Goal: Transaction & Acquisition: Purchase product/service

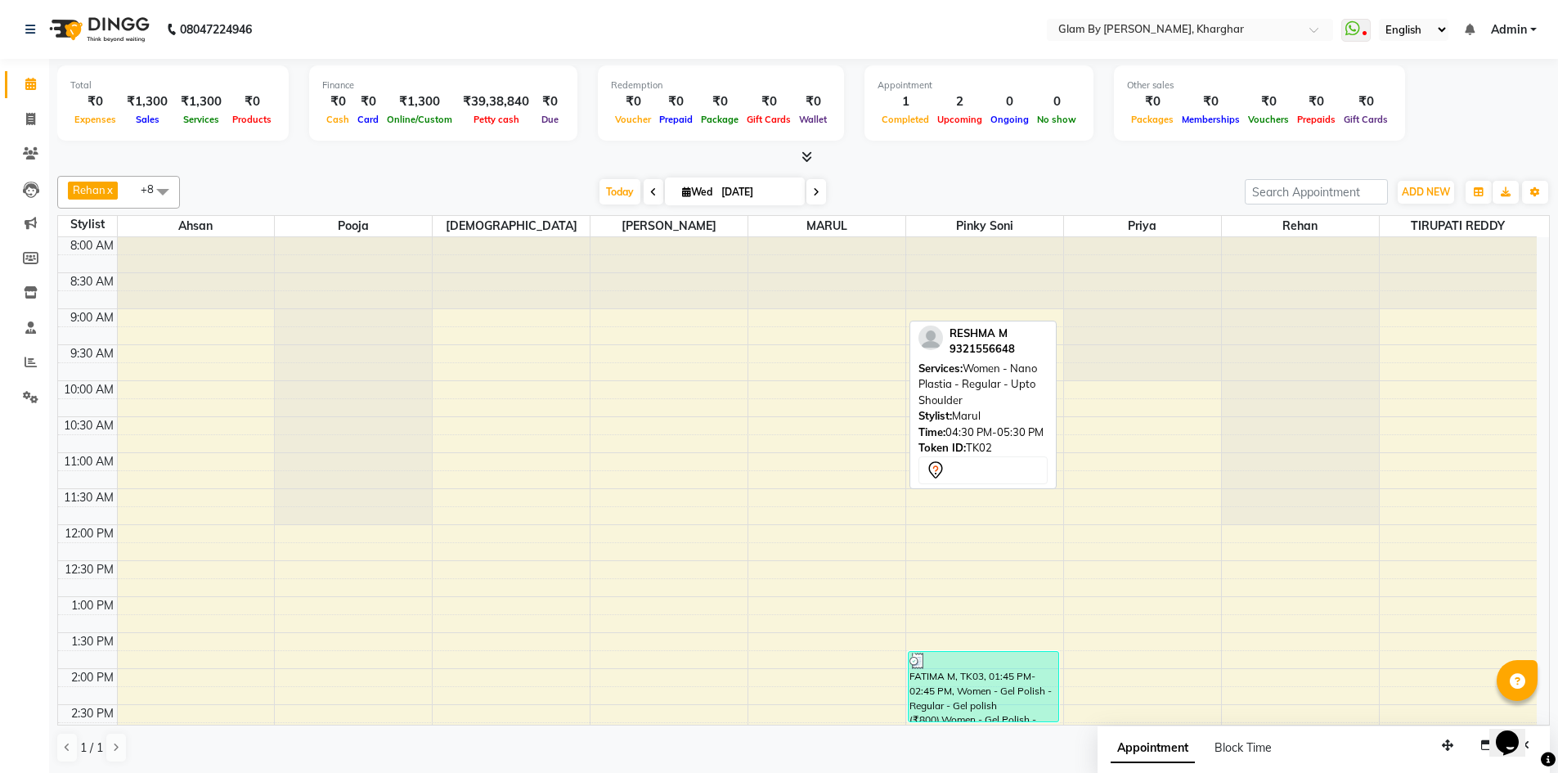
scroll to position [591, 0]
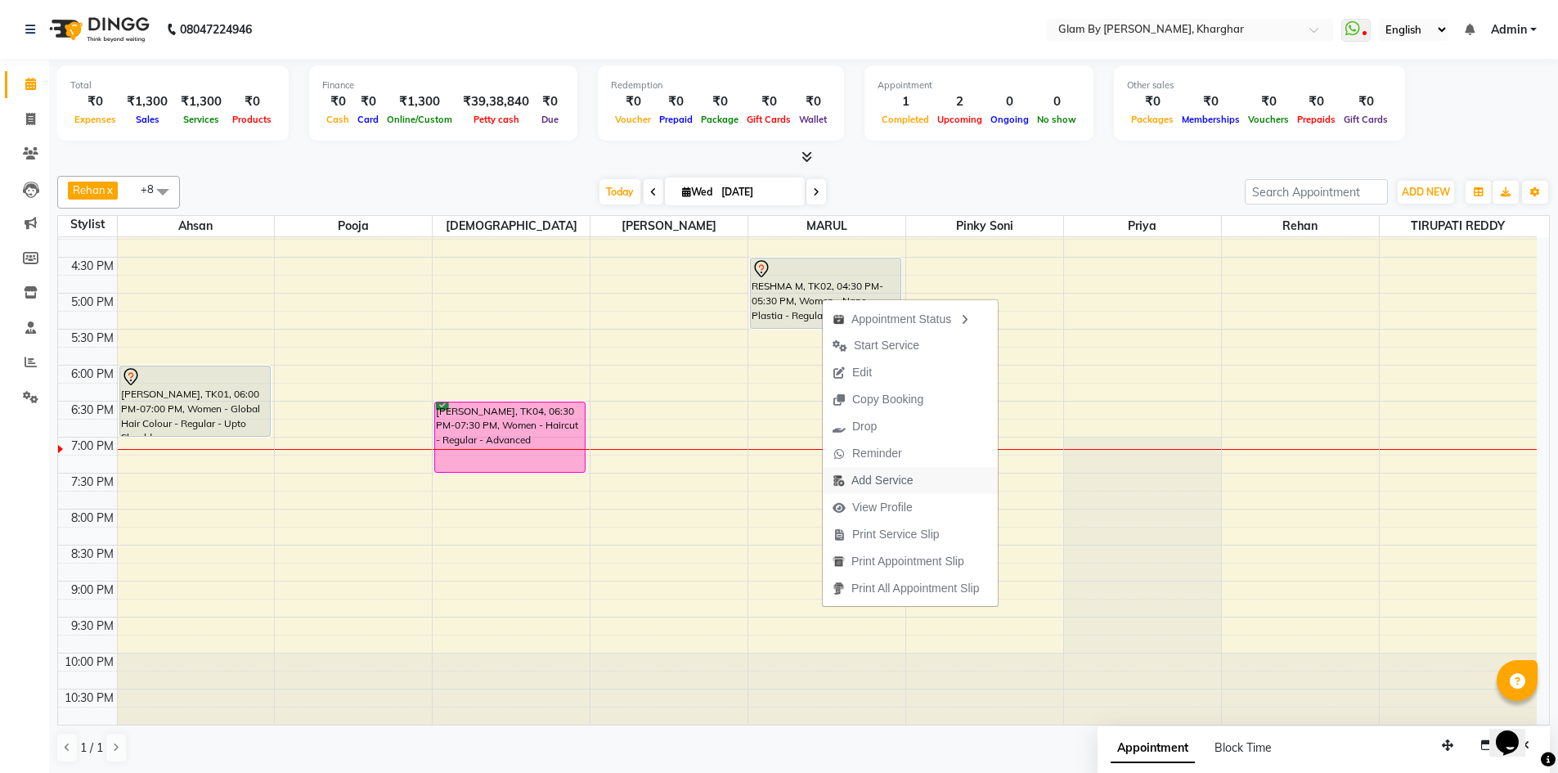
click at [873, 479] on span "Add Service" at bounding box center [881, 480] width 61 height 17
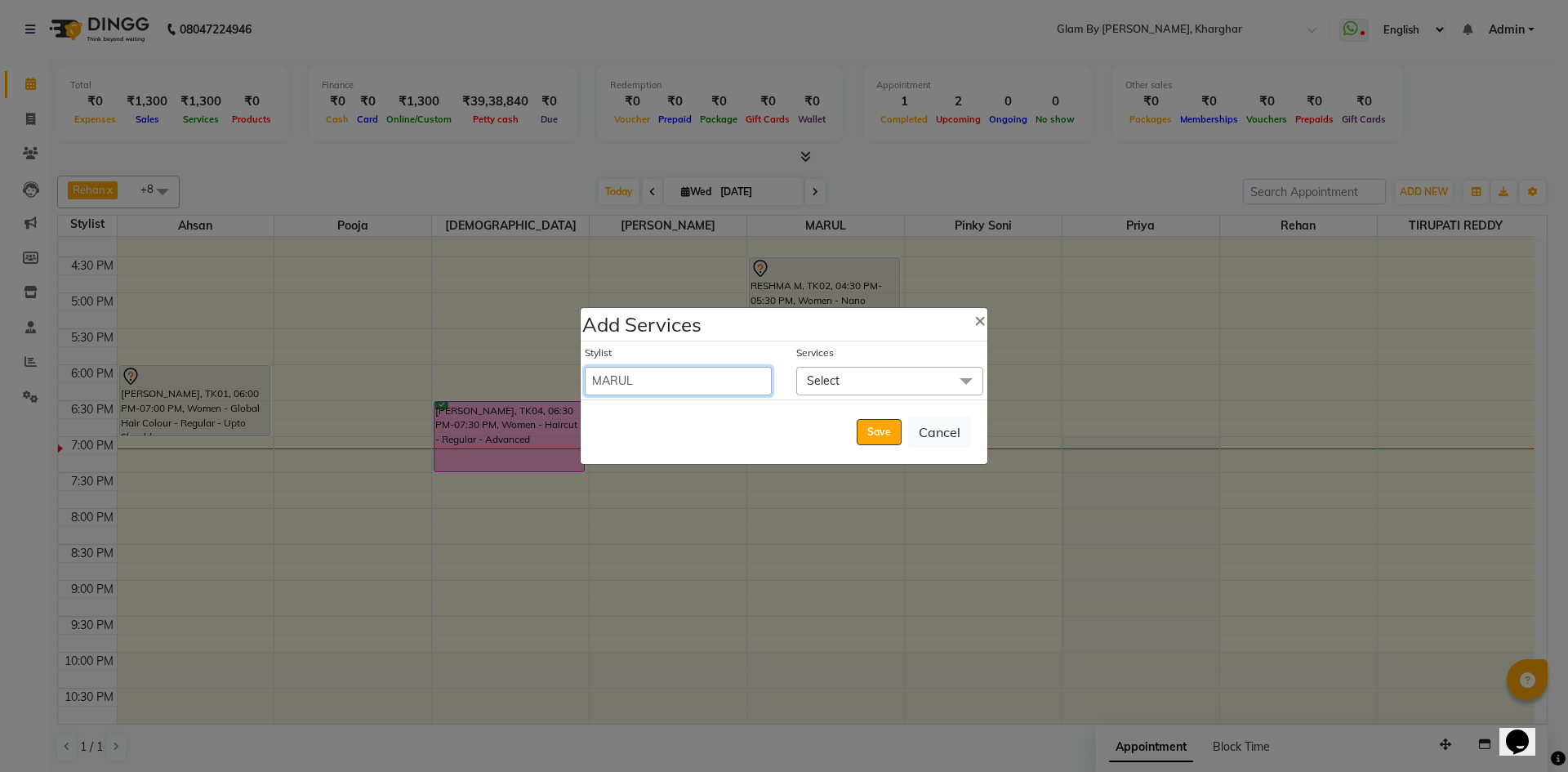
click at [699, 383] on select "[PERSON_NAME] Avi [PERSON_NAME] [PERSON_NAME] (maneger) MARUL [PERSON_NAME] [PE…" at bounding box center [678, 381] width 187 height 29
select select "77395"
click at [585, 367] on select "[PERSON_NAME] Avi [PERSON_NAME] [PERSON_NAME] (maneger) MARUL [PERSON_NAME] [PE…" at bounding box center [678, 381] width 187 height 29
select select "1050"
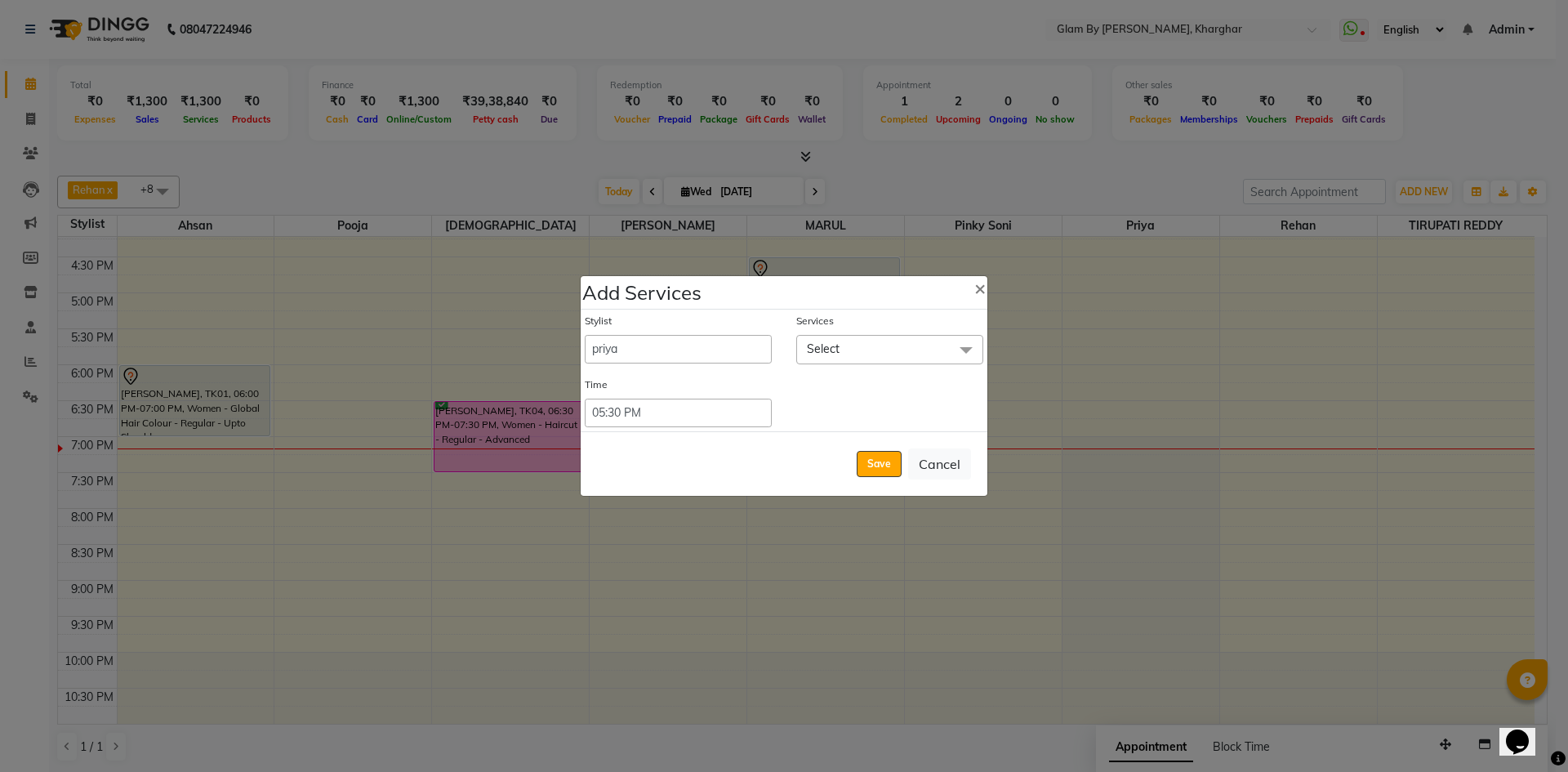
click at [848, 342] on span "Select" at bounding box center [889, 349] width 187 height 29
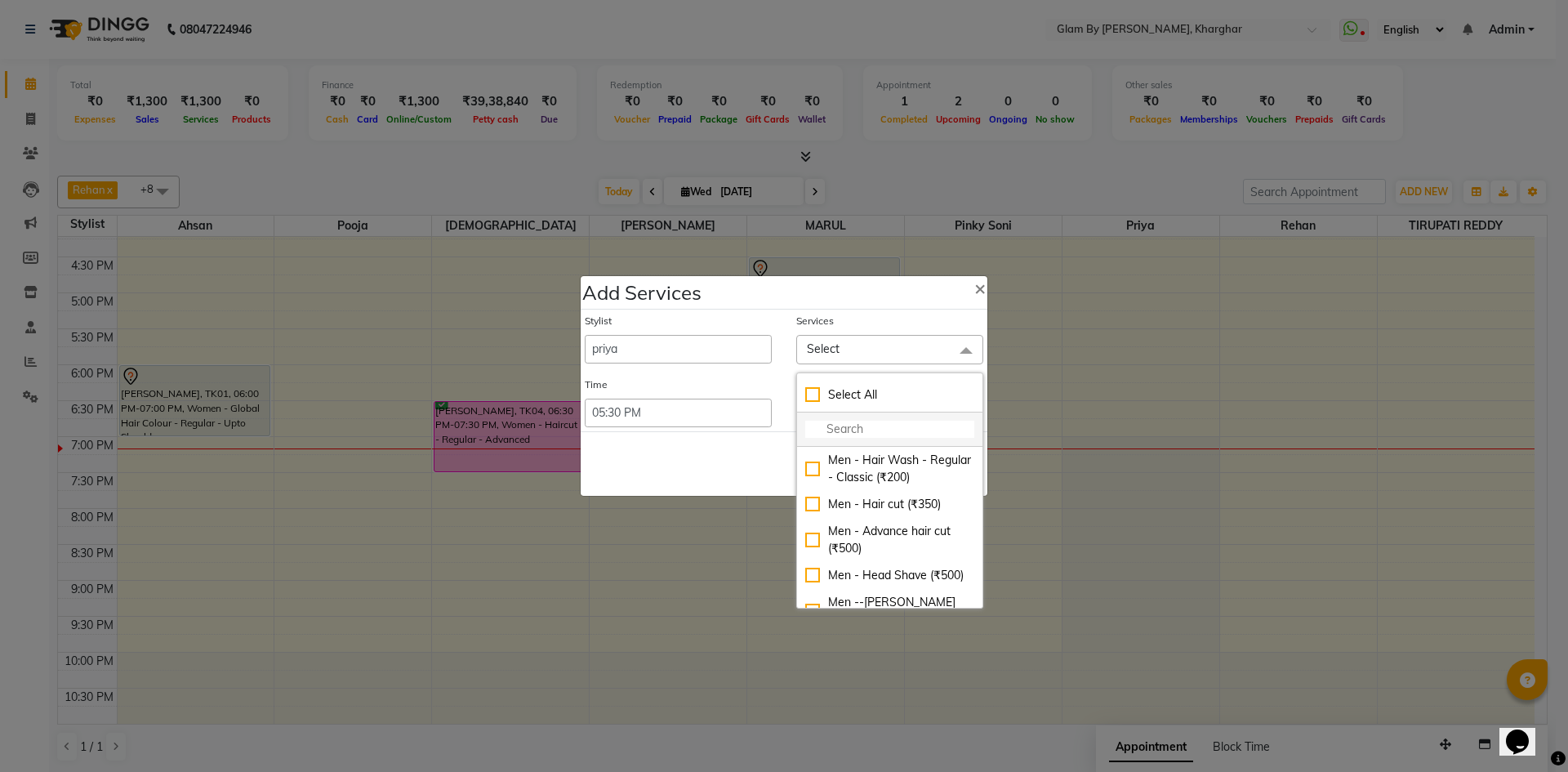
click at [846, 432] on input "multiselect-search" at bounding box center [889, 428] width 169 height 17
type input "wa"
click at [808, 508] on div "FullFace waxing (₹500)" at bounding box center [889, 503] width 169 height 17
checkbox input "true"
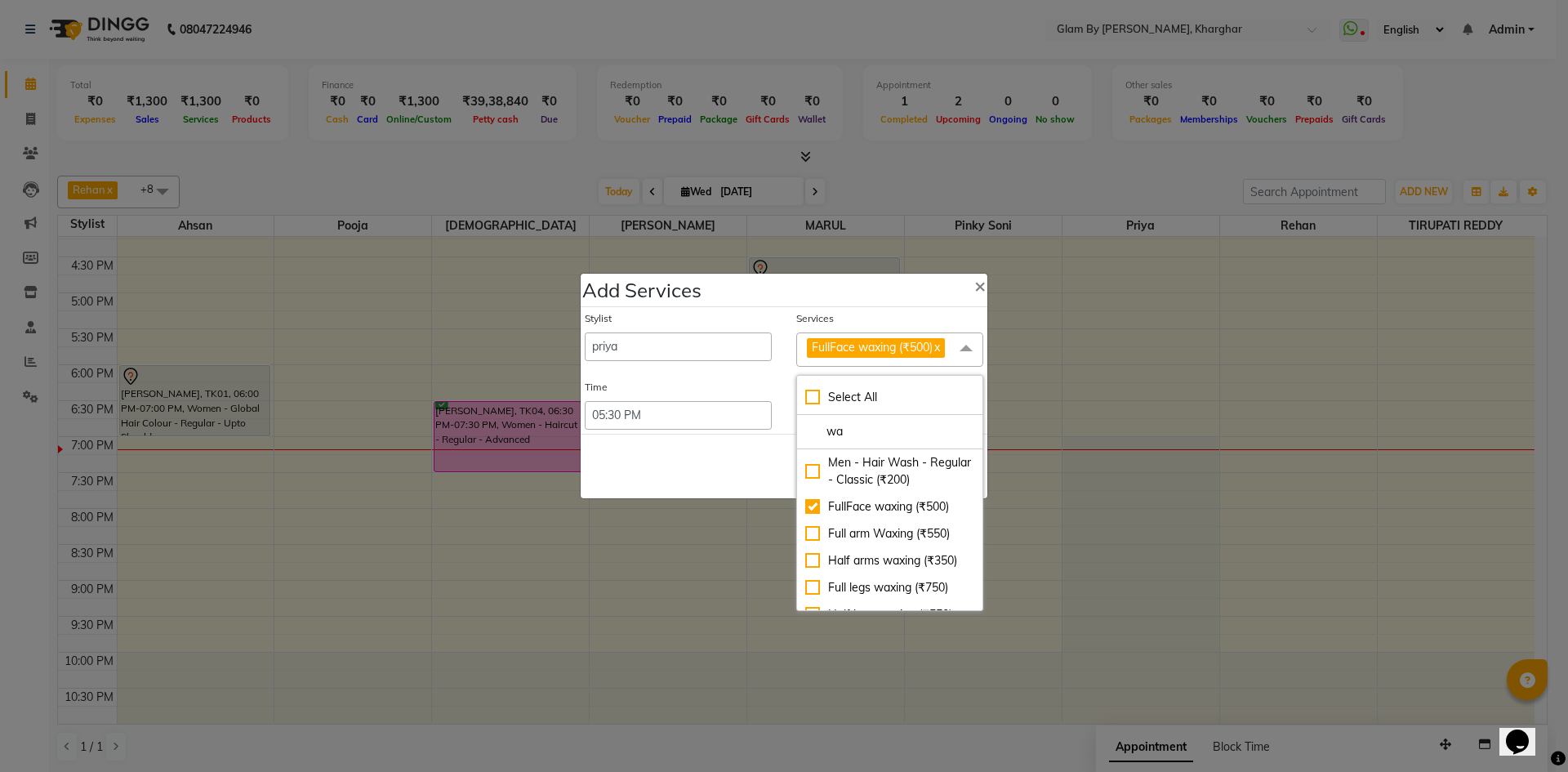
click at [736, 476] on div "Save Cancel" at bounding box center [783, 465] width 406 height 65
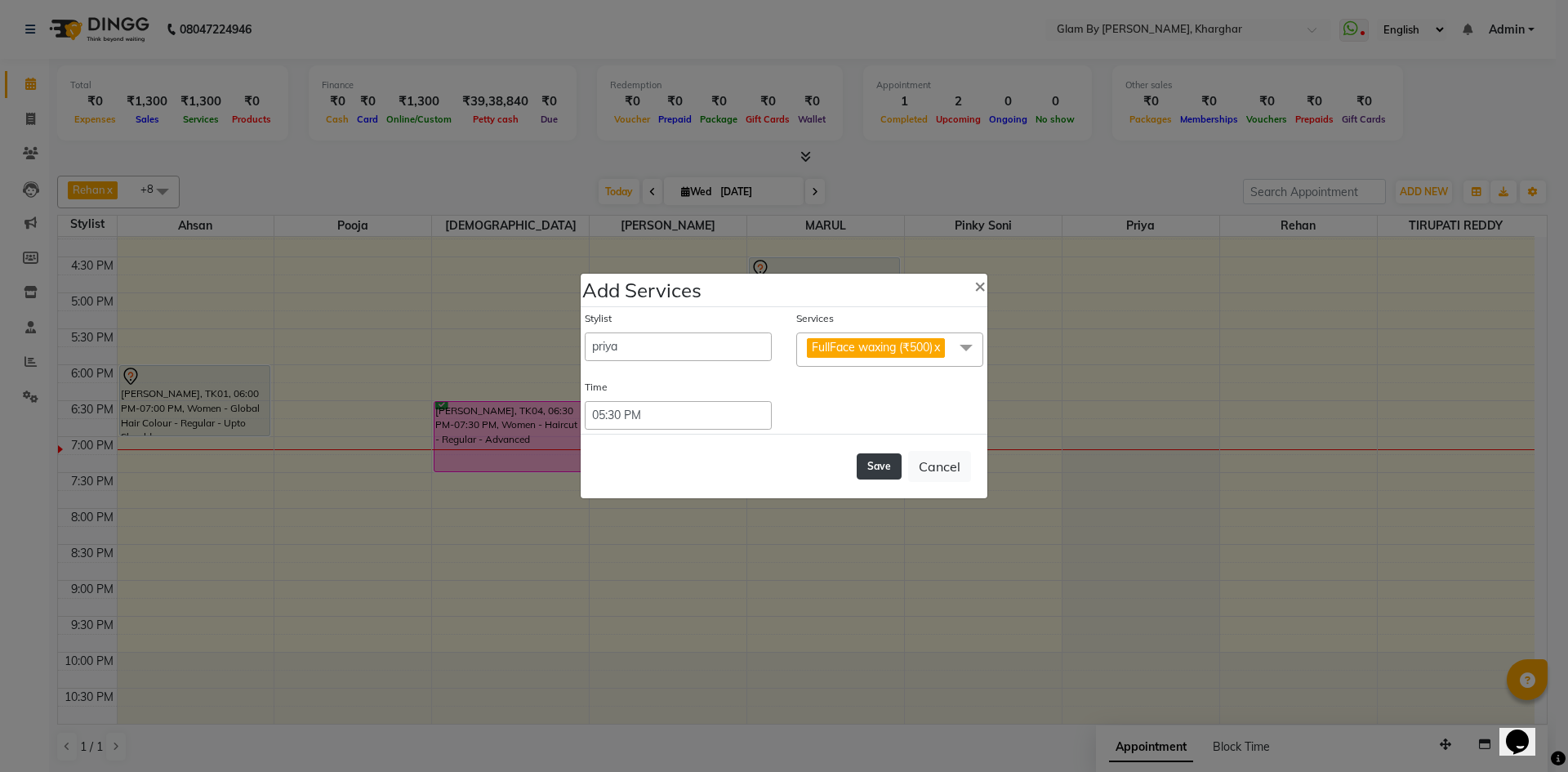
click at [876, 464] on button "Save" at bounding box center [879, 466] width 45 height 26
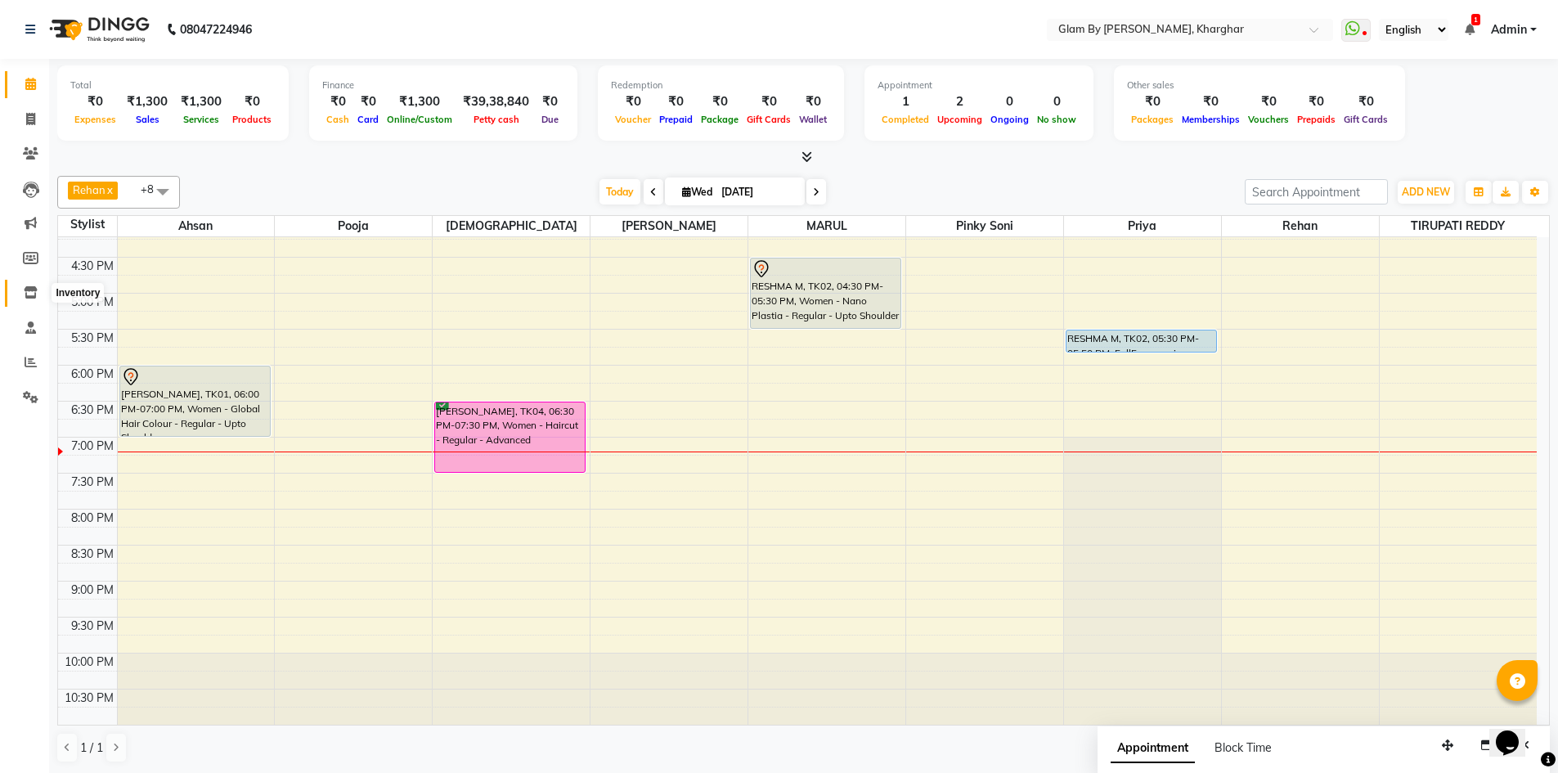
click at [23, 294] on span at bounding box center [30, 293] width 29 height 19
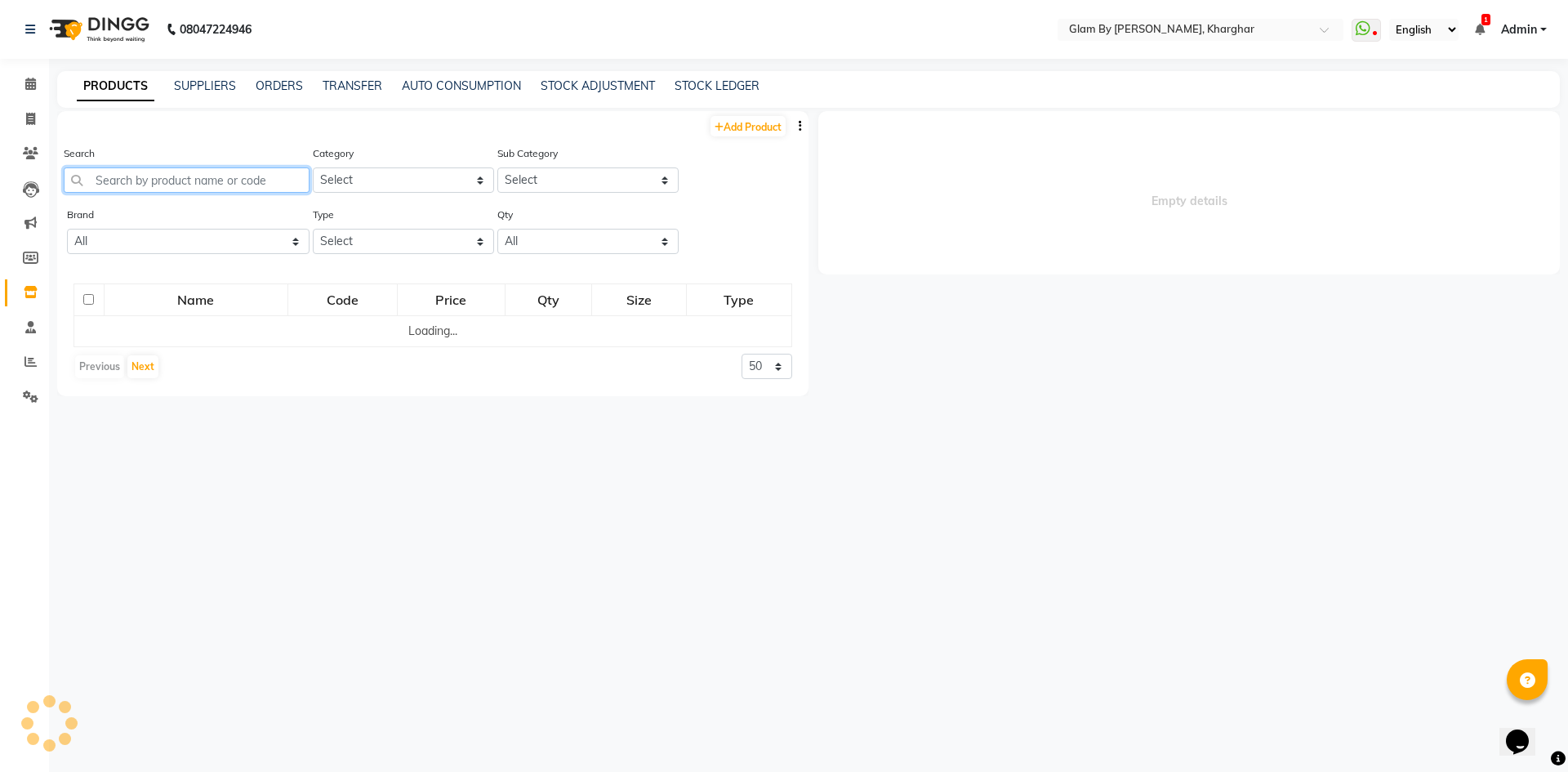
select select
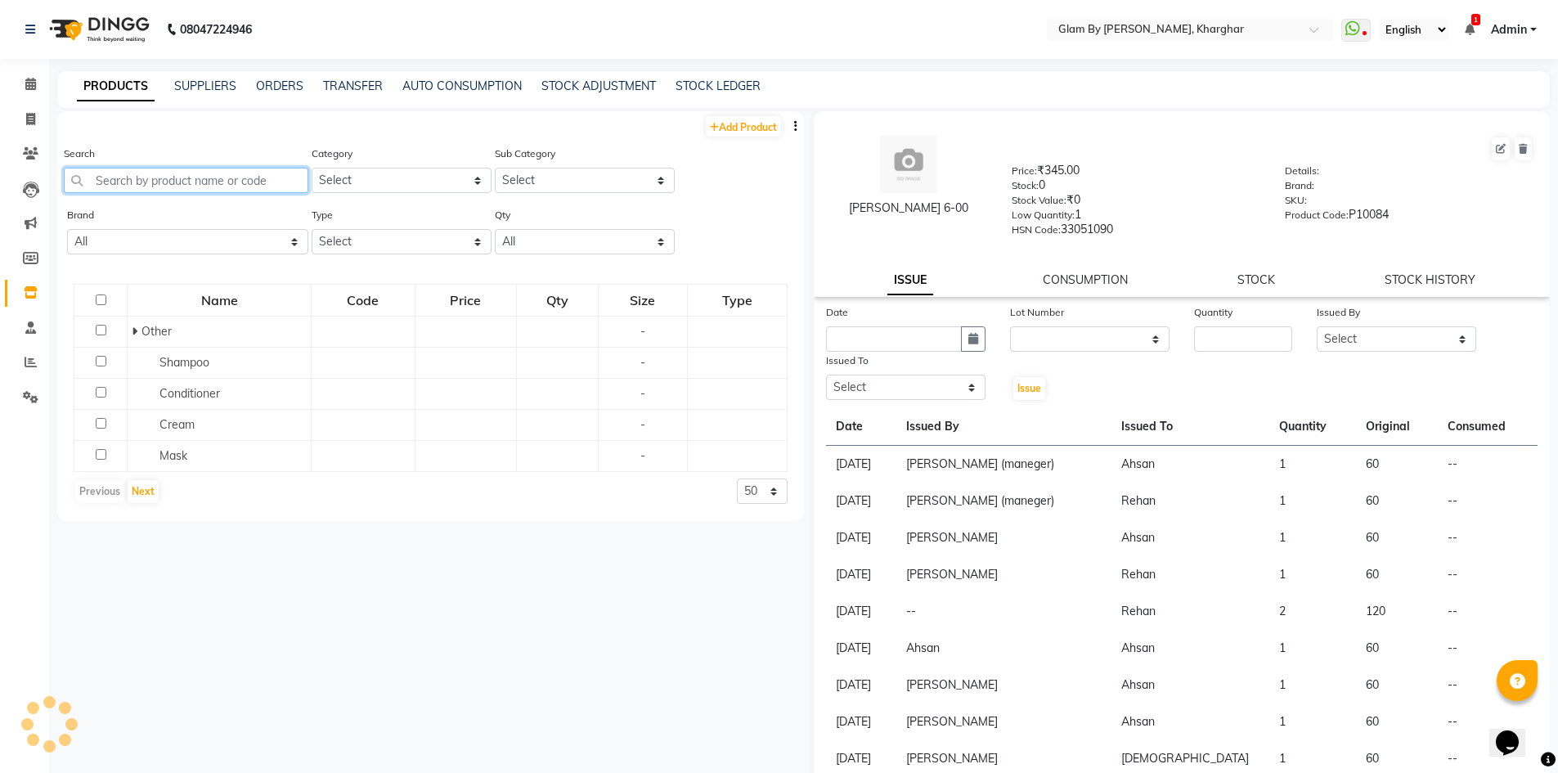
click at [107, 178] on input "text" at bounding box center [186, 180] width 245 height 25
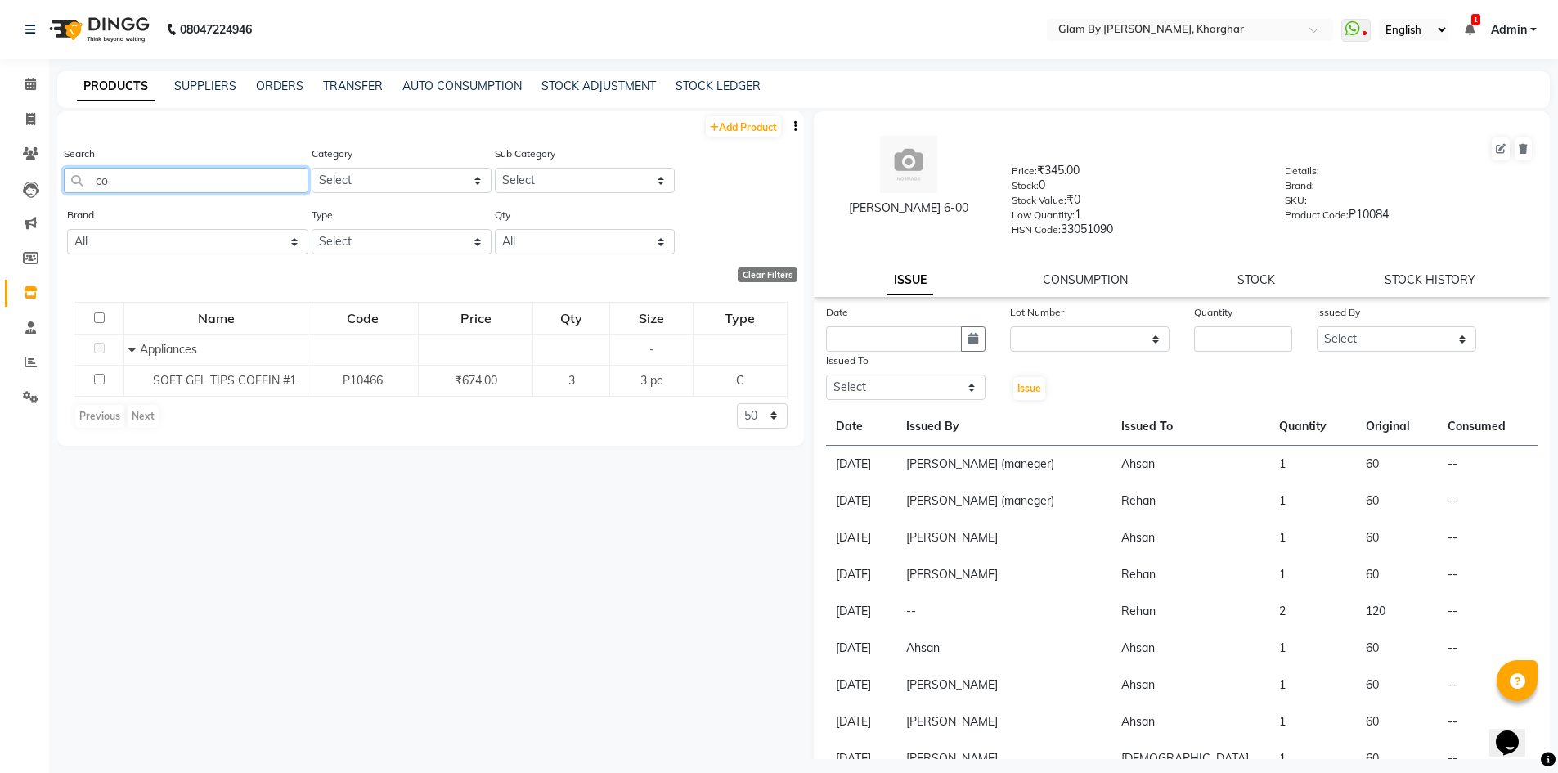
type input "c"
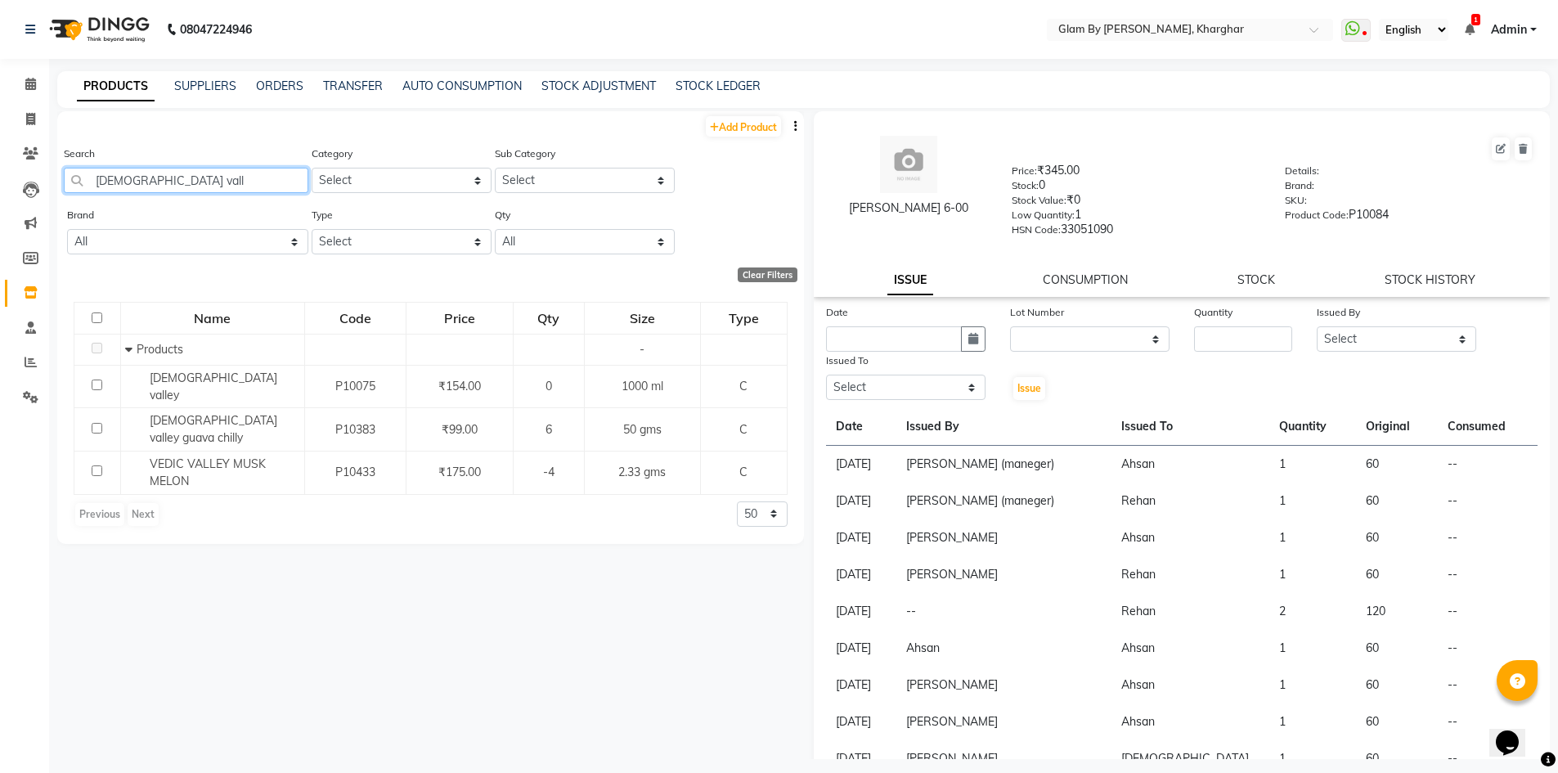
click at [248, 183] on input "[DEMOGRAPHIC_DATA] vall" at bounding box center [186, 180] width 245 height 25
type input "v"
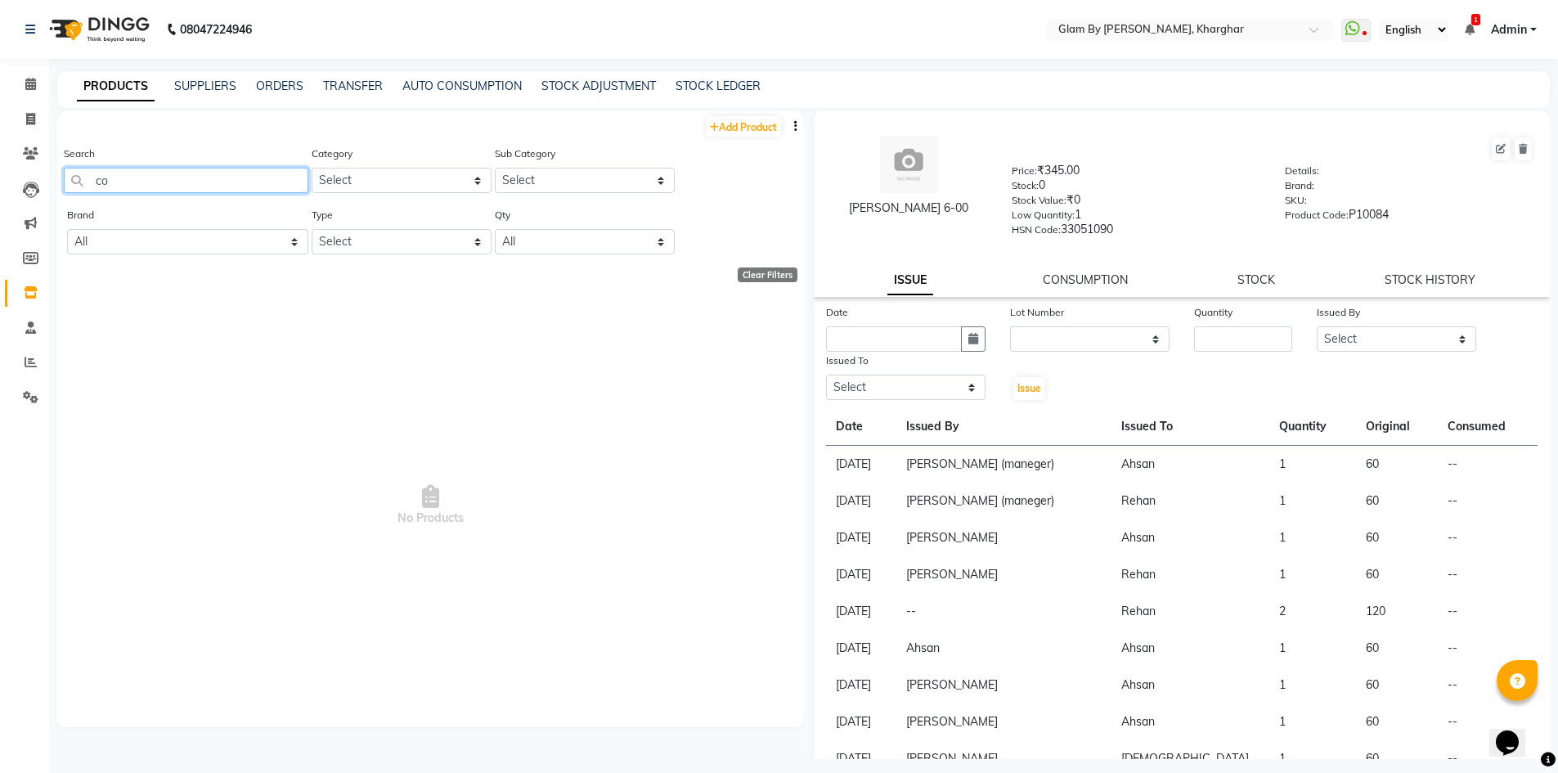
type input "c"
type input "m"
type input "pedic"
click at [29, 83] on icon at bounding box center [30, 84] width 11 height 12
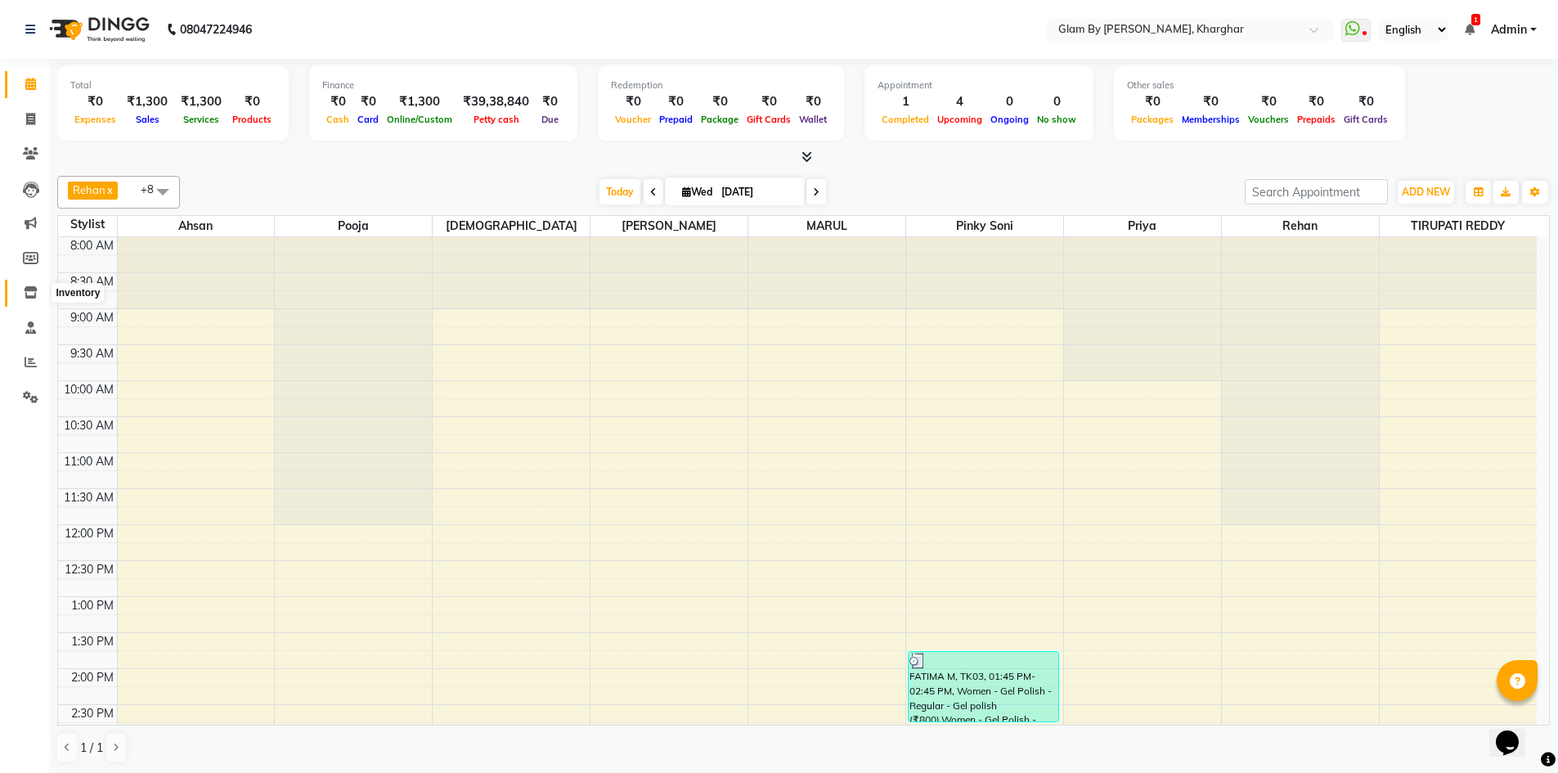
click at [42, 298] on span at bounding box center [30, 293] width 29 height 19
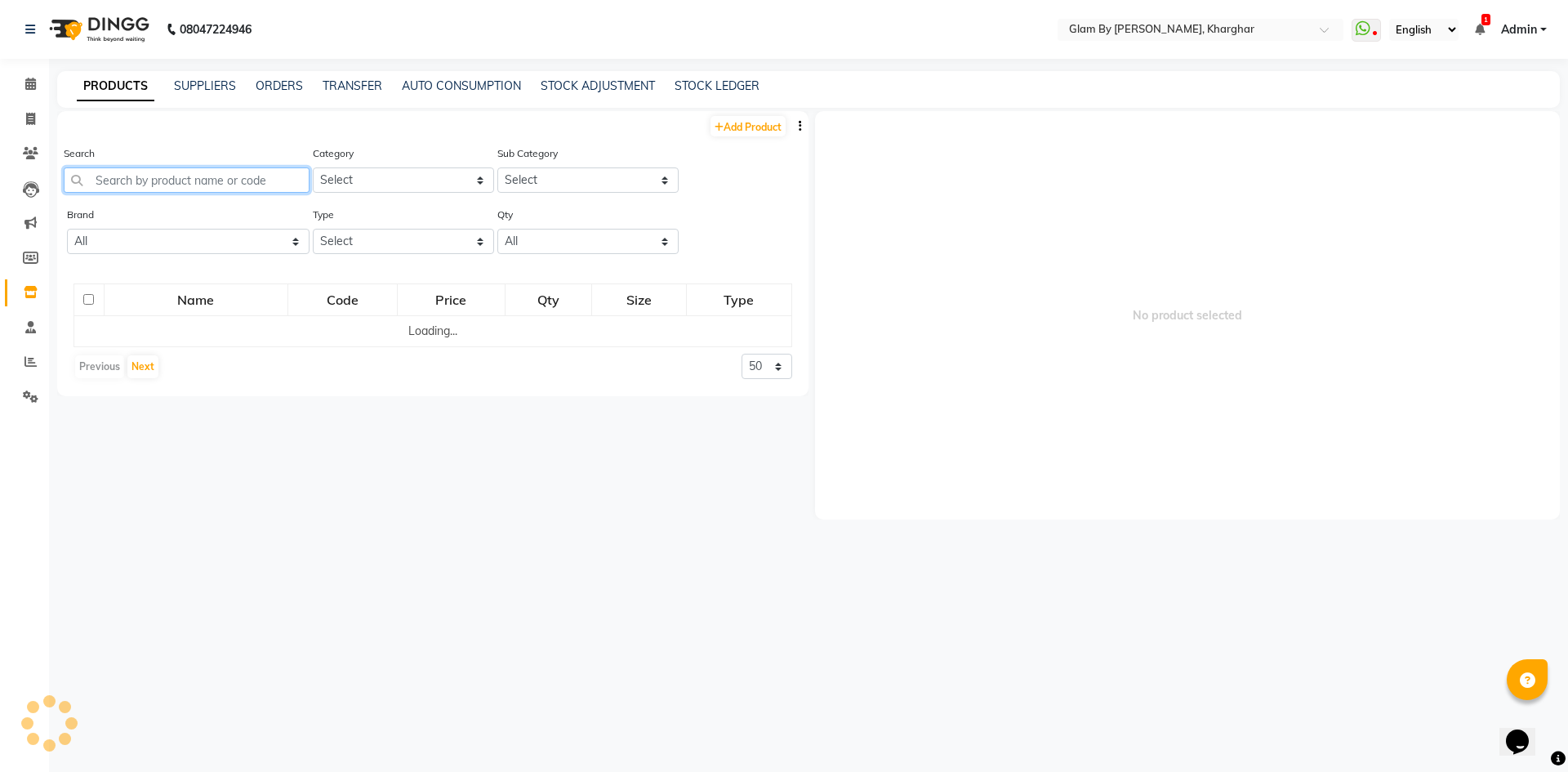
click at [142, 179] on input "text" at bounding box center [187, 180] width 246 height 25
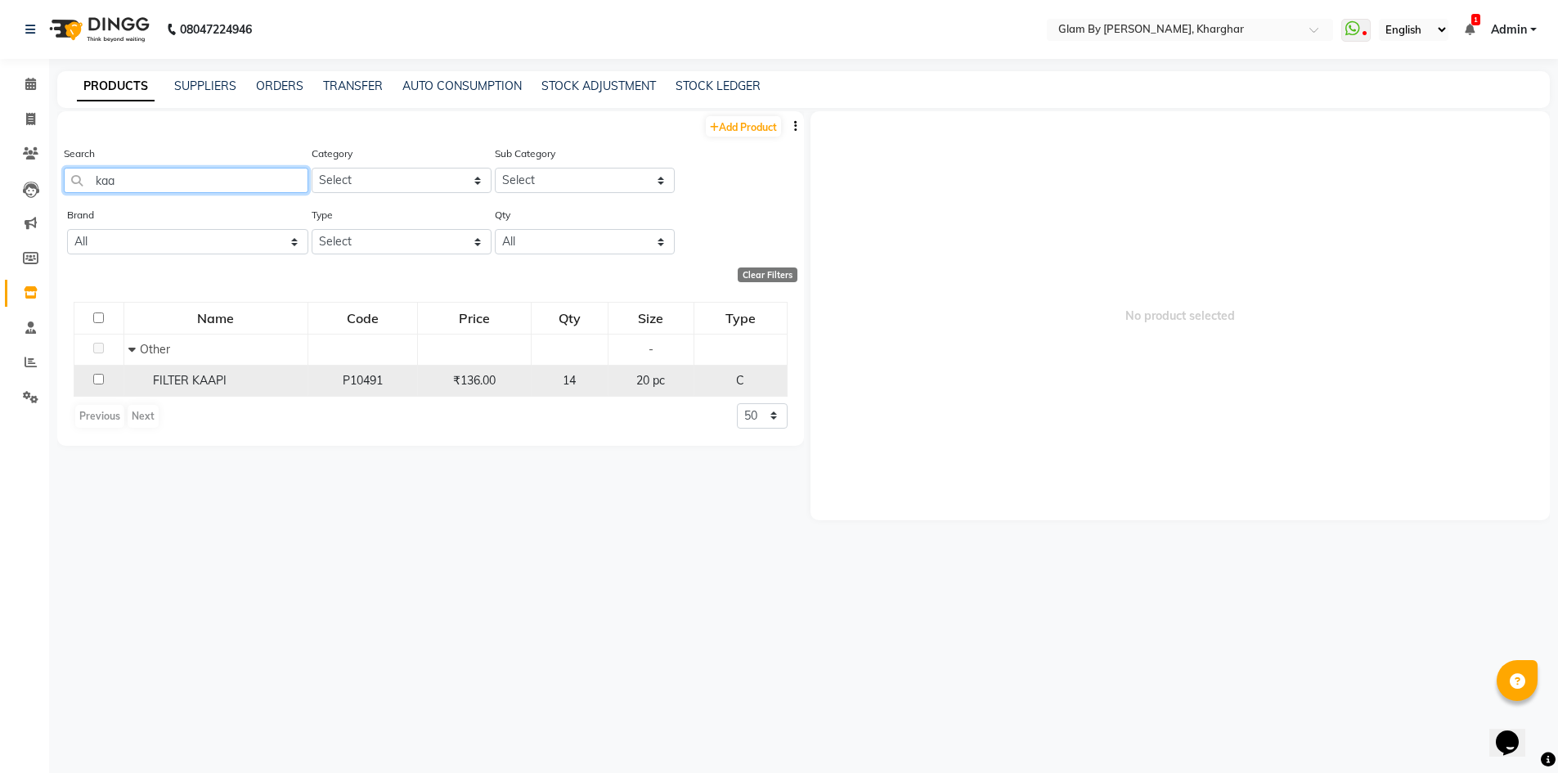
type input "kaa"
click at [100, 382] on input "checkbox" at bounding box center [98, 379] width 11 height 11
checkbox input "true"
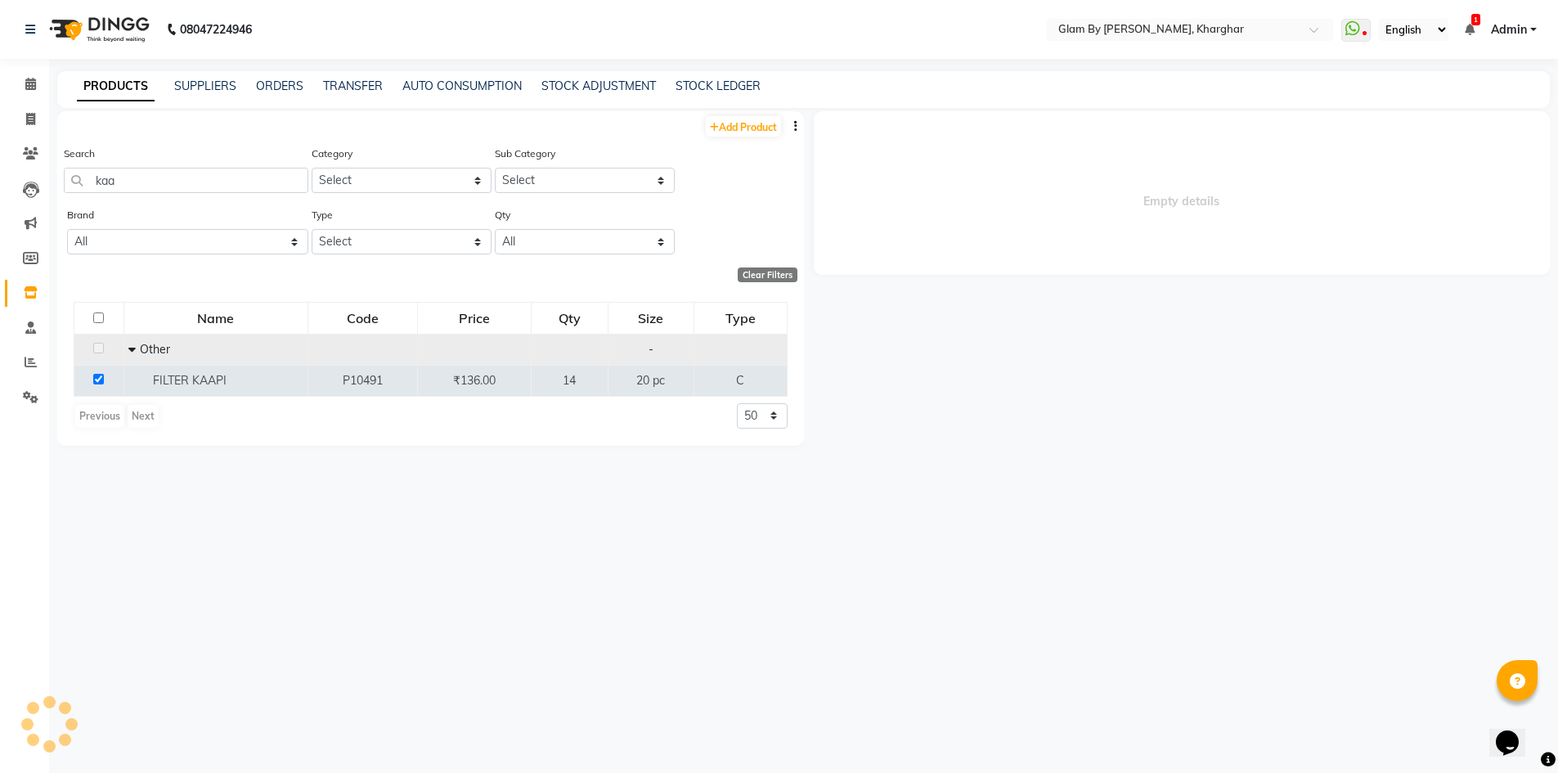
select select
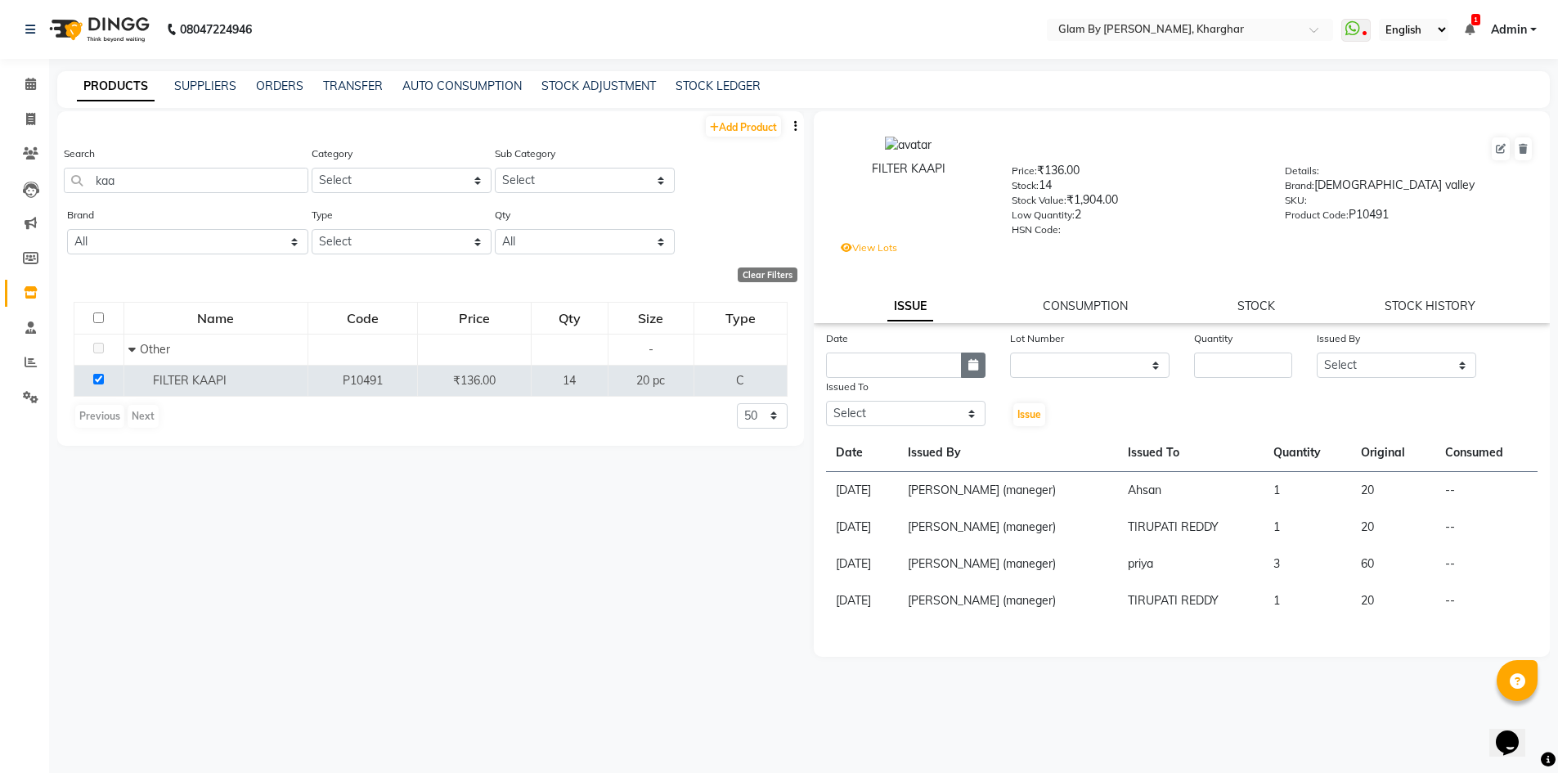
click at [963, 366] on button "button" at bounding box center [973, 364] width 25 height 25
select select "9"
select select "2025"
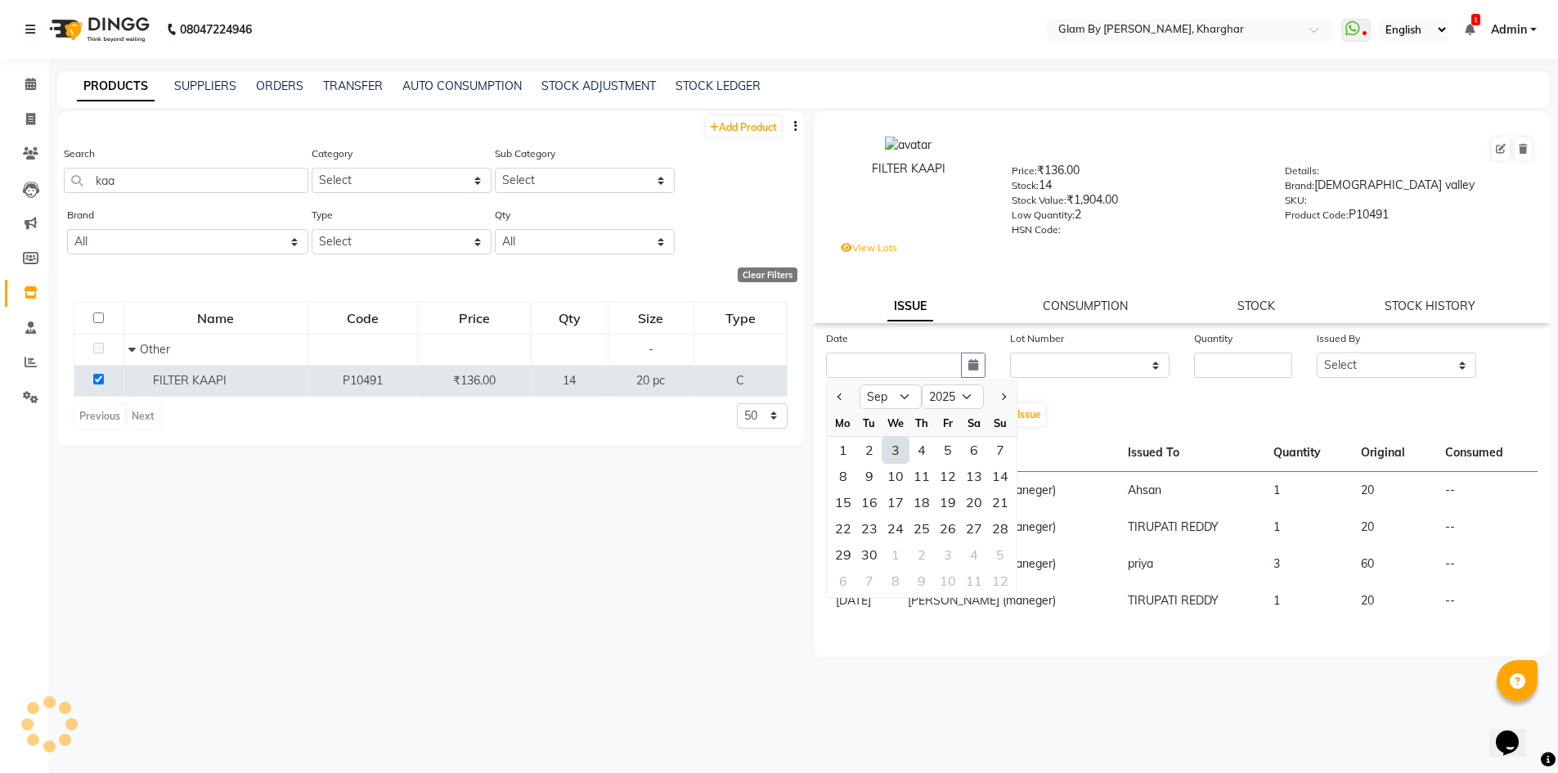
click at [898, 451] on div "3" at bounding box center [895, 450] width 26 height 26
type input "[DATE]"
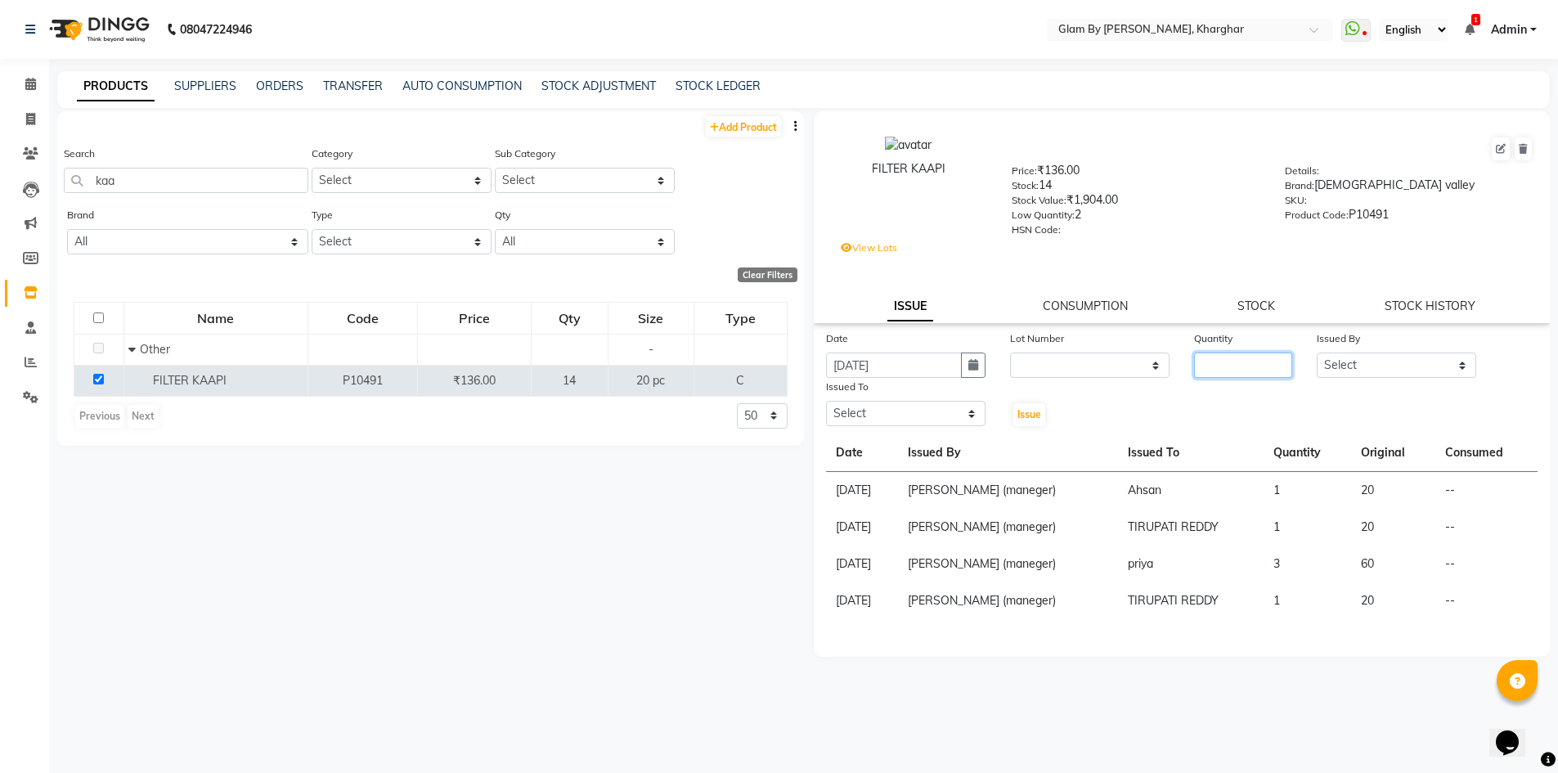
click at [1277, 367] on input "number" at bounding box center [1243, 364] width 98 height 25
type input "1"
click at [1398, 376] on select "Select [PERSON_NAME] Avi [PERSON_NAME] [PERSON_NAME] (maneger) MARUL [PERSON_NA…" at bounding box center [1396, 364] width 159 height 25
select select "58001"
click at [1317, 352] on select "Select [PERSON_NAME] Avi [PERSON_NAME] [PERSON_NAME] (maneger) MARUL [PERSON_NA…" at bounding box center [1396, 364] width 159 height 25
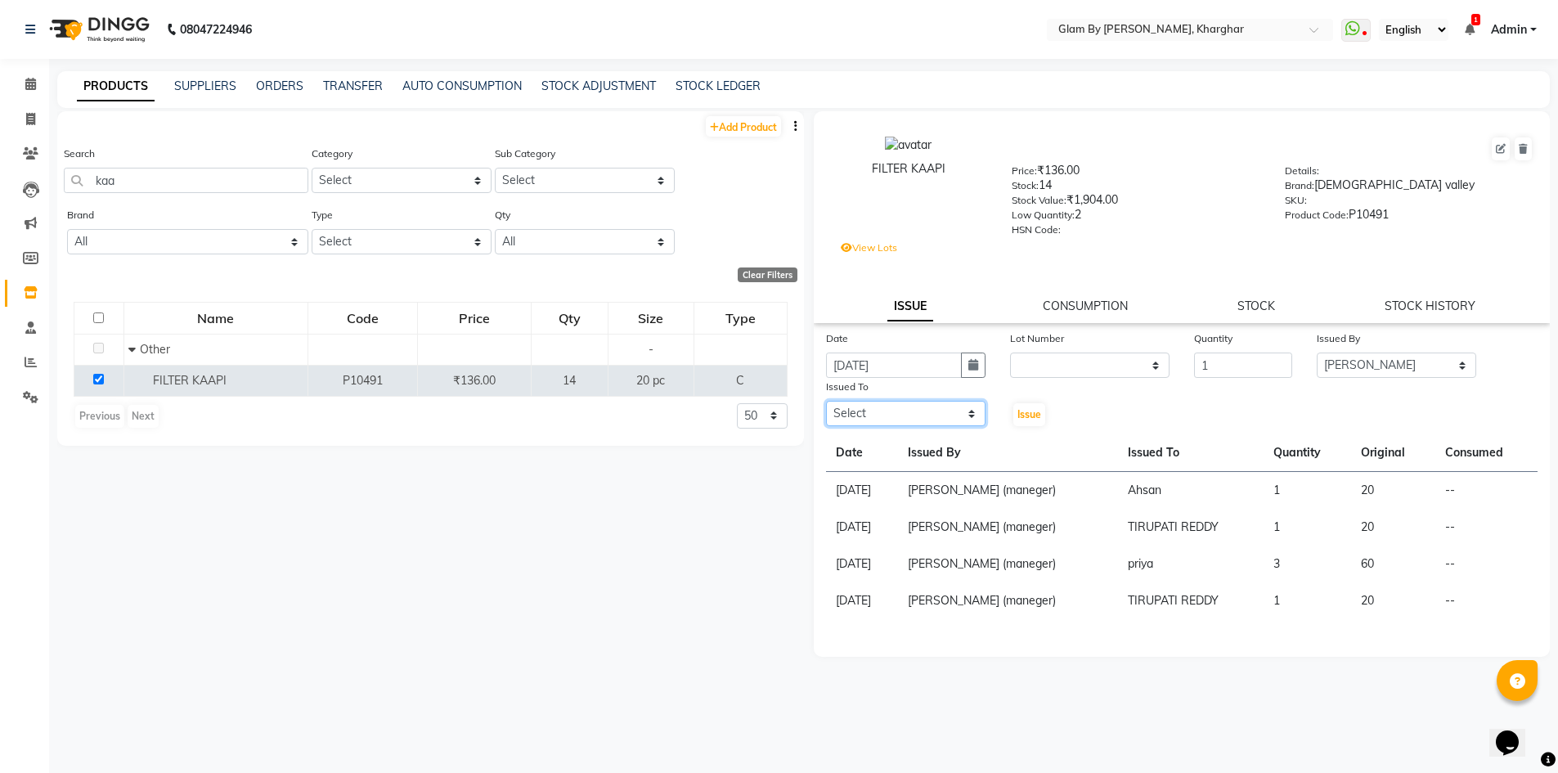
click at [880, 418] on select "Select [PERSON_NAME] Avi [PERSON_NAME] [PERSON_NAME] (maneger) MARUL [PERSON_NA…" at bounding box center [905, 413] width 159 height 25
select select "87812"
click at [826, 401] on select "Select [PERSON_NAME] Avi [PERSON_NAME] [PERSON_NAME] (maneger) MARUL [PERSON_NA…" at bounding box center [905, 413] width 159 height 25
click at [1025, 415] on span "Issue" at bounding box center [1029, 414] width 24 height 12
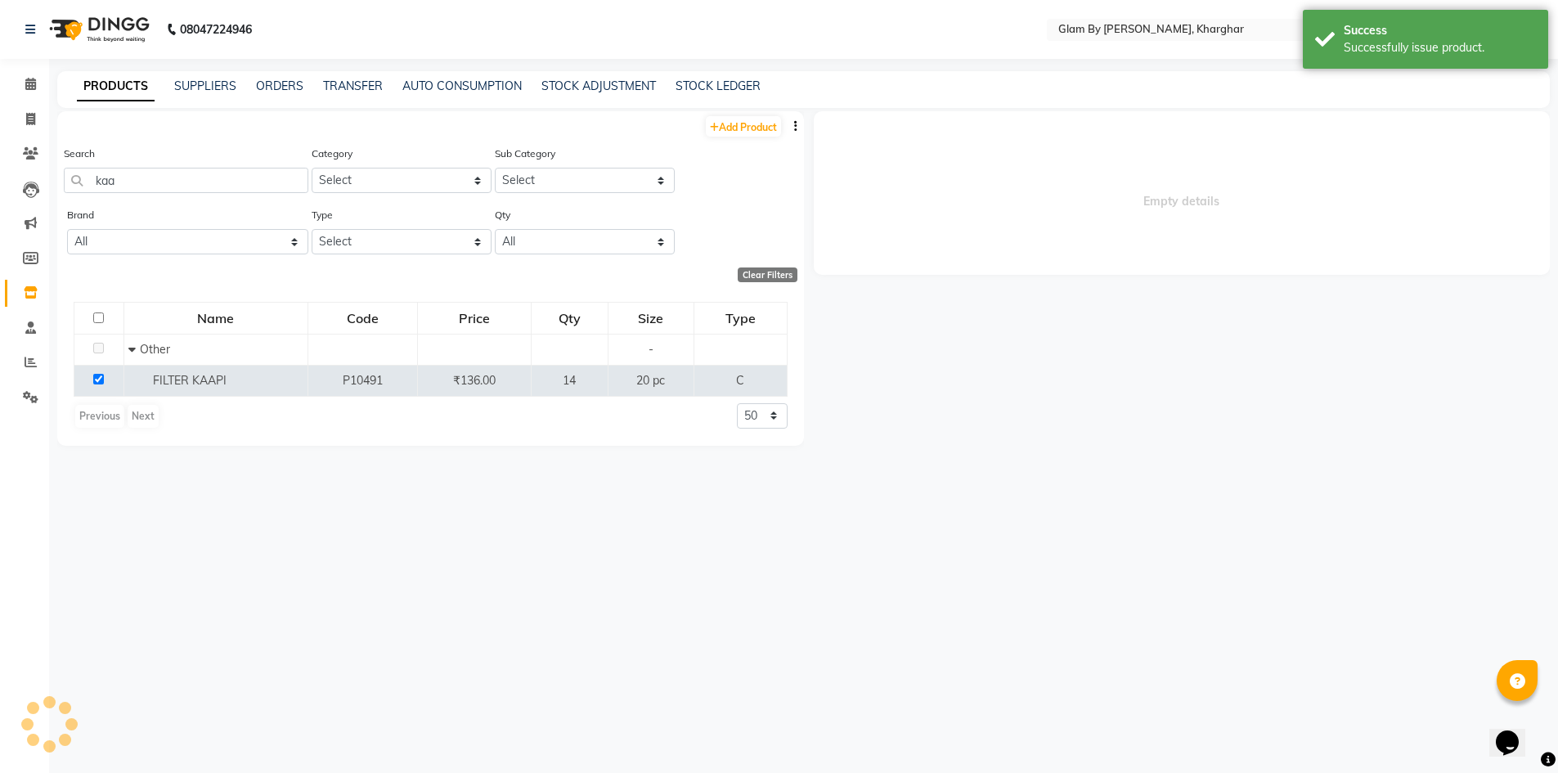
select select
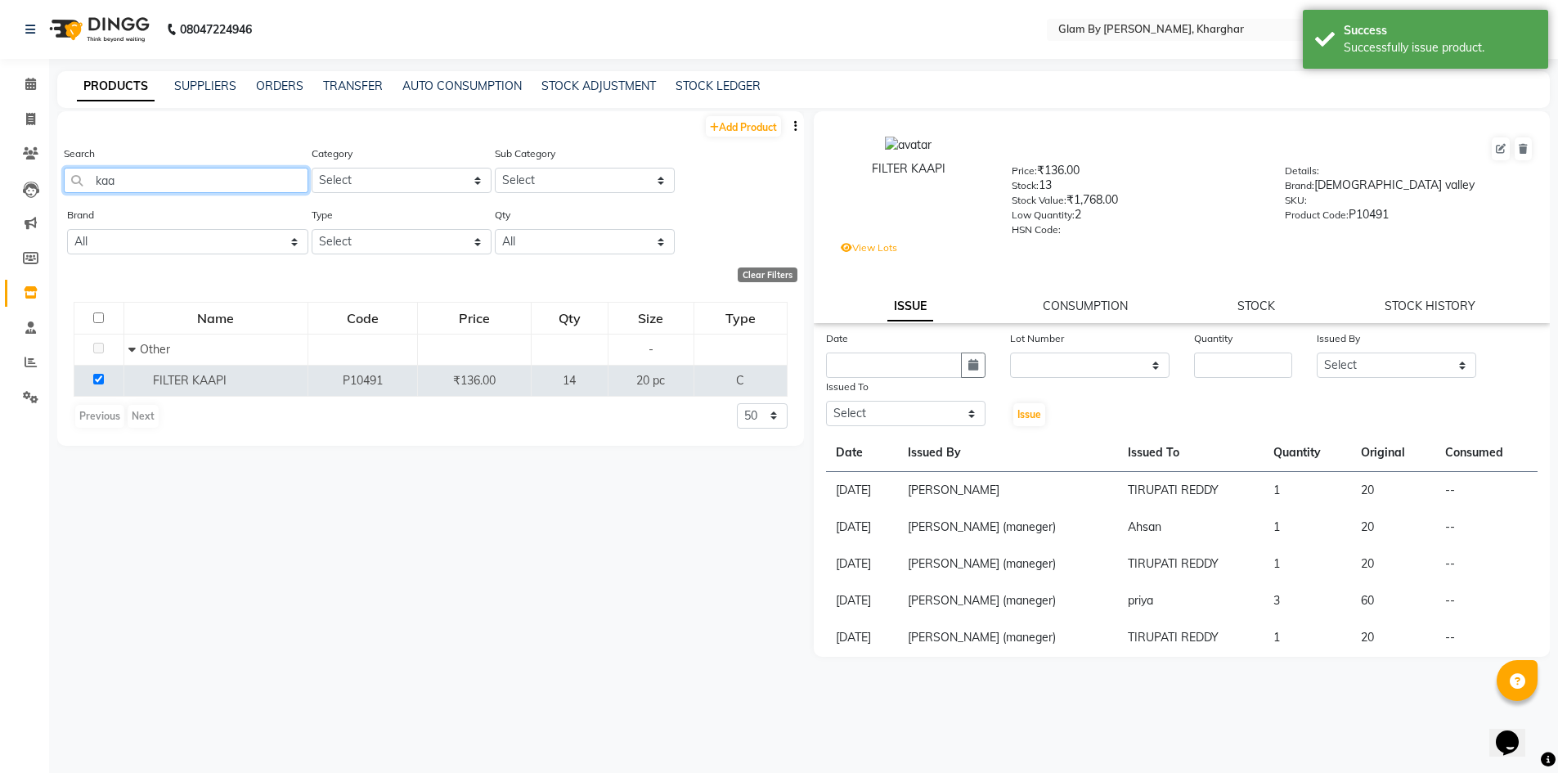
click at [162, 188] on input "kaa" at bounding box center [186, 180] width 245 height 25
type input "k"
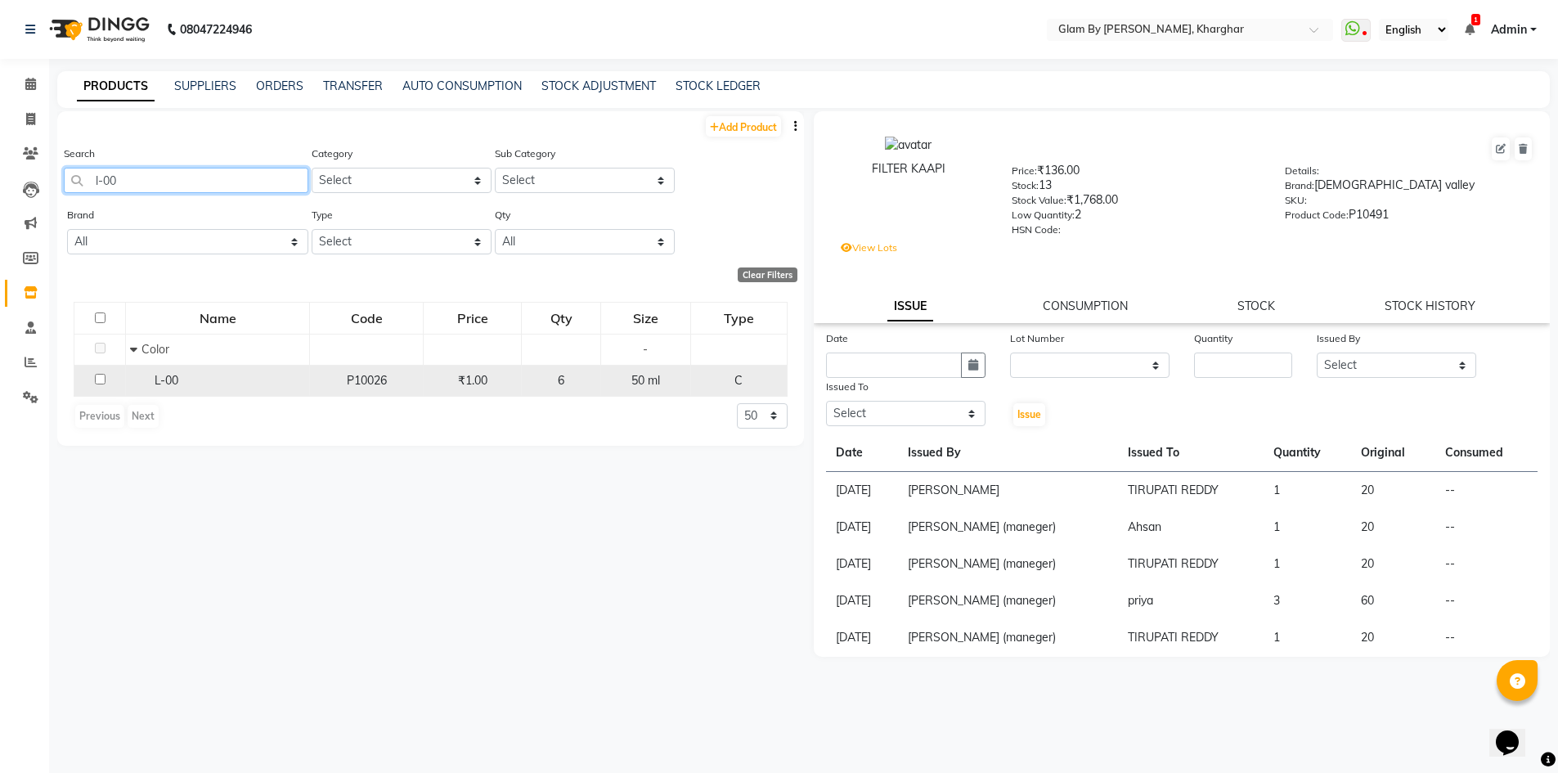
type input "l-00"
click at [101, 379] on input "checkbox" at bounding box center [100, 379] width 11 height 11
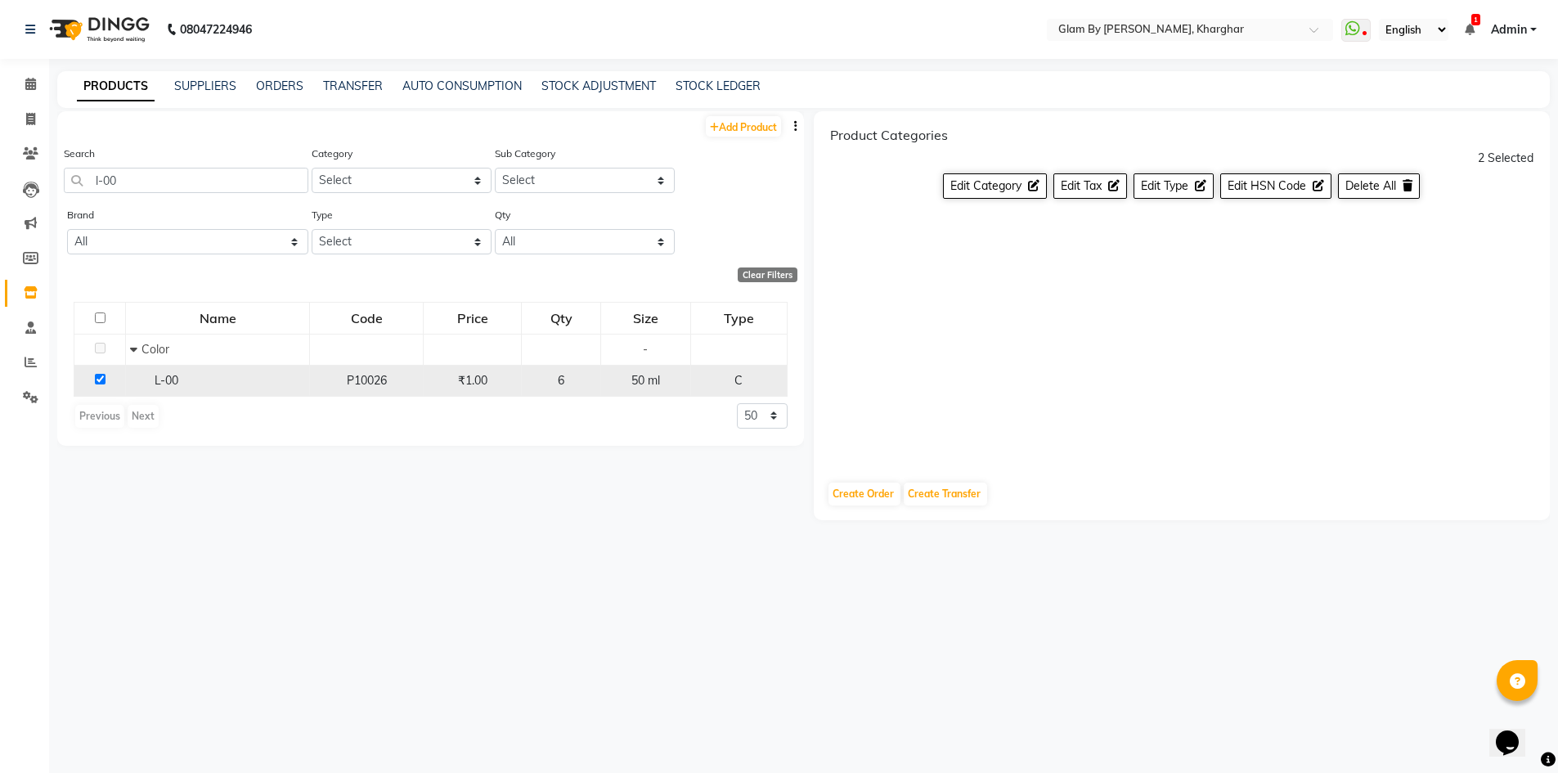
click at [95, 379] on input "checkbox" at bounding box center [100, 379] width 11 height 11
checkbox input "false"
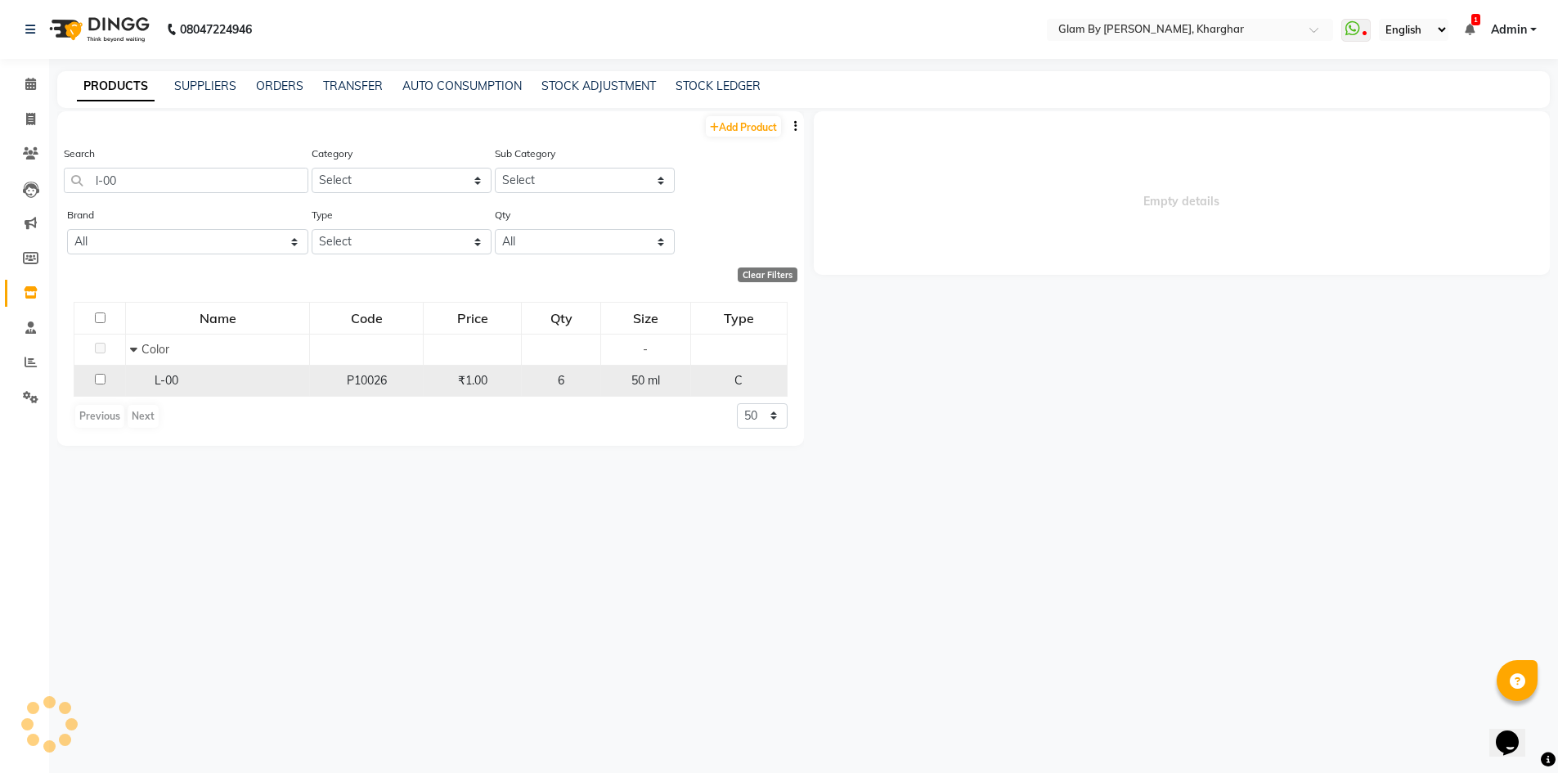
select select
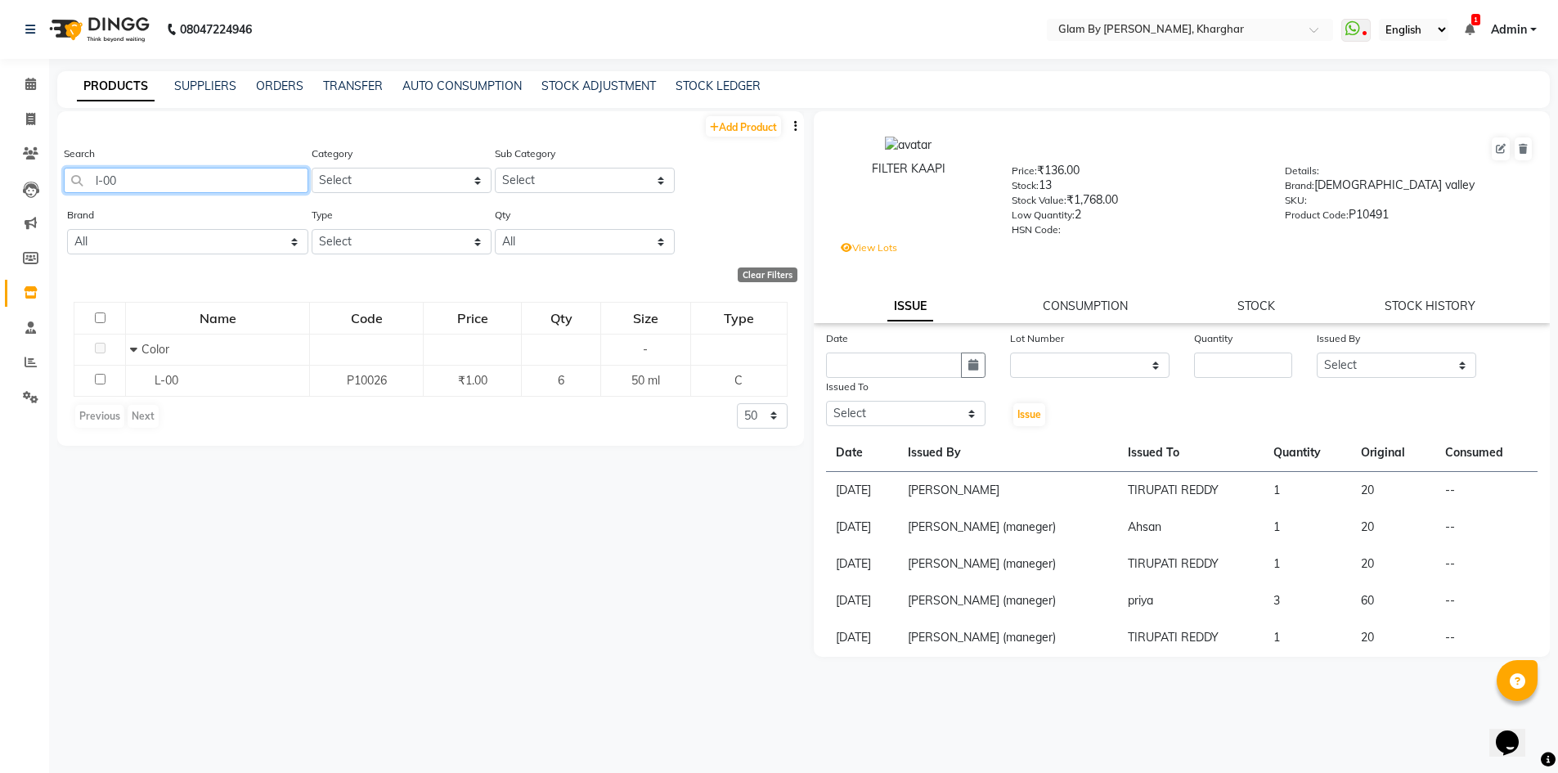
click at [203, 186] on input "l-00" at bounding box center [186, 180] width 245 height 25
type input "l"
type input "k"
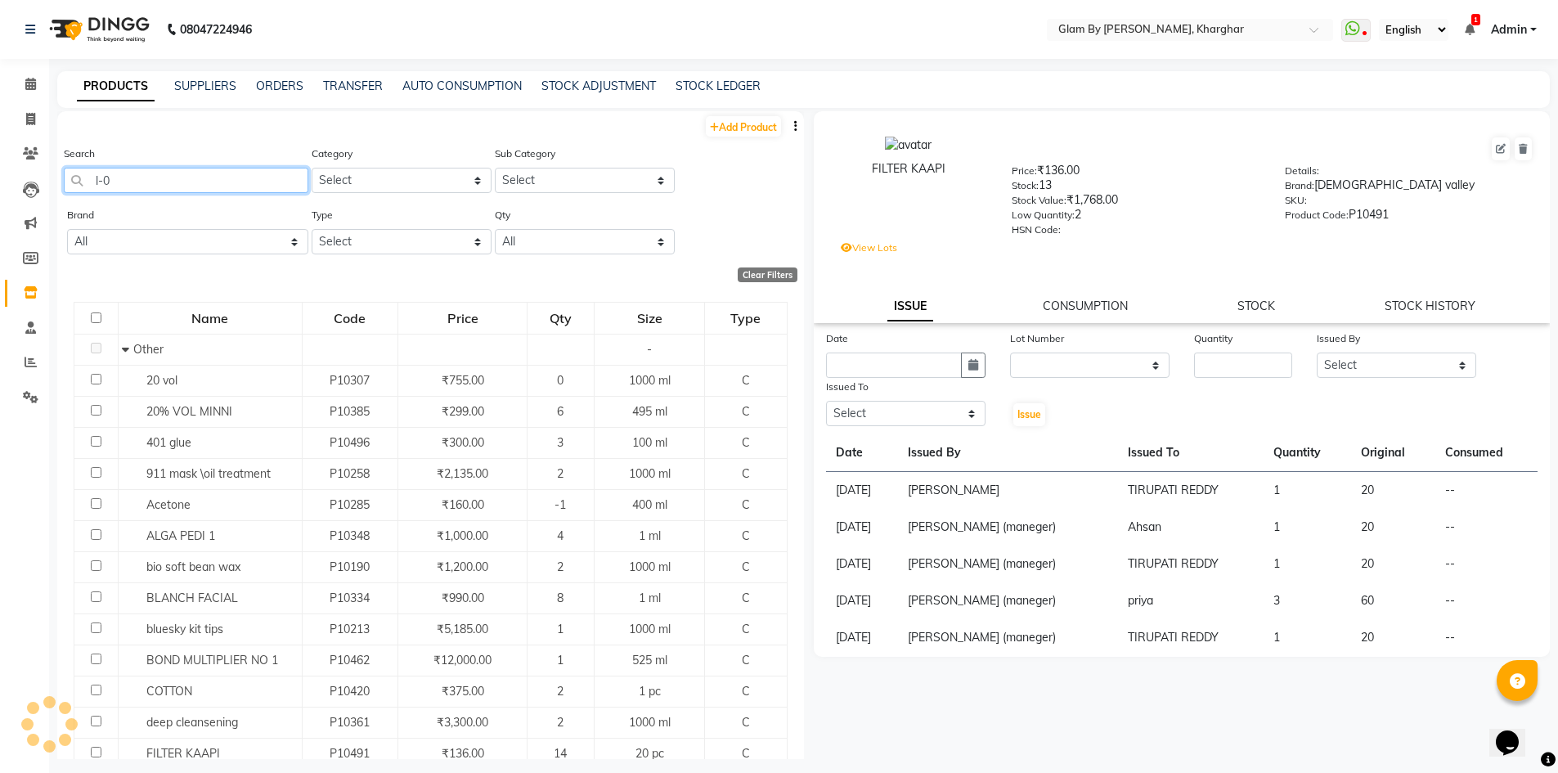
type input "l-00"
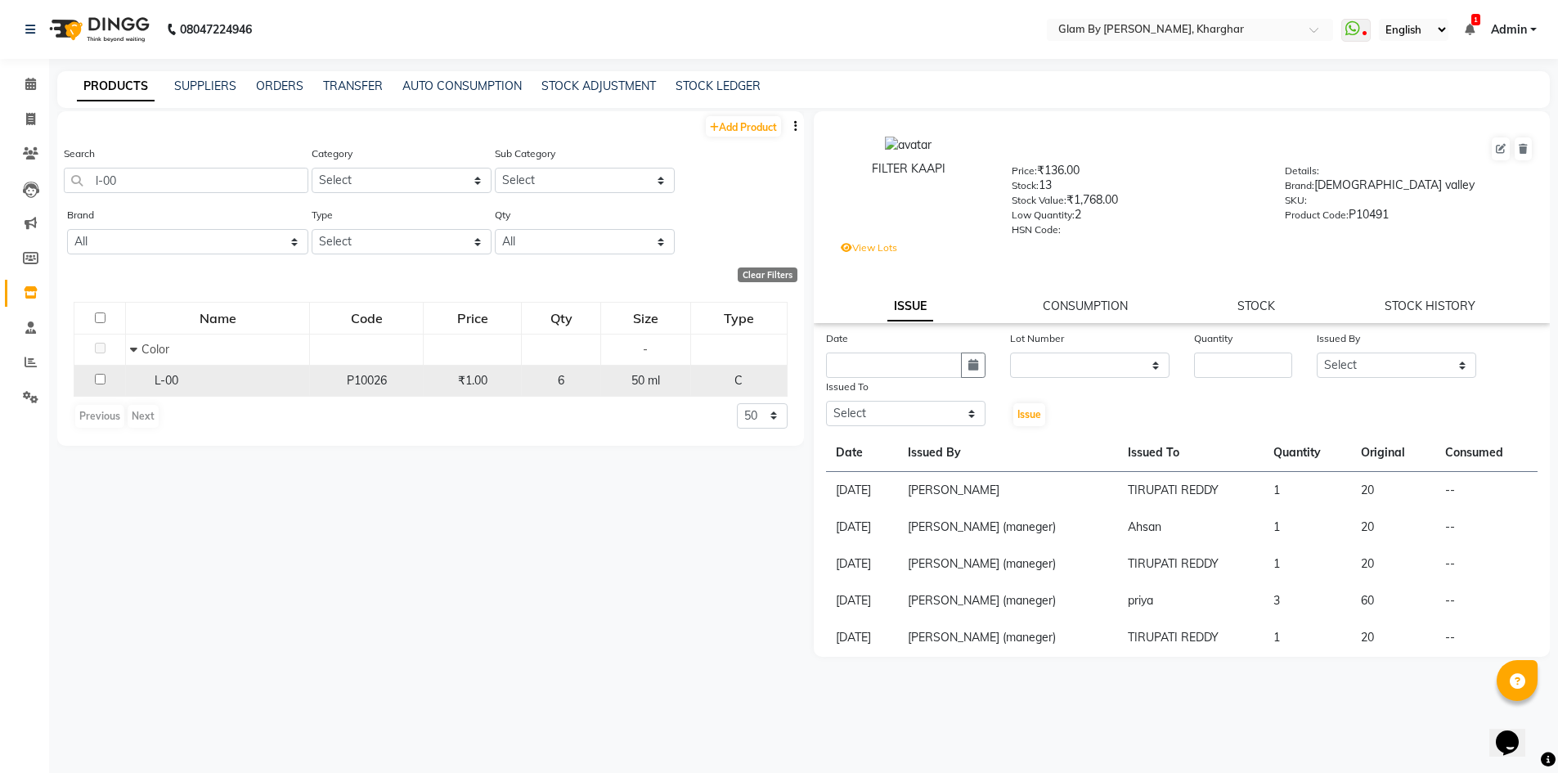
click at [101, 381] on input "checkbox" at bounding box center [100, 379] width 11 height 11
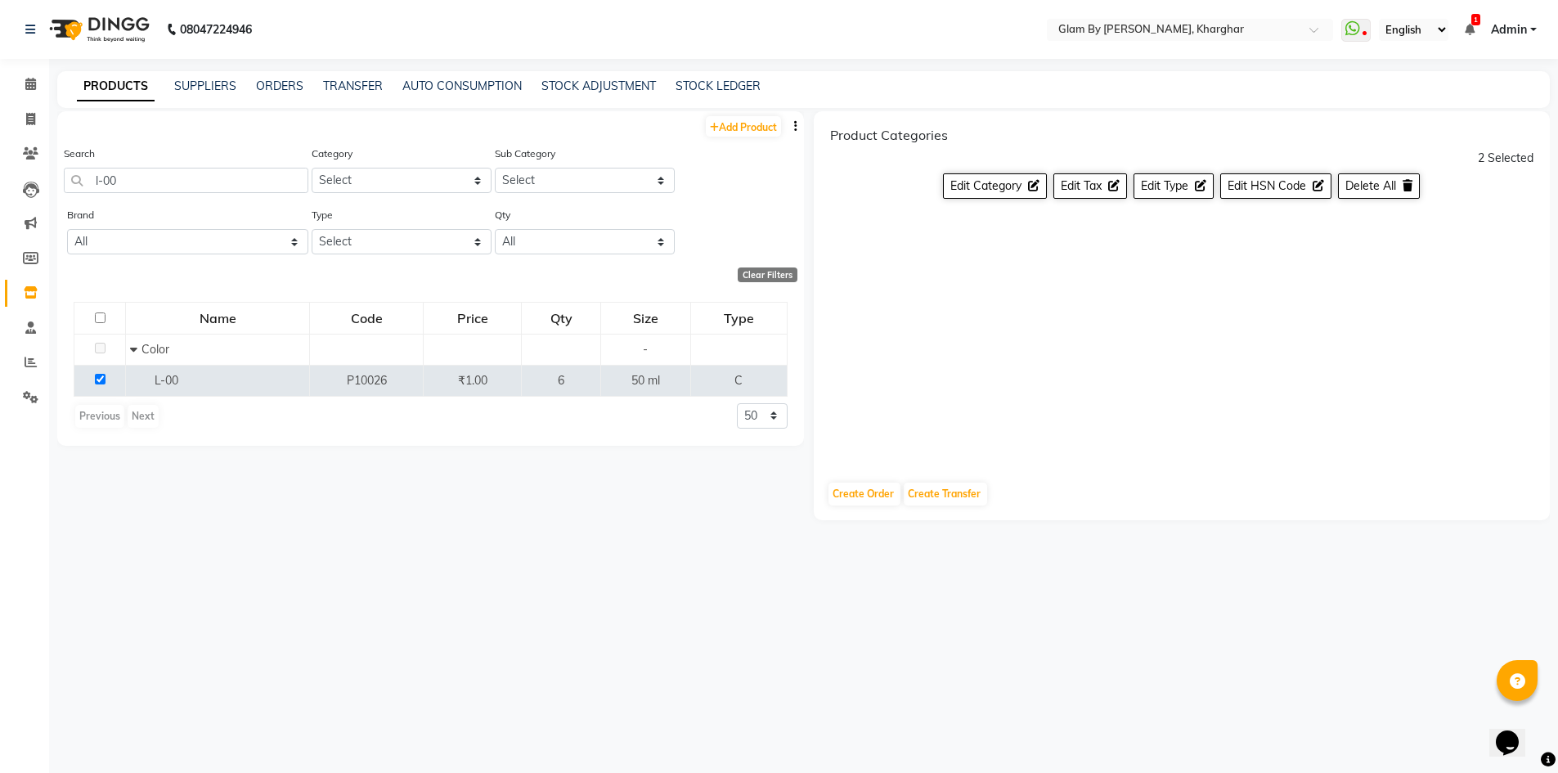
click at [1493, 160] on div "2 Selected" at bounding box center [1506, 158] width 56 height 17
click at [1505, 161] on div "2 Selected" at bounding box center [1506, 158] width 56 height 17
click at [1505, 160] on div "2 Selected" at bounding box center [1506, 158] width 56 height 17
click at [96, 378] on input "checkbox" at bounding box center [100, 379] width 11 height 11
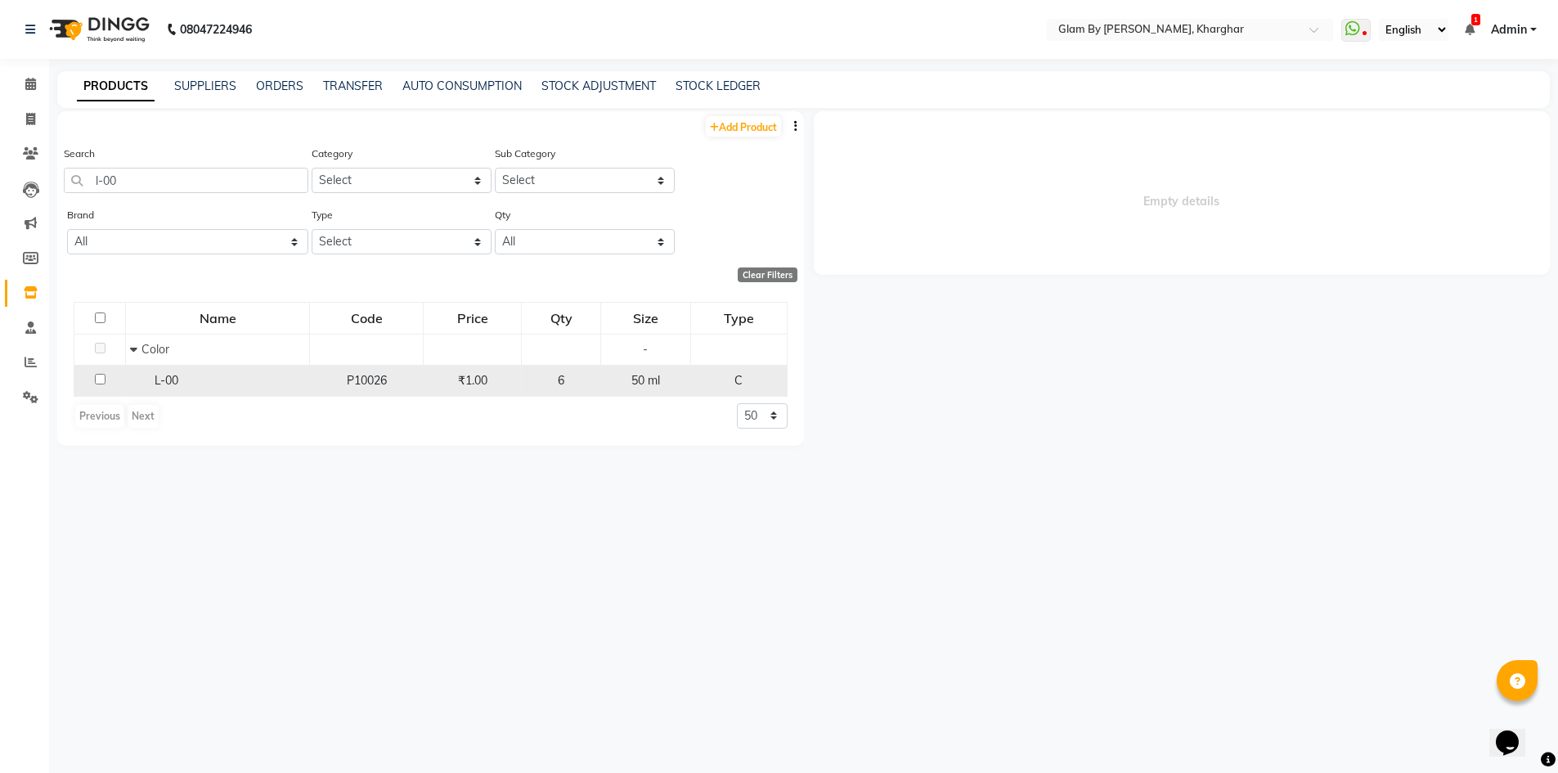
click at [96, 378] on input "checkbox" at bounding box center [100, 379] width 11 height 11
checkbox input "true"
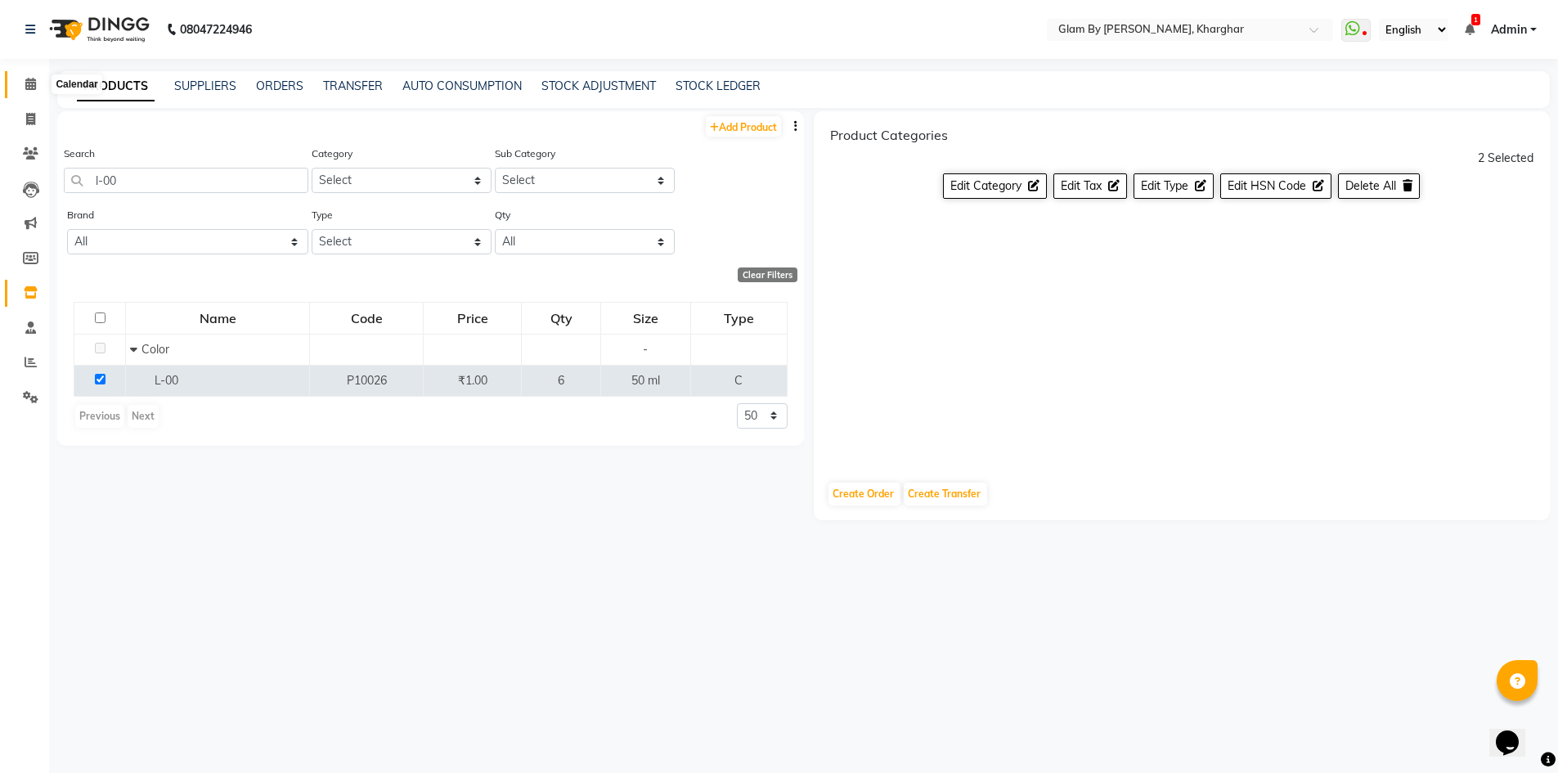
click at [30, 87] on icon at bounding box center [30, 84] width 11 height 12
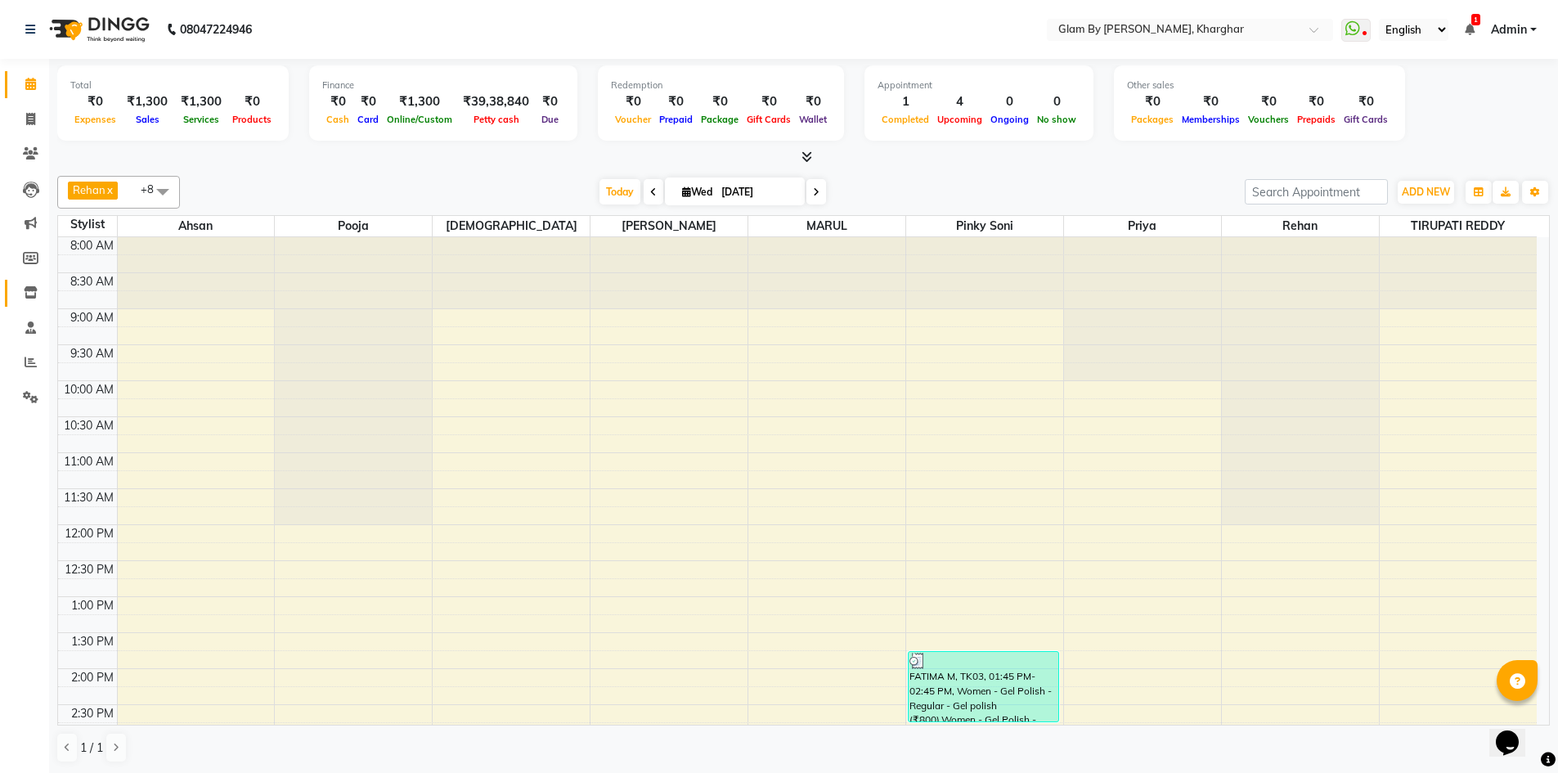
click at [20, 281] on link "Inventory" at bounding box center [24, 293] width 39 height 27
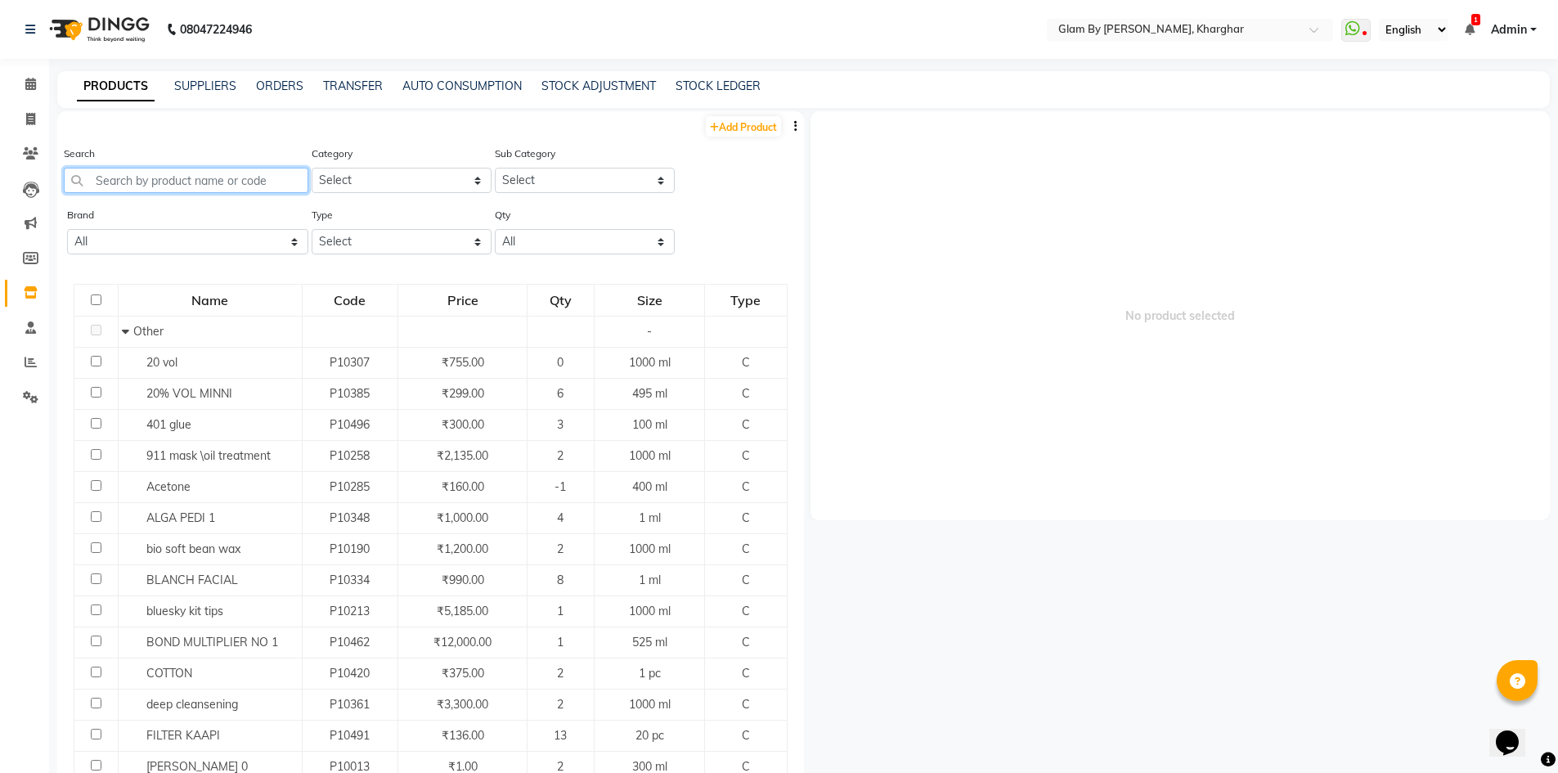
click at [183, 177] on input "text" at bounding box center [186, 180] width 245 height 25
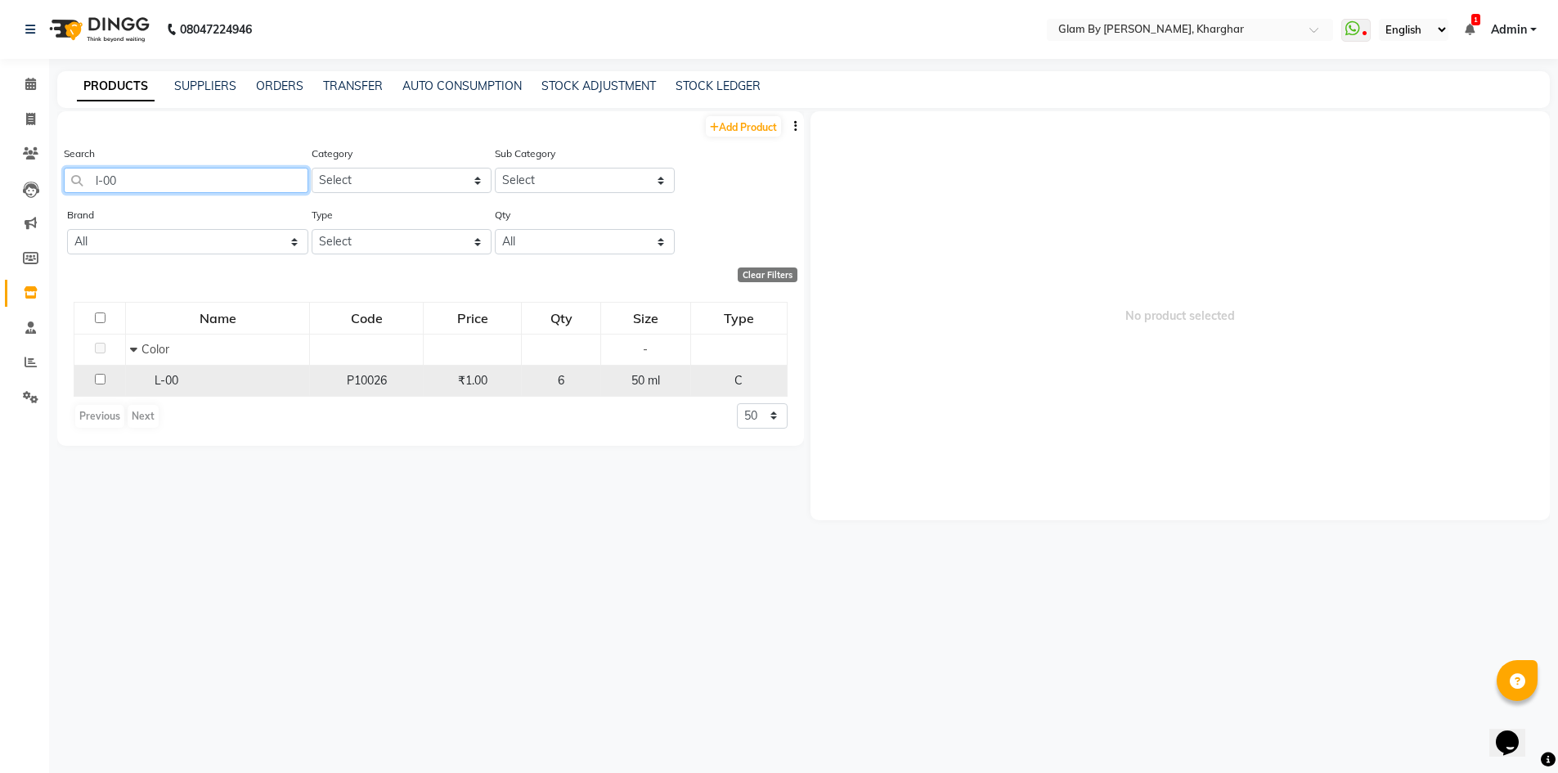
type input "l-00"
click at [100, 375] on input "checkbox" at bounding box center [100, 379] width 11 height 11
checkbox input "true"
select select
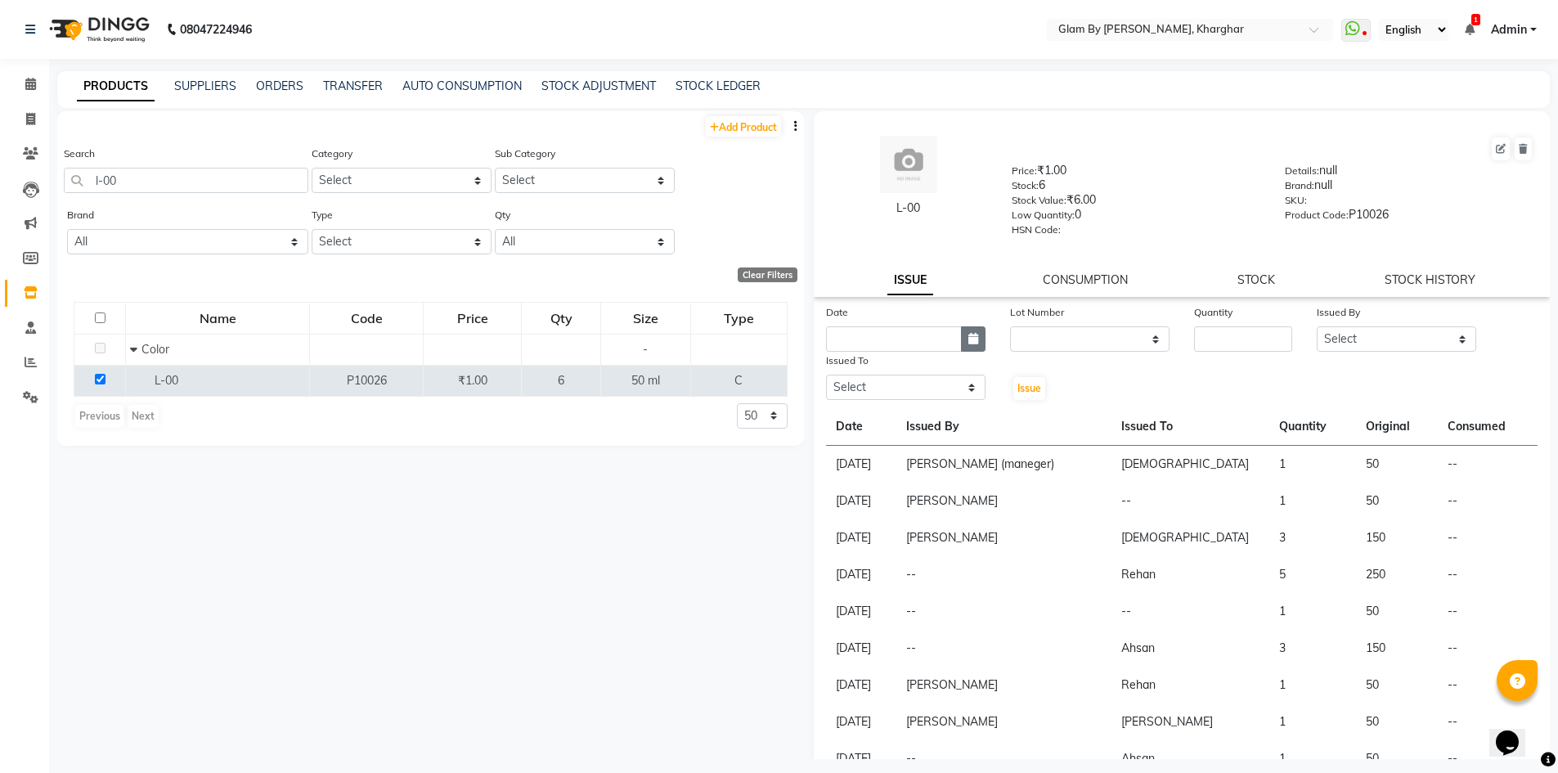
click at [968, 341] on icon "button" at bounding box center [973, 338] width 10 height 11
select select "9"
select select "2025"
drag, startPoint x: 886, startPoint y: 418, endPoint x: 925, endPoint y: 393, distance: 46.7
click at [894, 414] on div "3" at bounding box center [895, 424] width 26 height 26
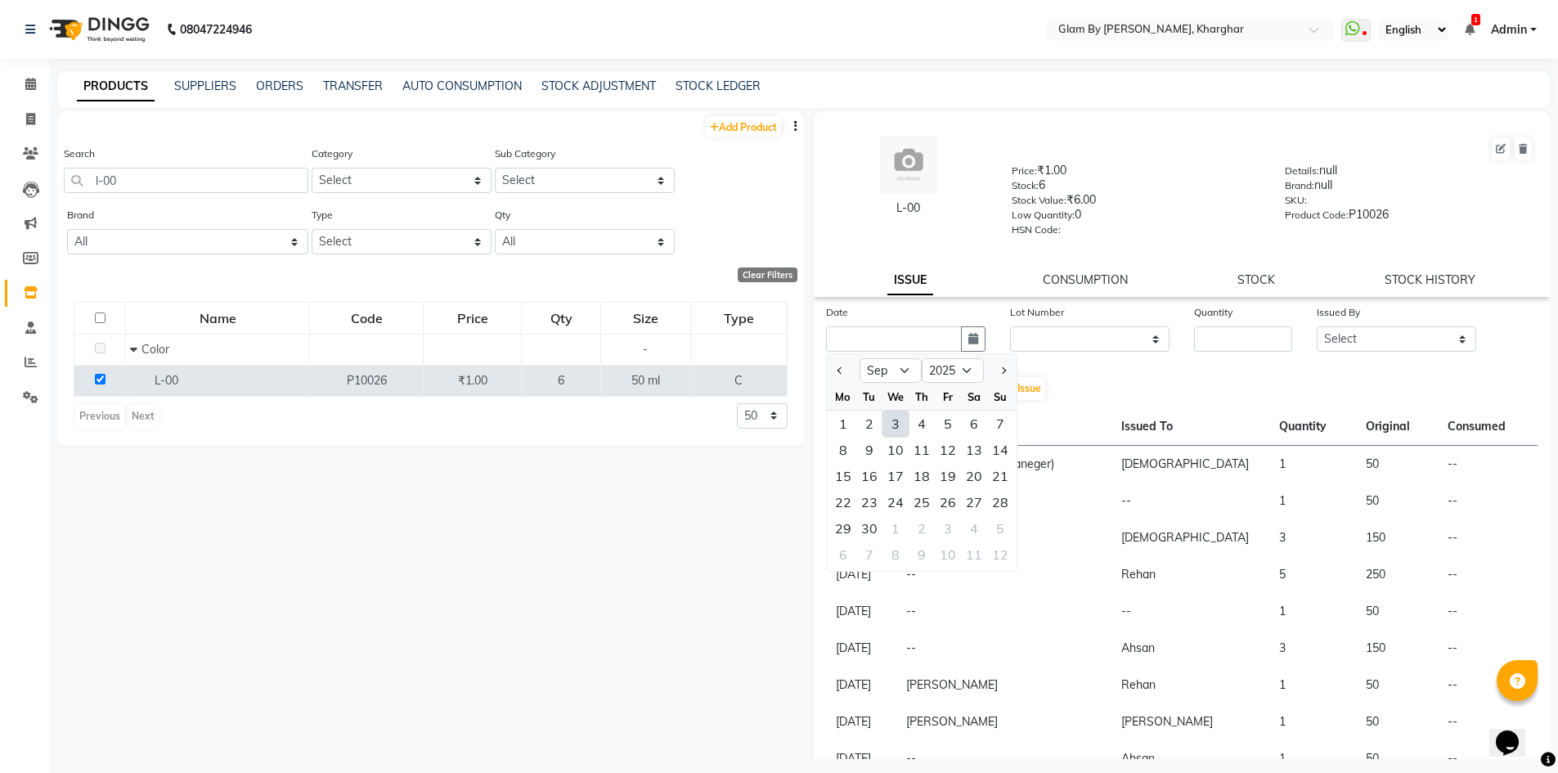
type input "[DATE]"
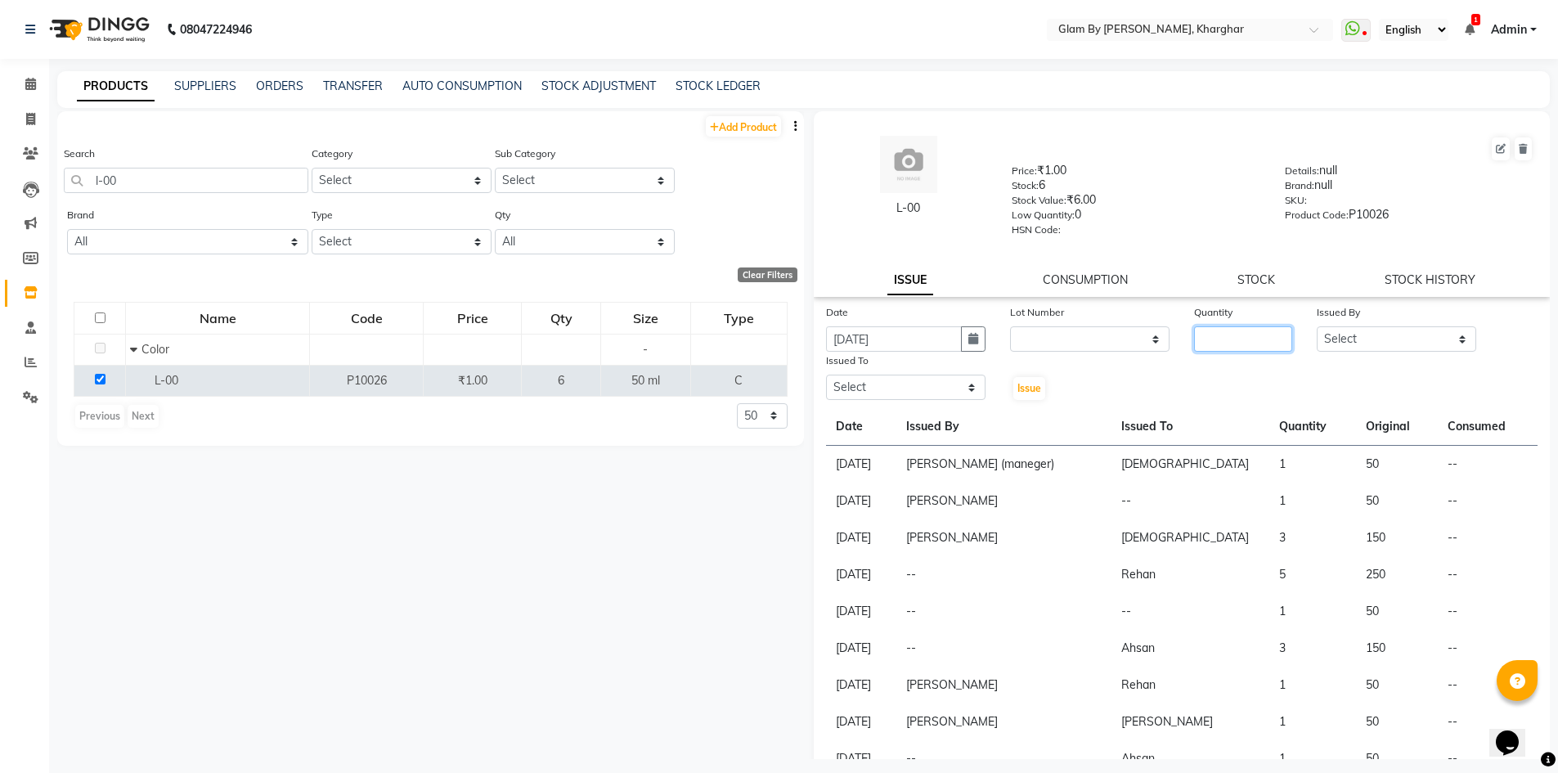
click at [1223, 340] on input "number" at bounding box center [1243, 338] width 98 height 25
type input "1"
click at [1328, 339] on select "Select [PERSON_NAME] Avi [PERSON_NAME] [PERSON_NAME] (maneger) MARUL [PERSON_NA…" at bounding box center [1396, 338] width 159 height 25
select select "58001"
click at [1317, 326] on select "Select [PERSON_NAME] Avi [PERSON_NAME] [PERSON_NAME] (maneger) MARUL [PERSON_NA…" at bounding box center [1396, 338] width 159 height 25
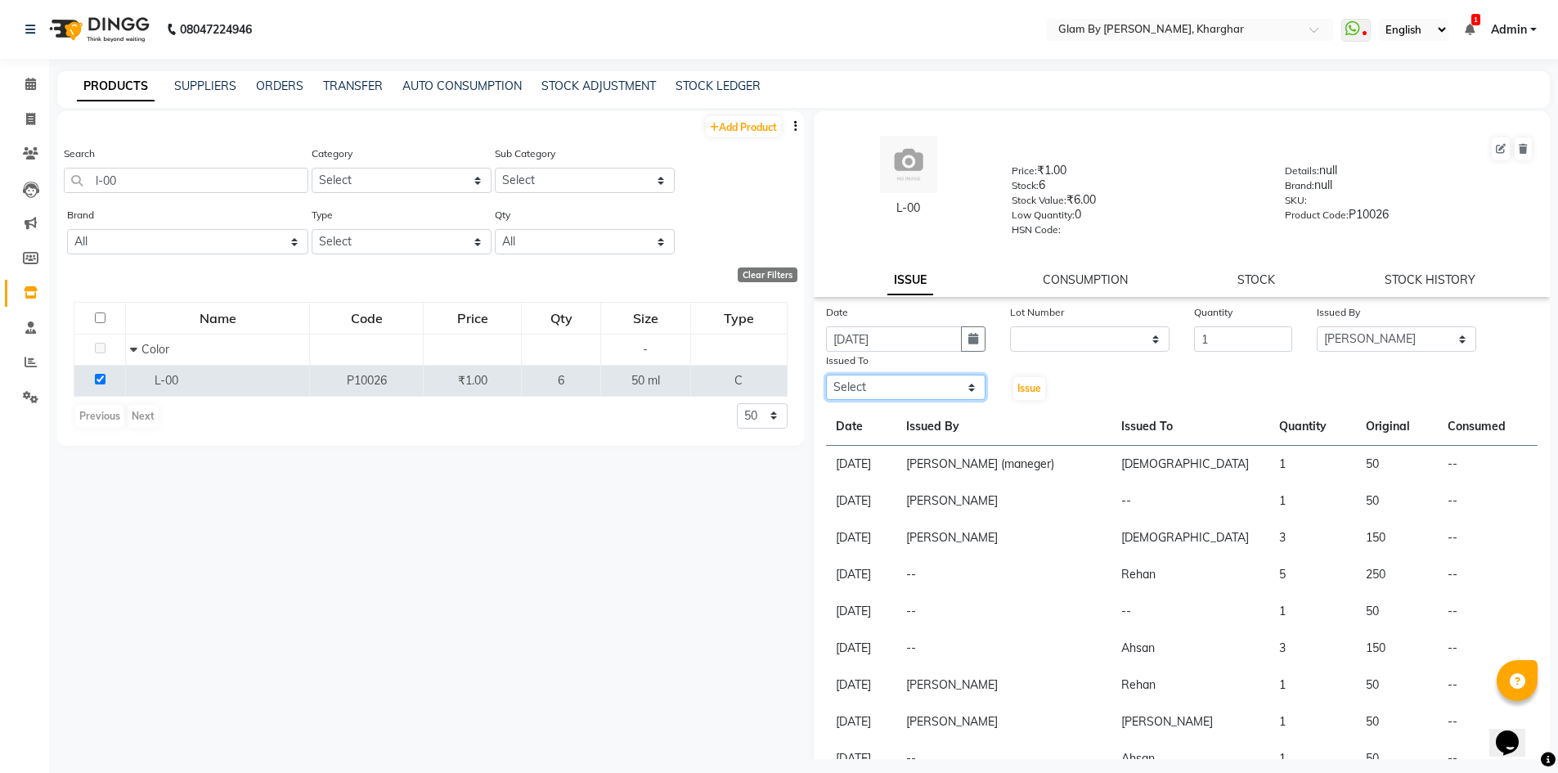
drag, startPoint x: 875, startPoint y: 385, endPoint x: 876, endPoint y: 399, distance: 13.9
click at [875, 385] on select "Select [PERSON_NAME] Avi [PERSON_NAME] [PERSON_NAME] (maneger) MARUL [PERSON_NA…" at bounding box center [905, 387] width 159 height 25
click at [826, 375] on select "Select [PERSON_NAME] Avi [PERSON_NAME] [PERSON_NAME] (maneger) MARUL [PERSON_NA…" at bounding box center [905, 387] width 159 height 25
click at [922, 396] on select "Select [PERSON_NAME] Avi [PERSON_NAME] [PERSON_NAME] (maneger) MARUL [PERSON_NA…" at bounding box center [905, 387] width 159 height 25
select select "26770"
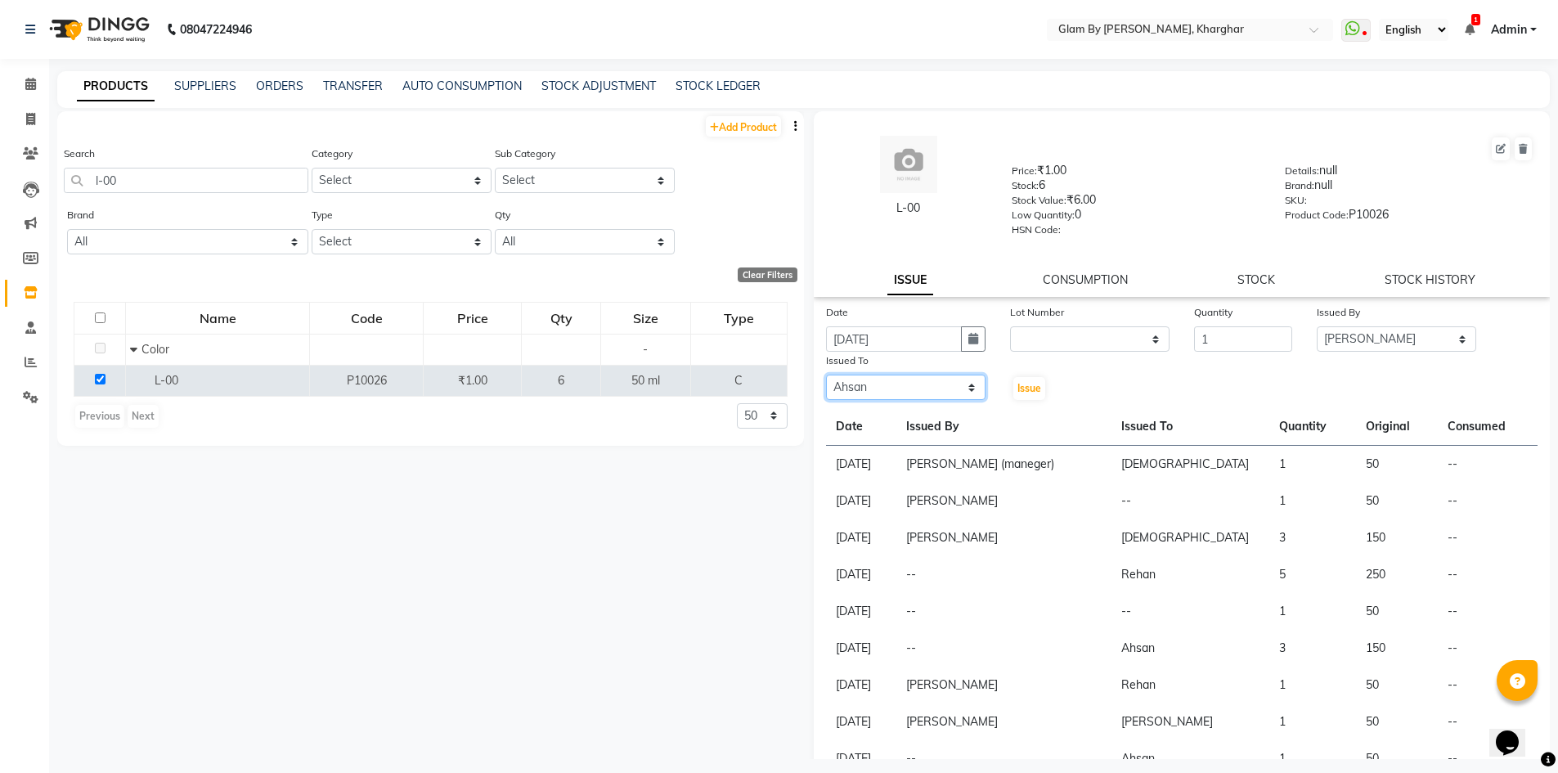
click at [826, 375] on select "Select [PERSON_NAME] Avi [PERSON_NAME] [PERSON_NAME] (maneger) MARUL [PERSON_NA…" at bounding box center [905, 387] width 159 height 25
click at [1017, 391] on span "Issue" at bounding box center [1029, 388] width 24 height 12
select select
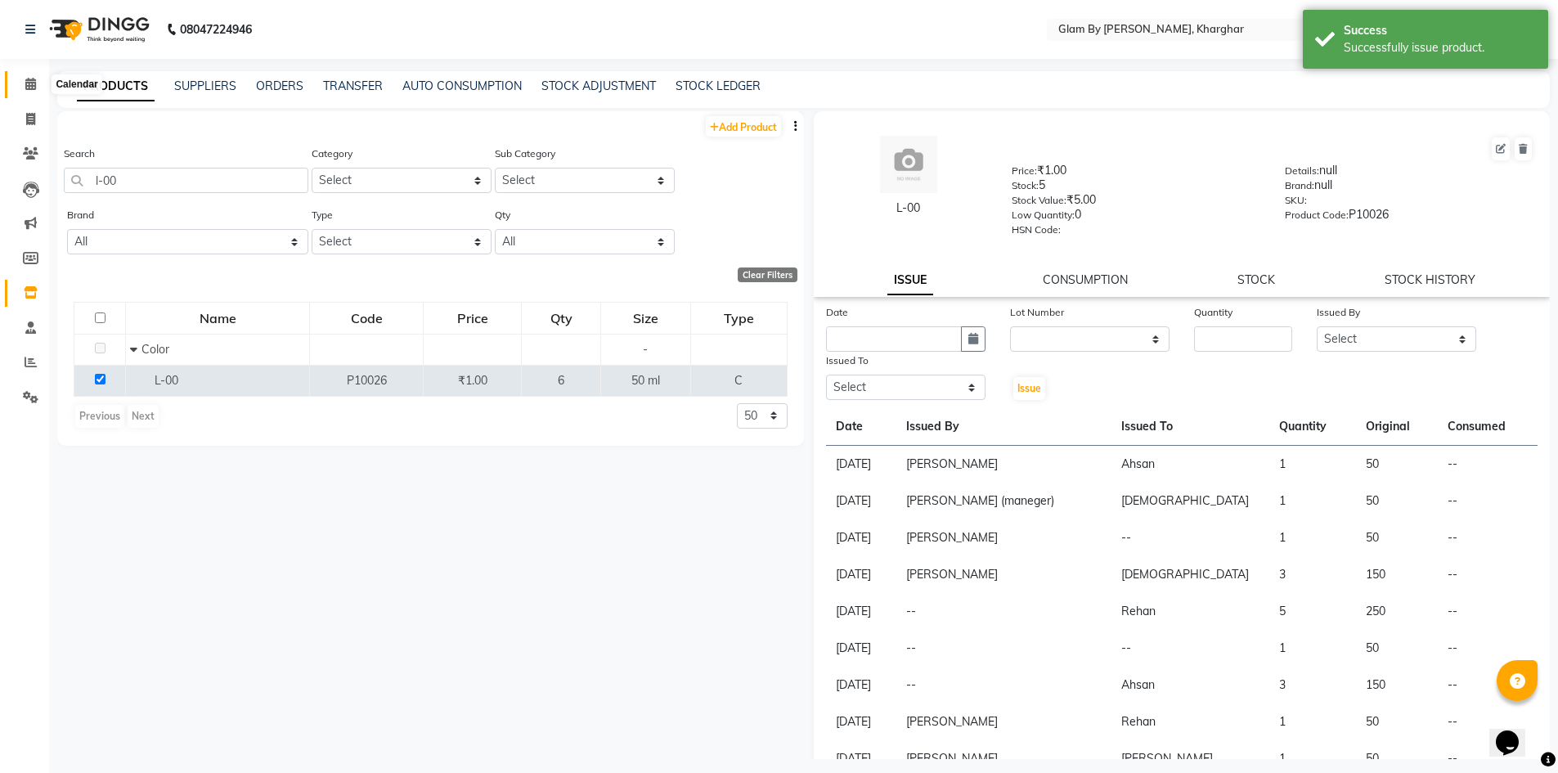
click at [40, 88] on span at bounding box center [30, 84] width 29 height 19
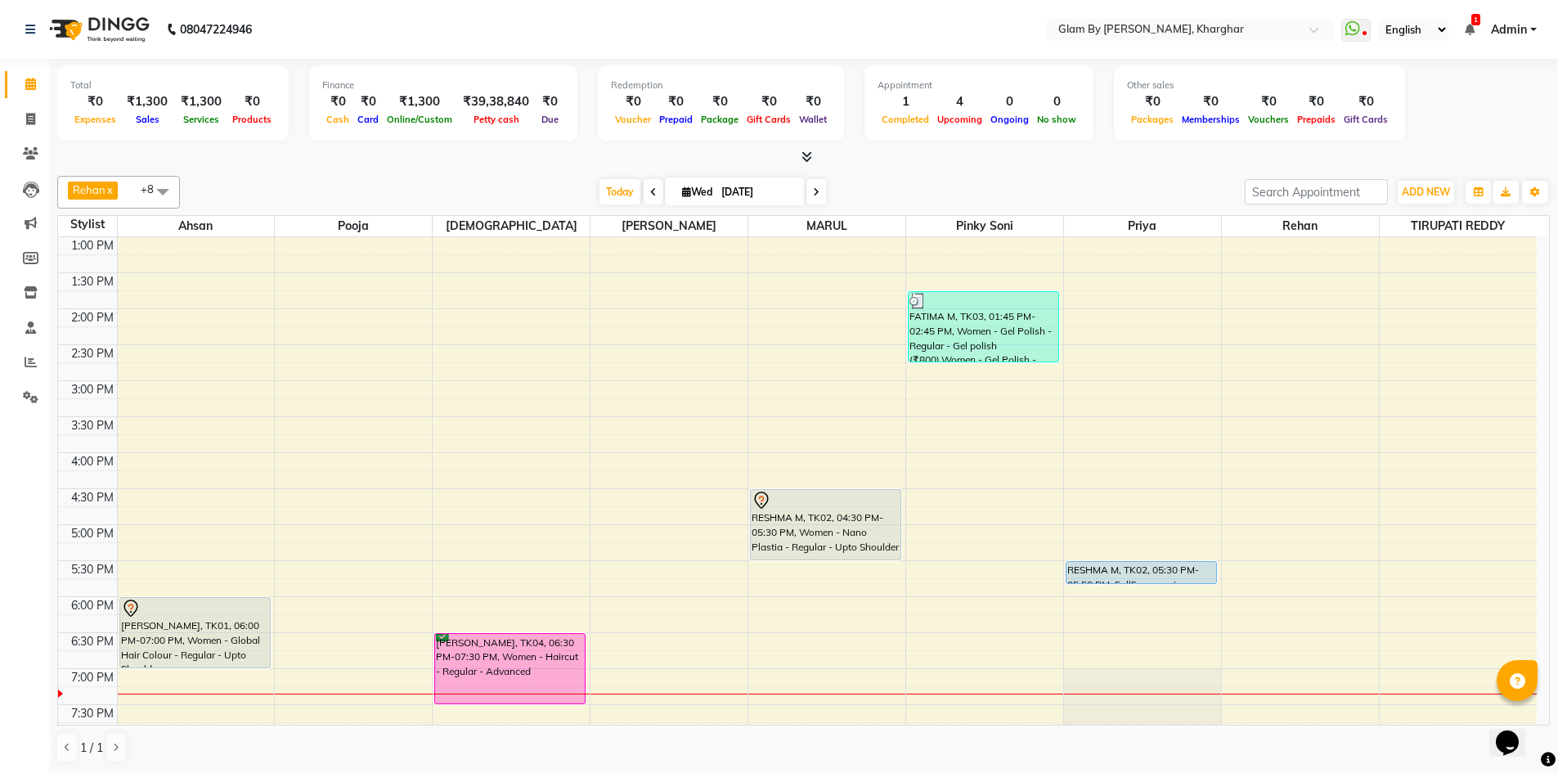
scroll to position [409, 0]
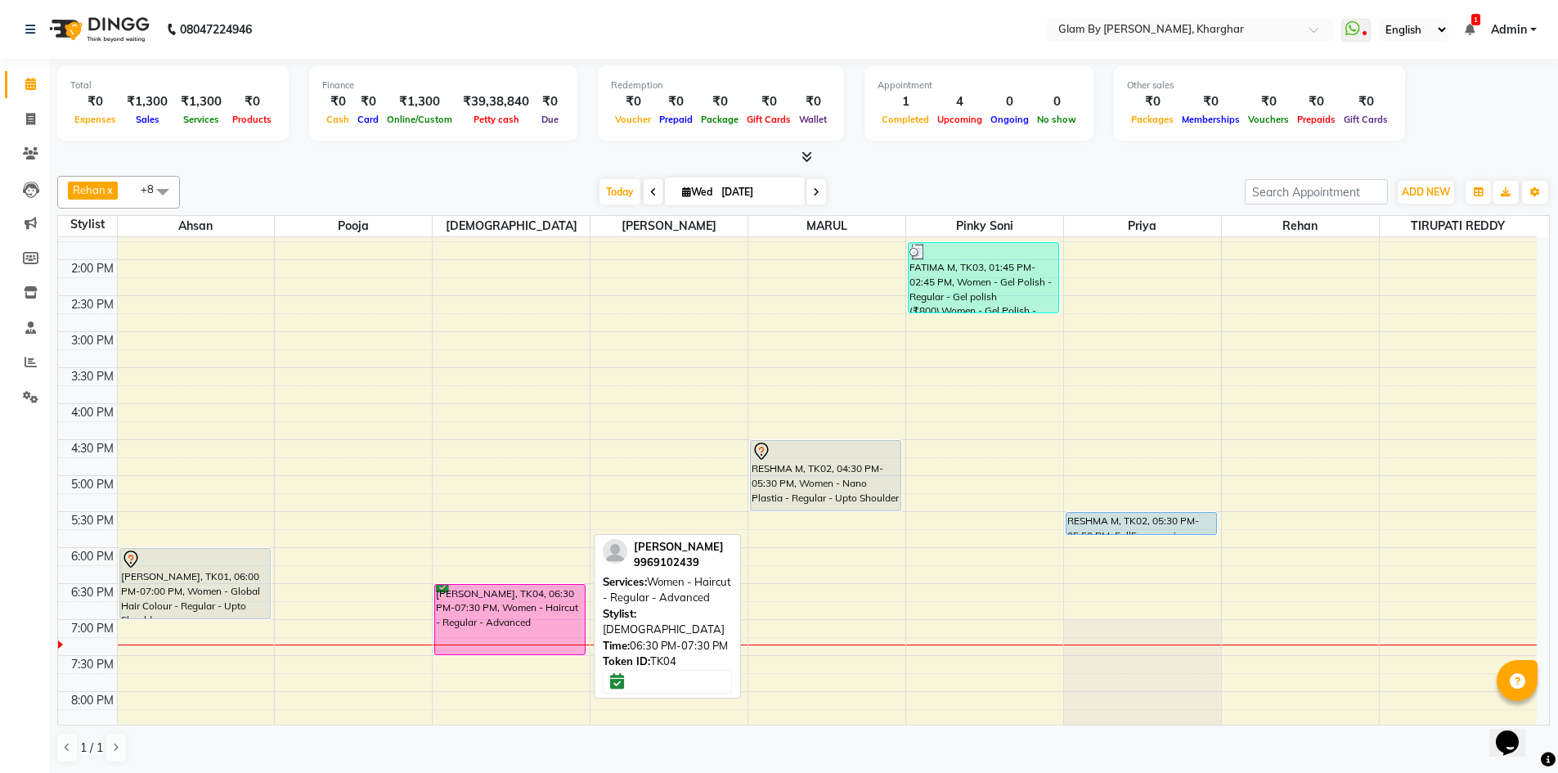
click at [509, 617] on div "[PERSON_NAME], TK04, 06:30 PM-07:30 PM, Women - Haircut - Regular - Advanced" at bounding box center [510, 620] width 150 height 70
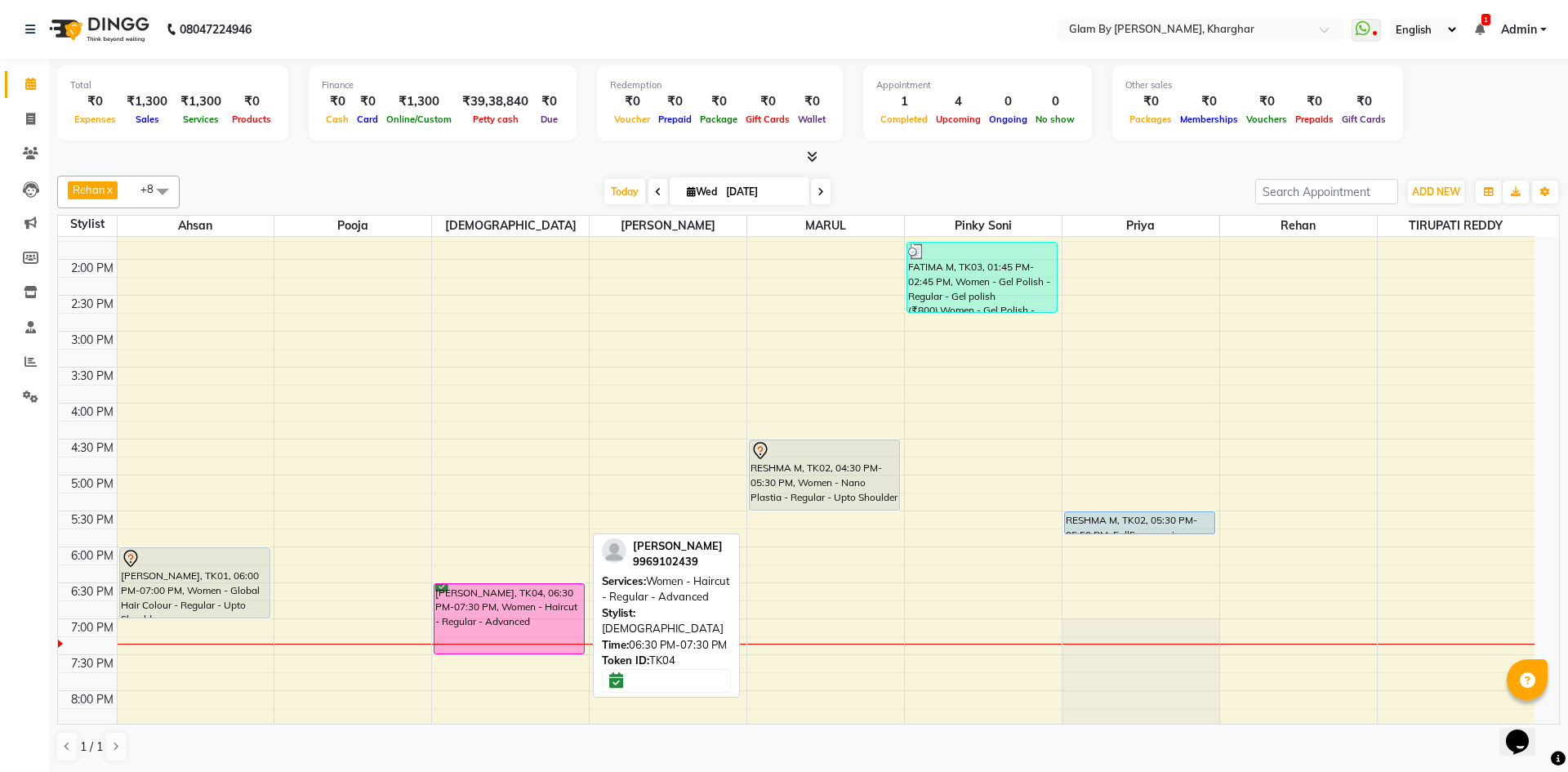
select select "6"
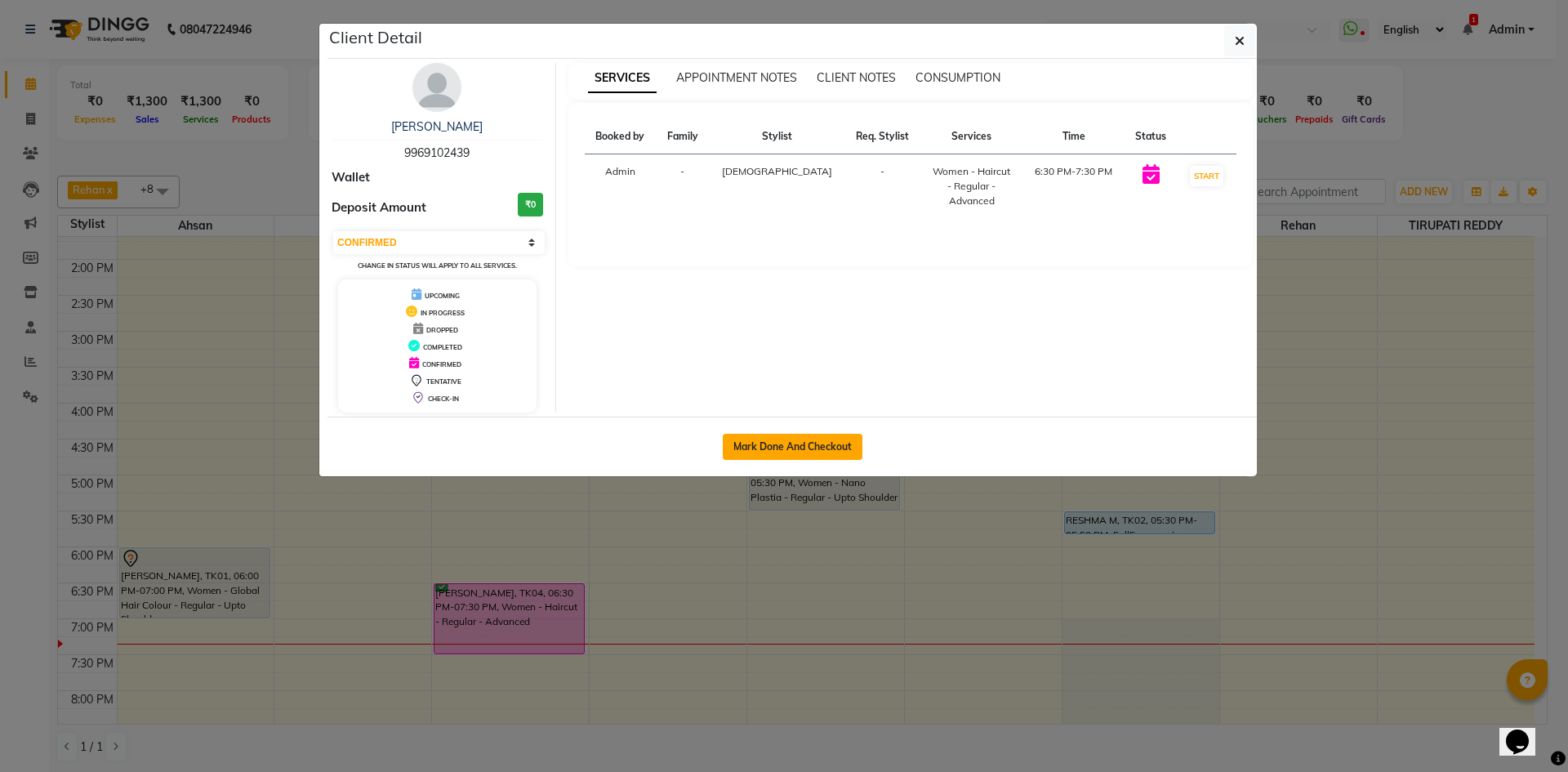
click at [804, 453] on button "Mark Done And Checkout" at bounding box center [793, 446] width 140 height 26
select select "service"
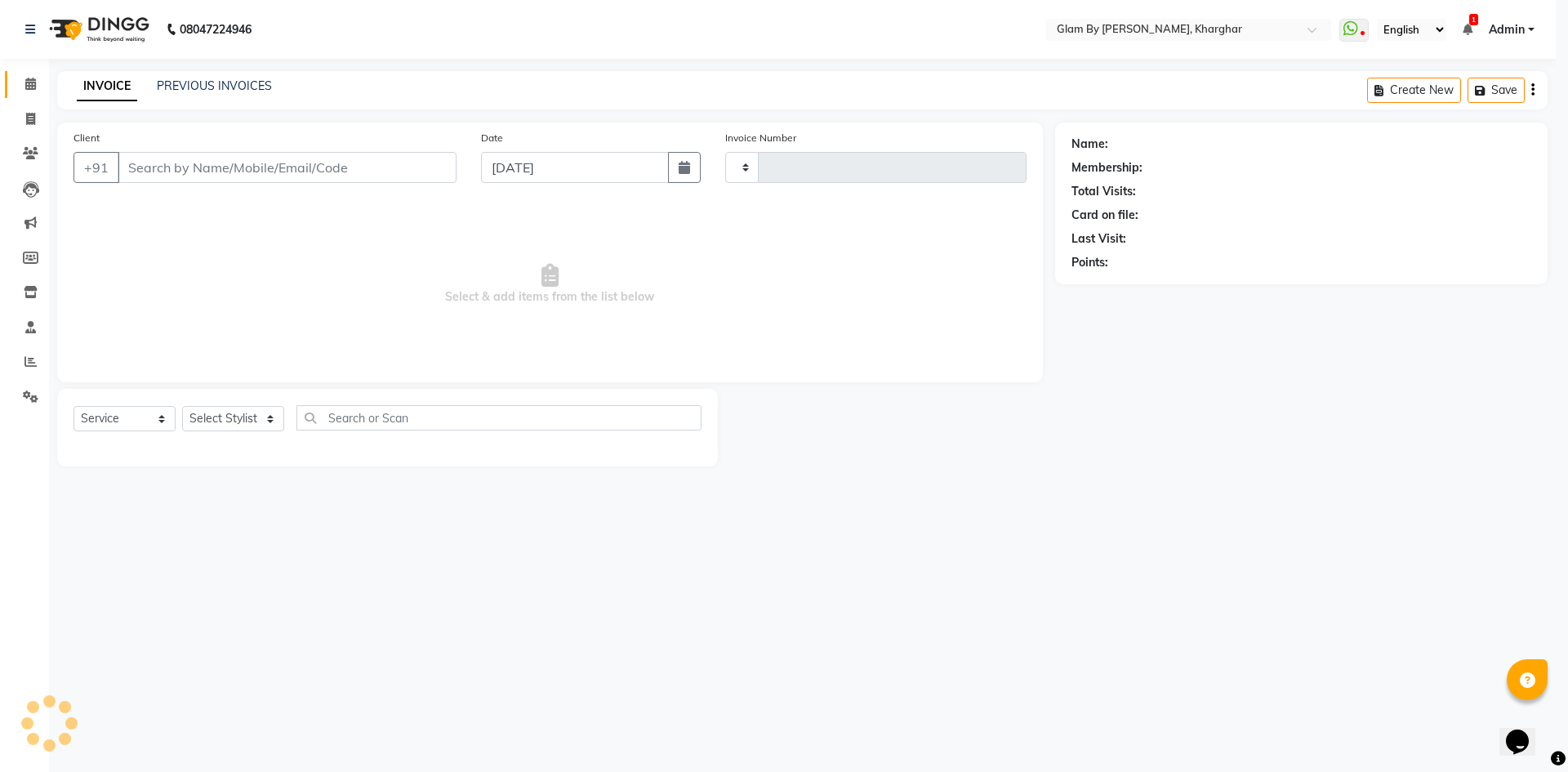
type input "1463"
select select "3"
select select "3992"
type input "9969102439"
select select "24145"
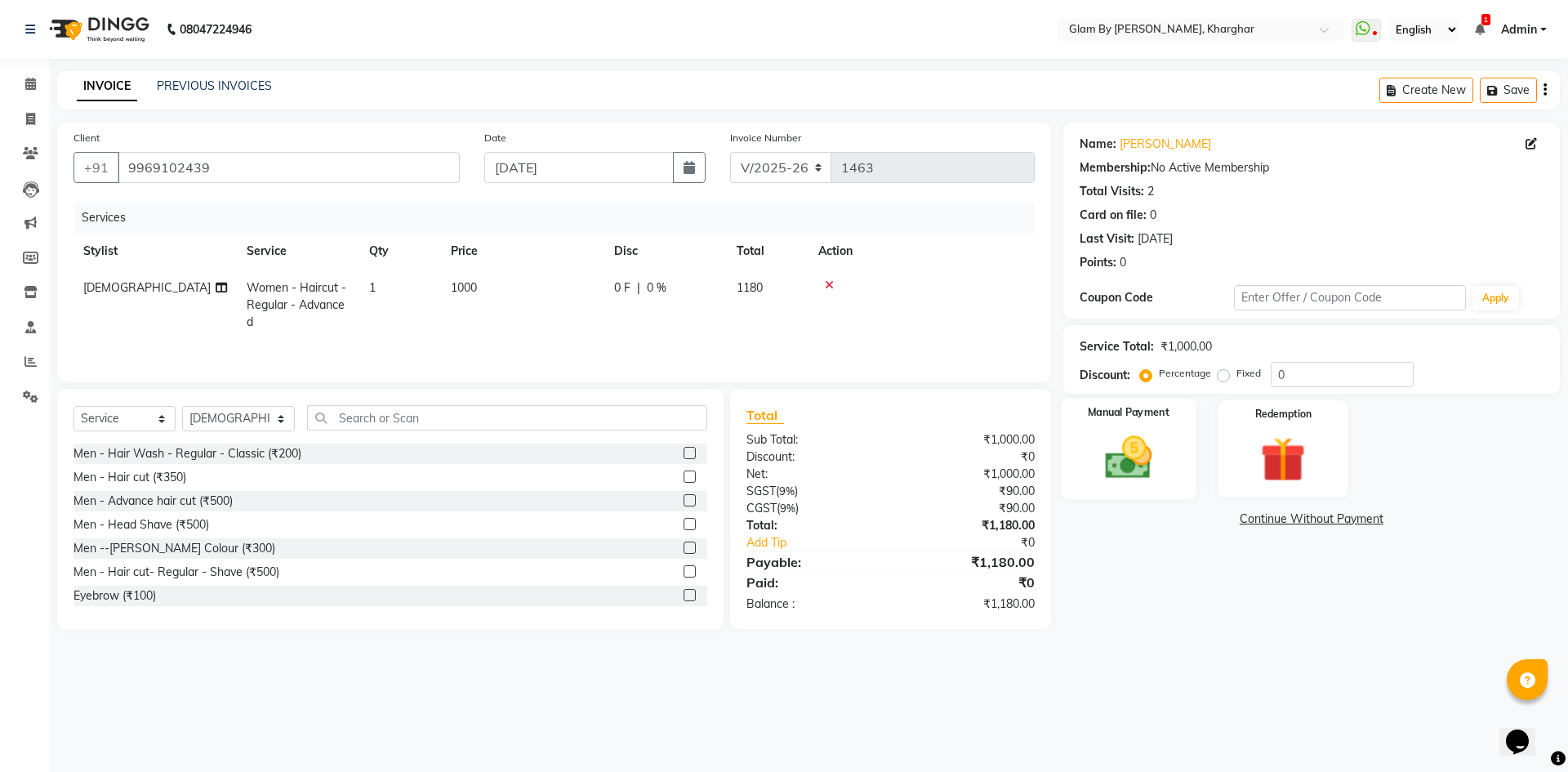
click at [1114, 453] on img at bounding box center [1129, 457] width 76 height 54
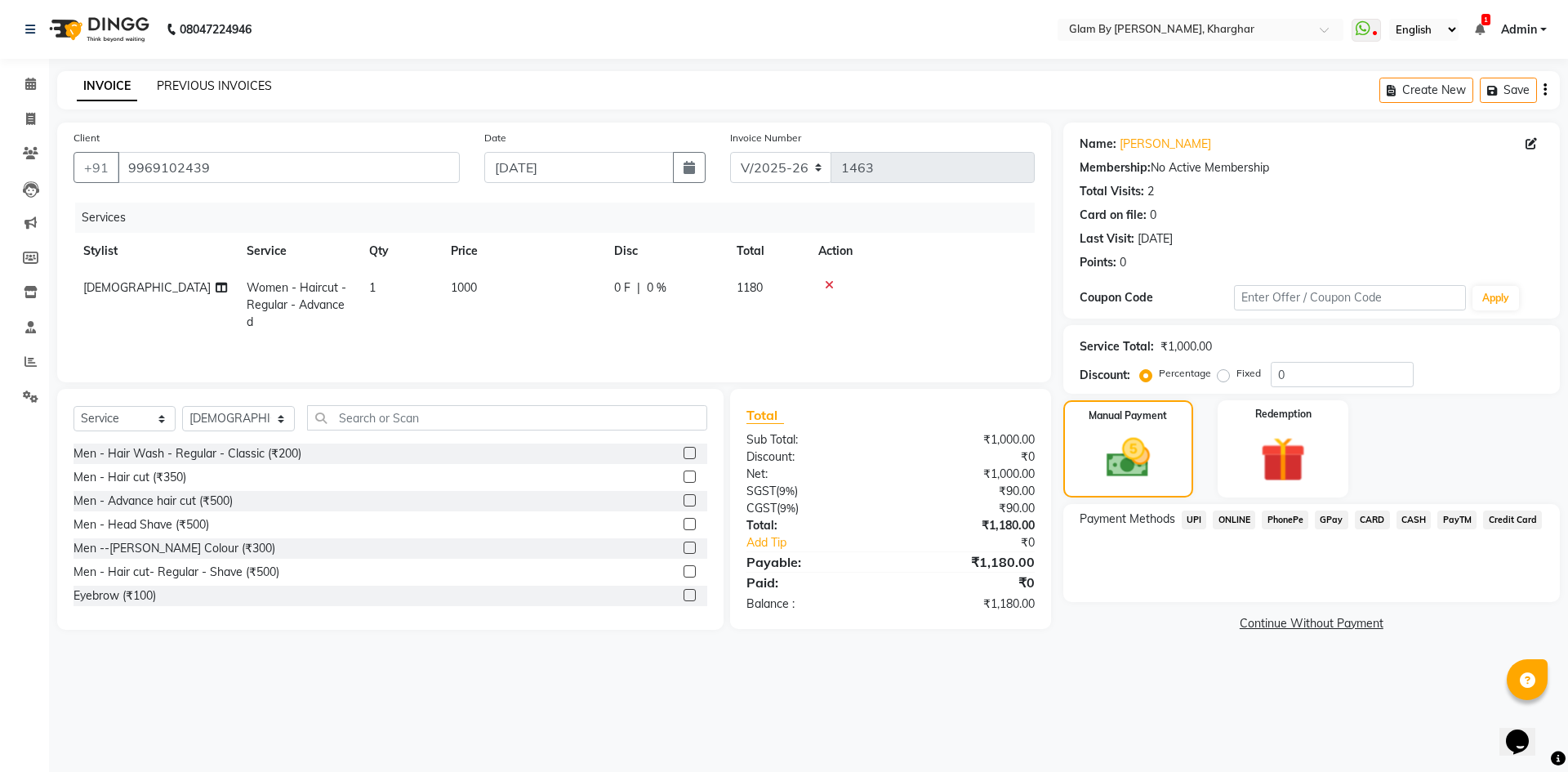
click at [217, 81] on link "PREVIOUS INVOICES" at bounding box center [214, 86] width 115 height 15
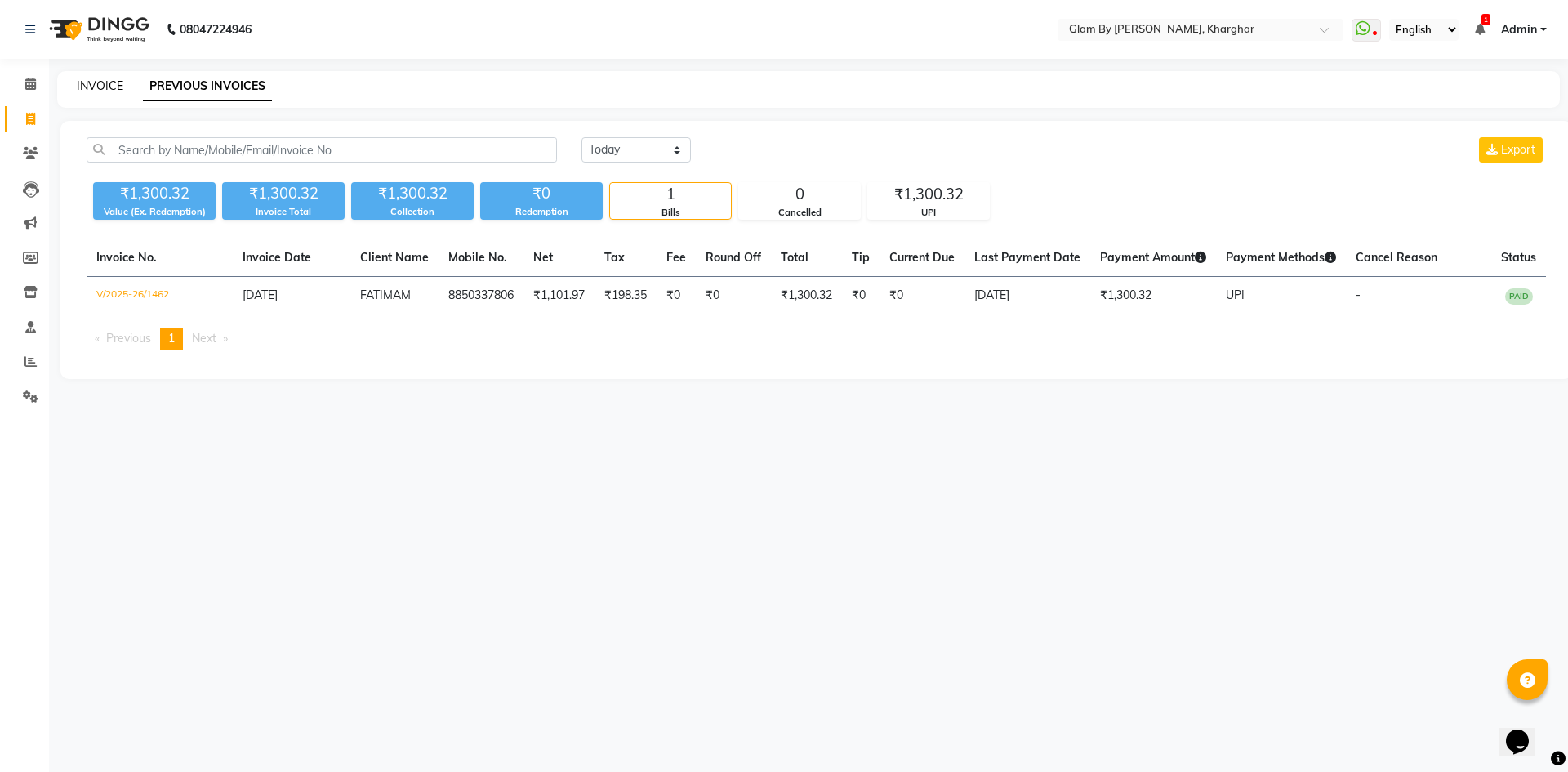
click at [105, 87] on link "INVOICE" at bounding box center [100, 86] width 47 height 15
select select "service"
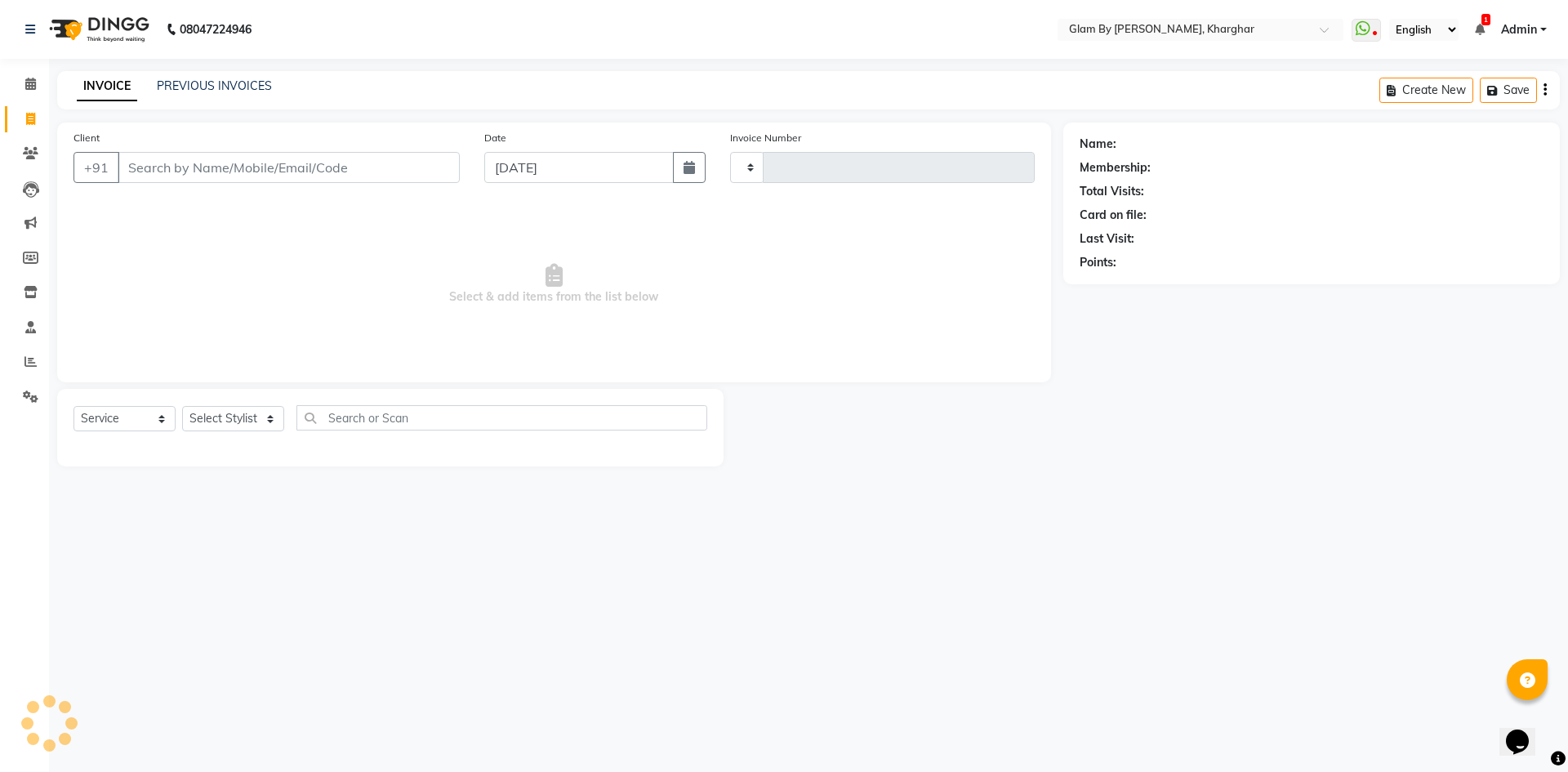
type input "1463"
select select "3992"
click at [25, 90] on span at bounding box center [30, 84] width 29 height 19
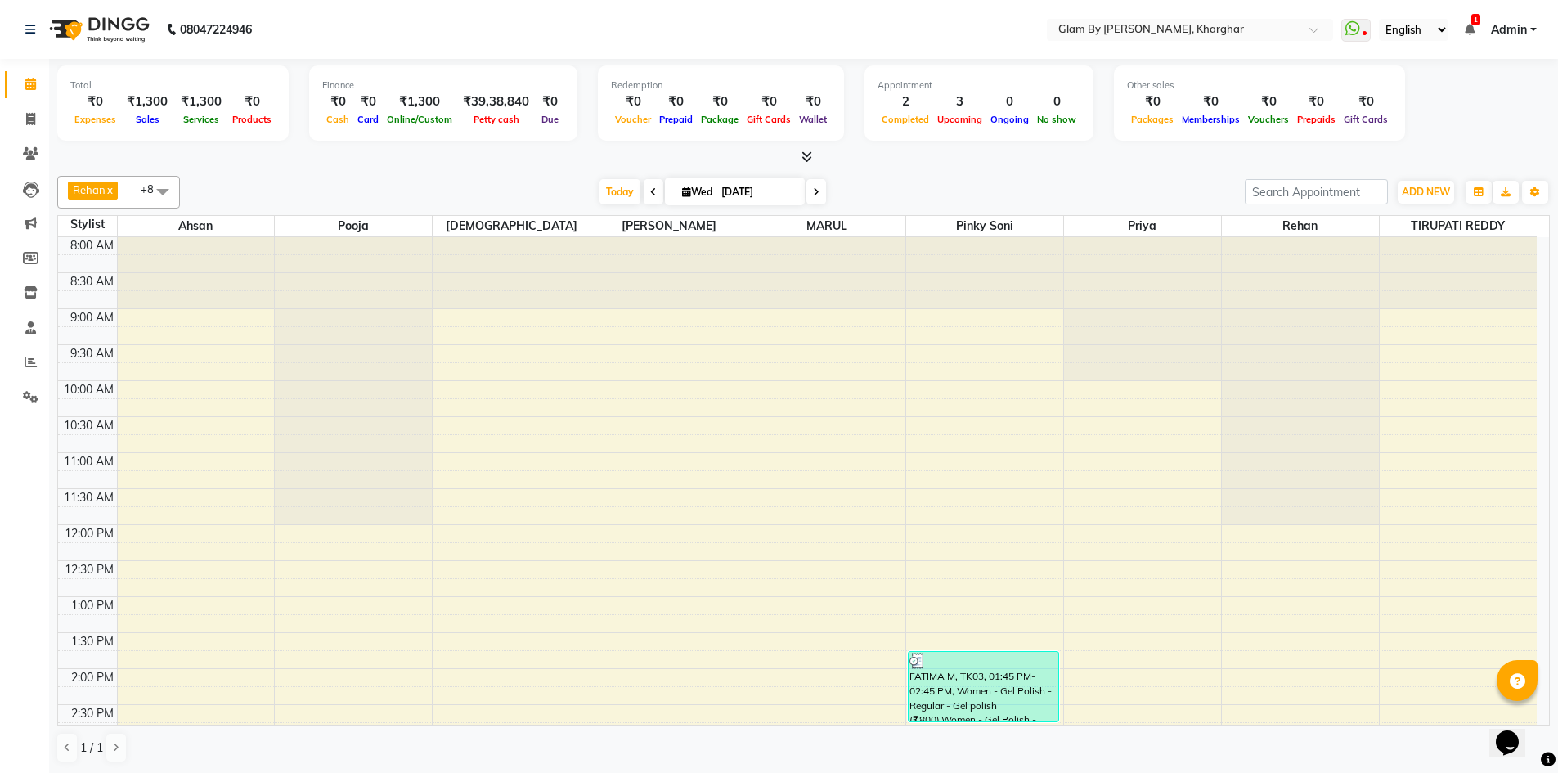
drag, startPoint x: 1540, startPoint y: 709, endPoint x: 3031, endPoint y: 1421, distance: 1652.2
click at [1535, 714] on div "Opens Chat This icon Opens the chat window." at bounding box center [1515, 714] width 39 height 0
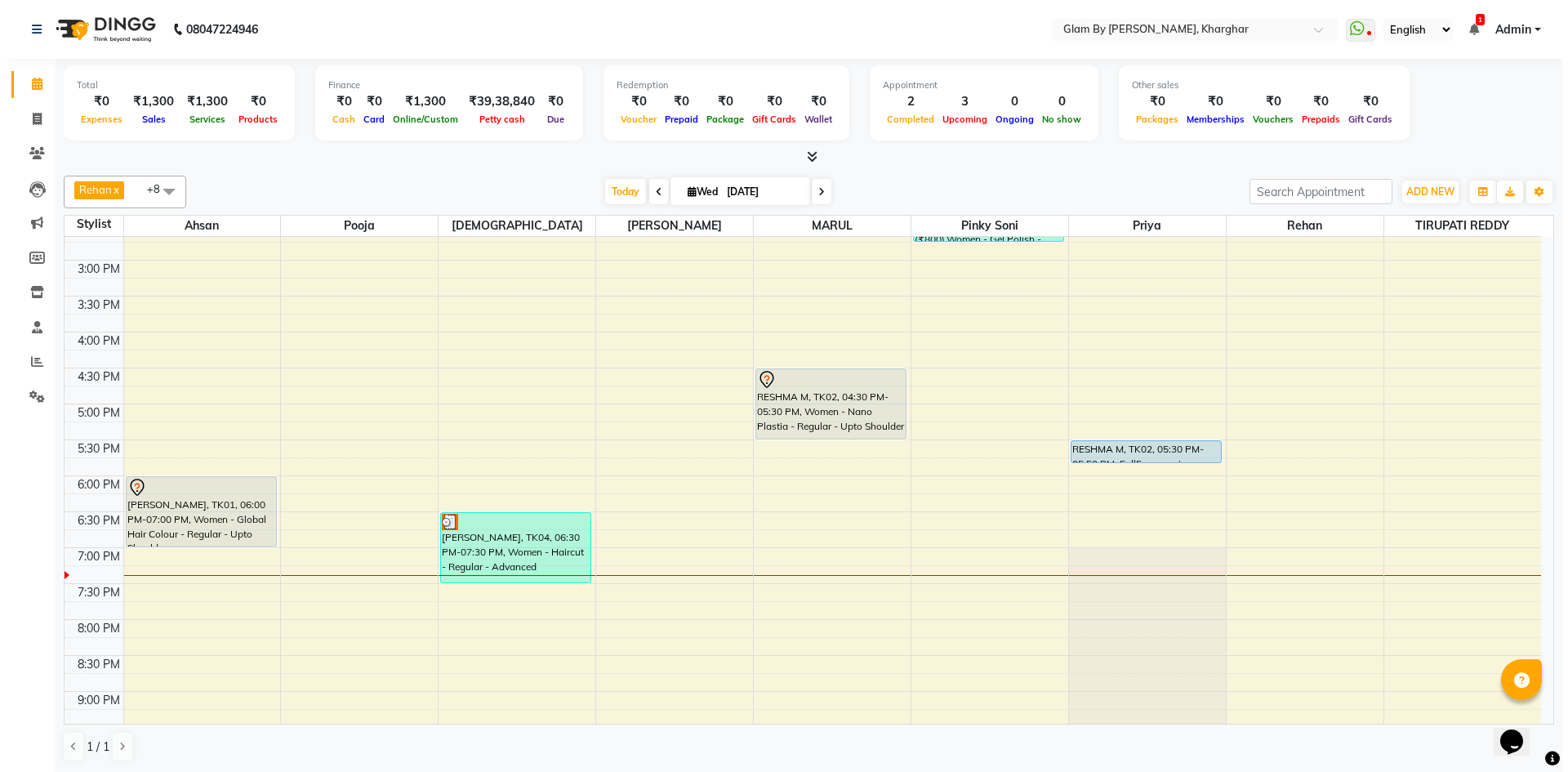
scroll to position [590, 0]
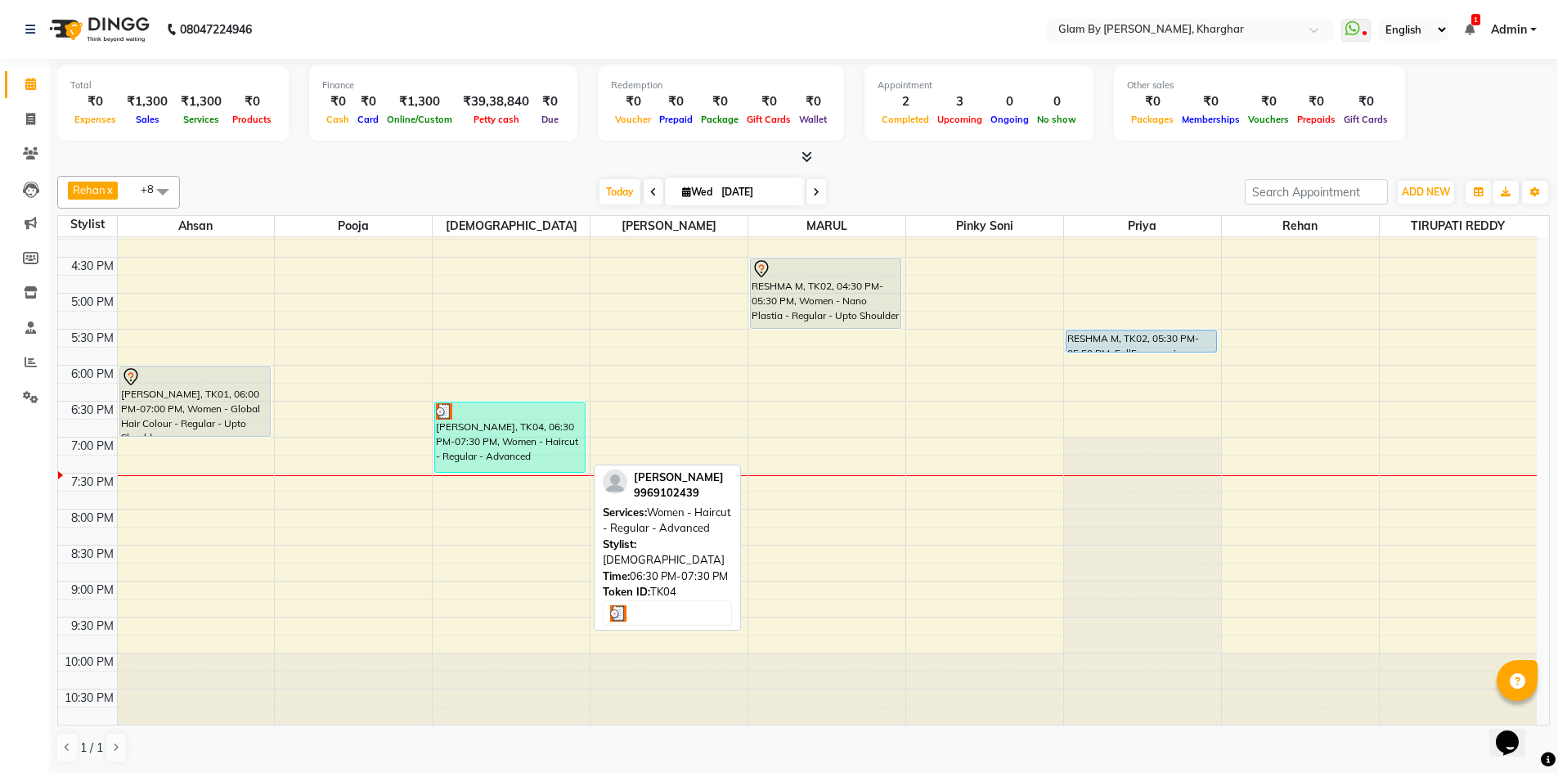
click at [508, 427] on div "[PERSON_NAME], TK04, 06:30 PM-07:30 PM, Women - Haircut - Regular - Advanced" at bounding box center [510, 437] width 150 height 70
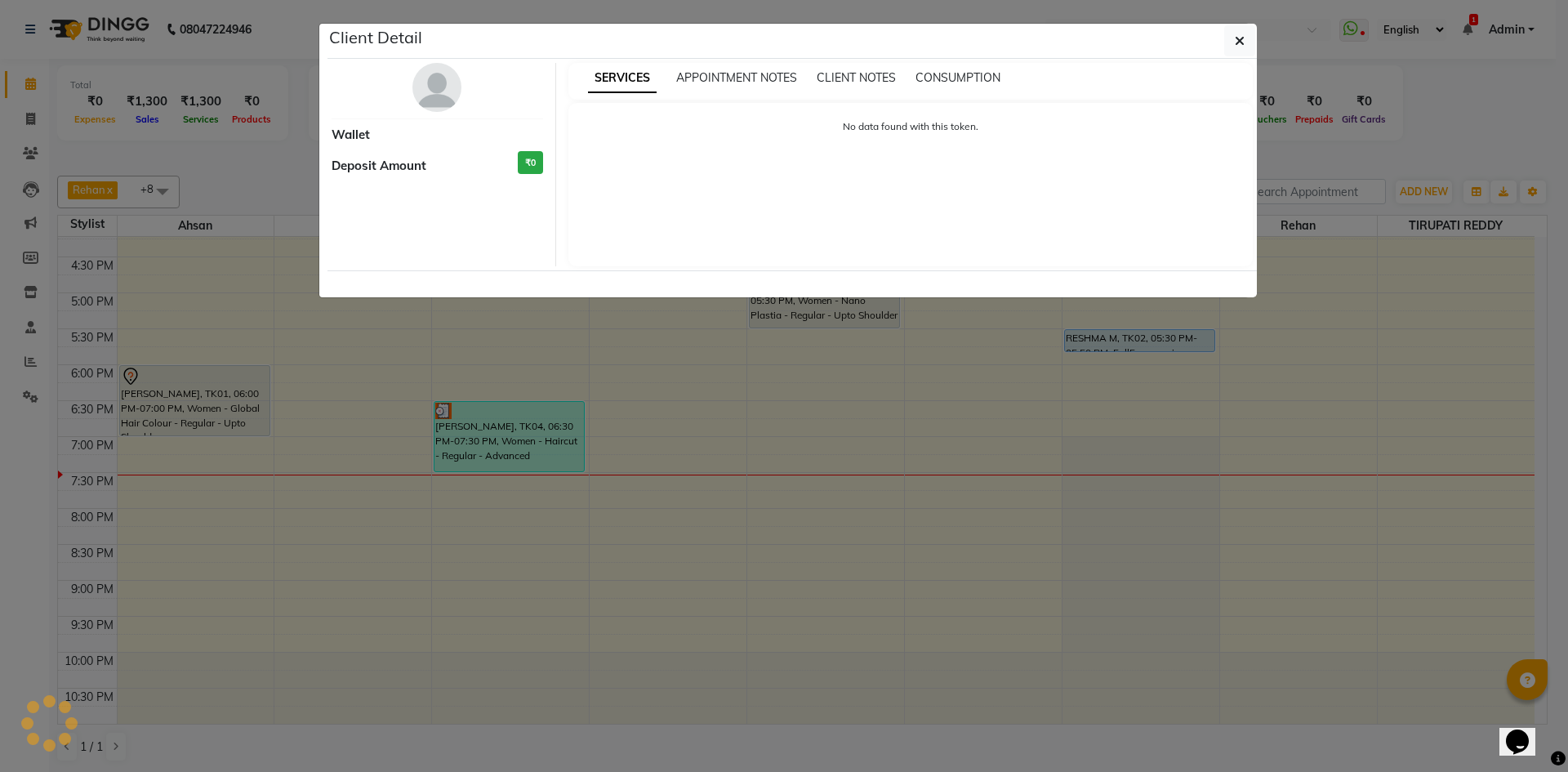
select select "3"
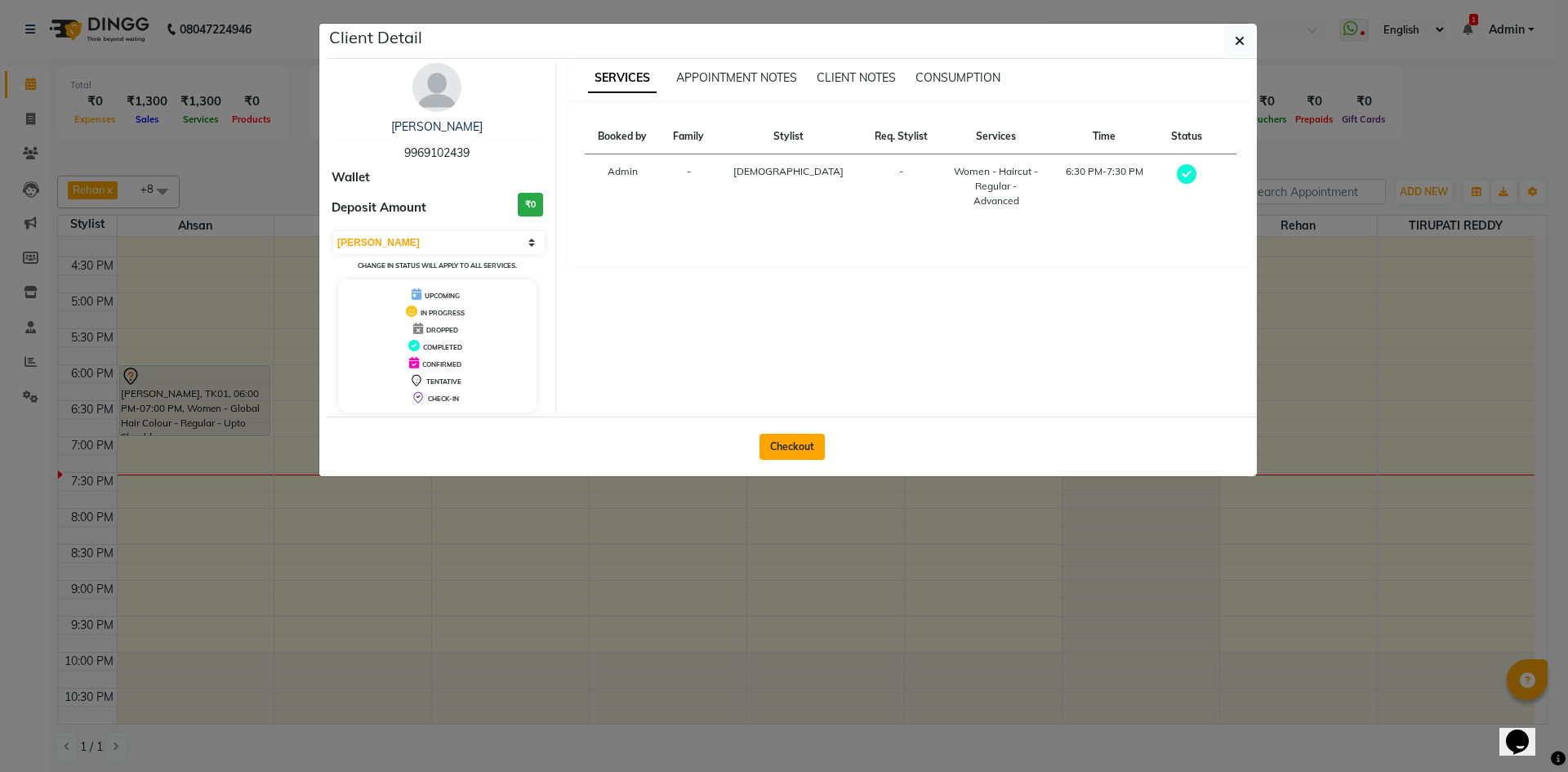
click at [788, 446] on button "Checkout" at bounding box center [792, 446] width 65 height 26
select select "service"
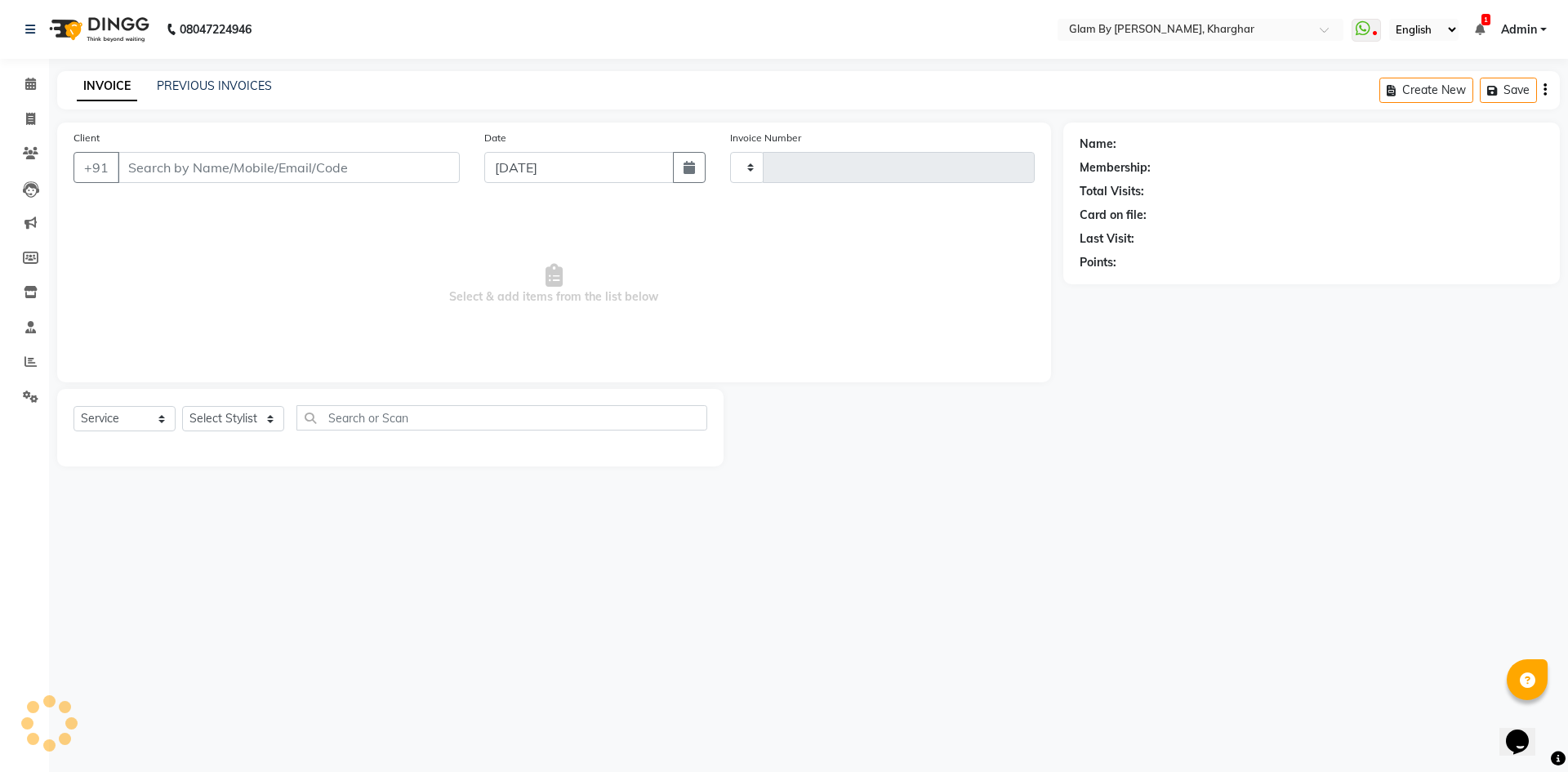
type input "9969102439"
select select "24145"
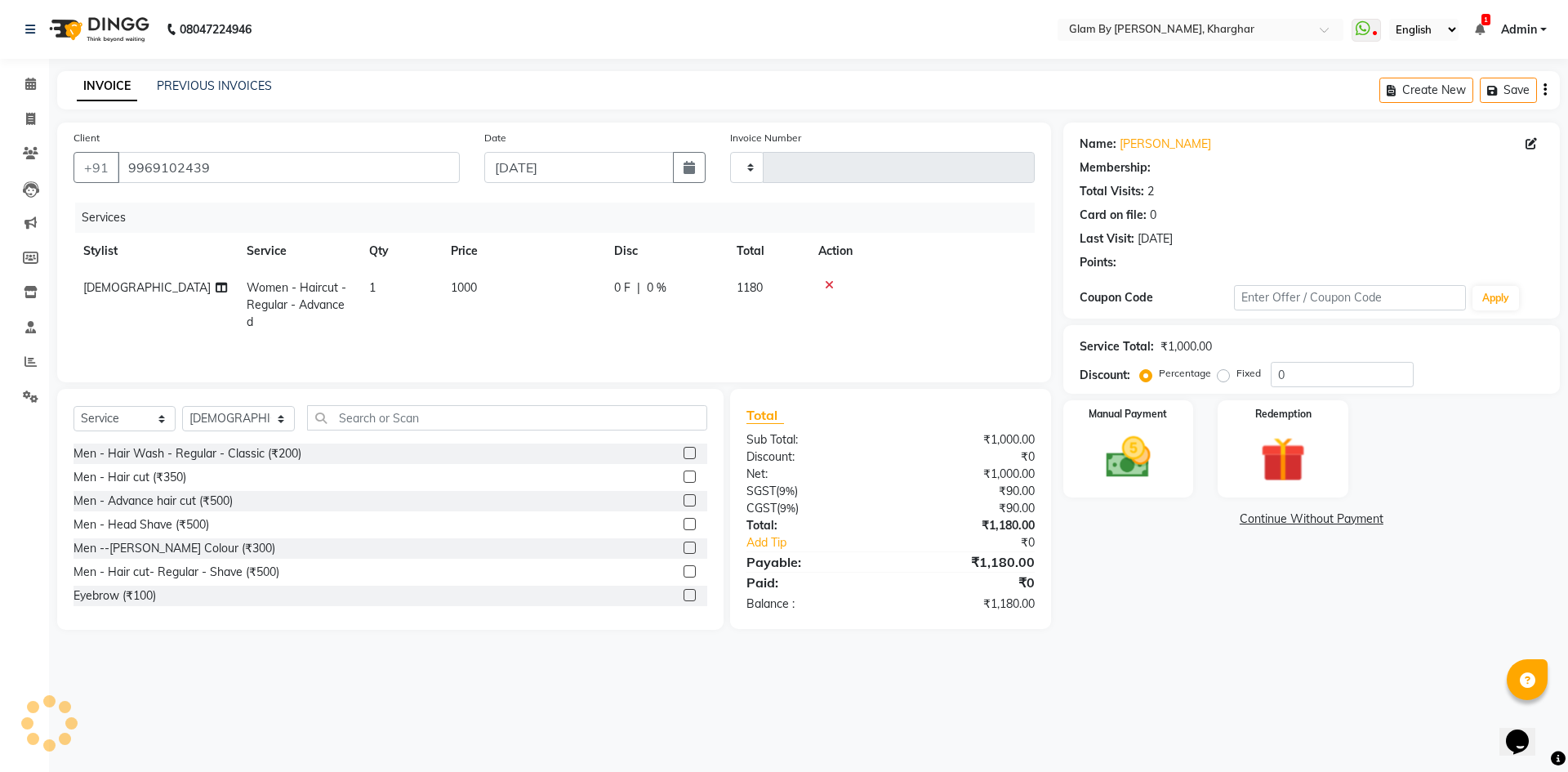
type input "1463"
select select "3992"
click at [1120, 449] on img at bounding box center [1129, 457] width 76 height 54
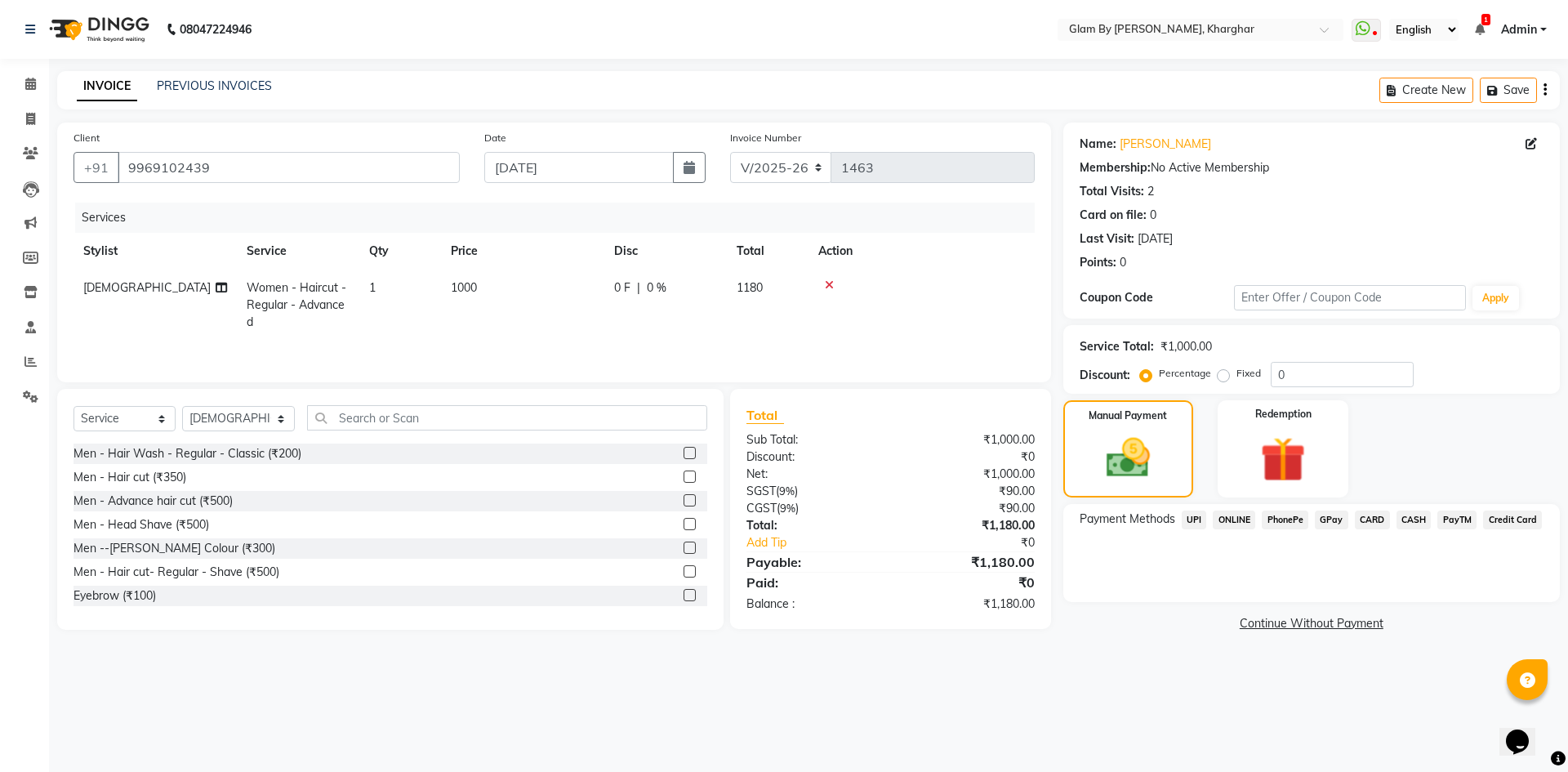
click at [1196, 514] on span "UPI" at bounding box center [1193, 519] width 25 height 19
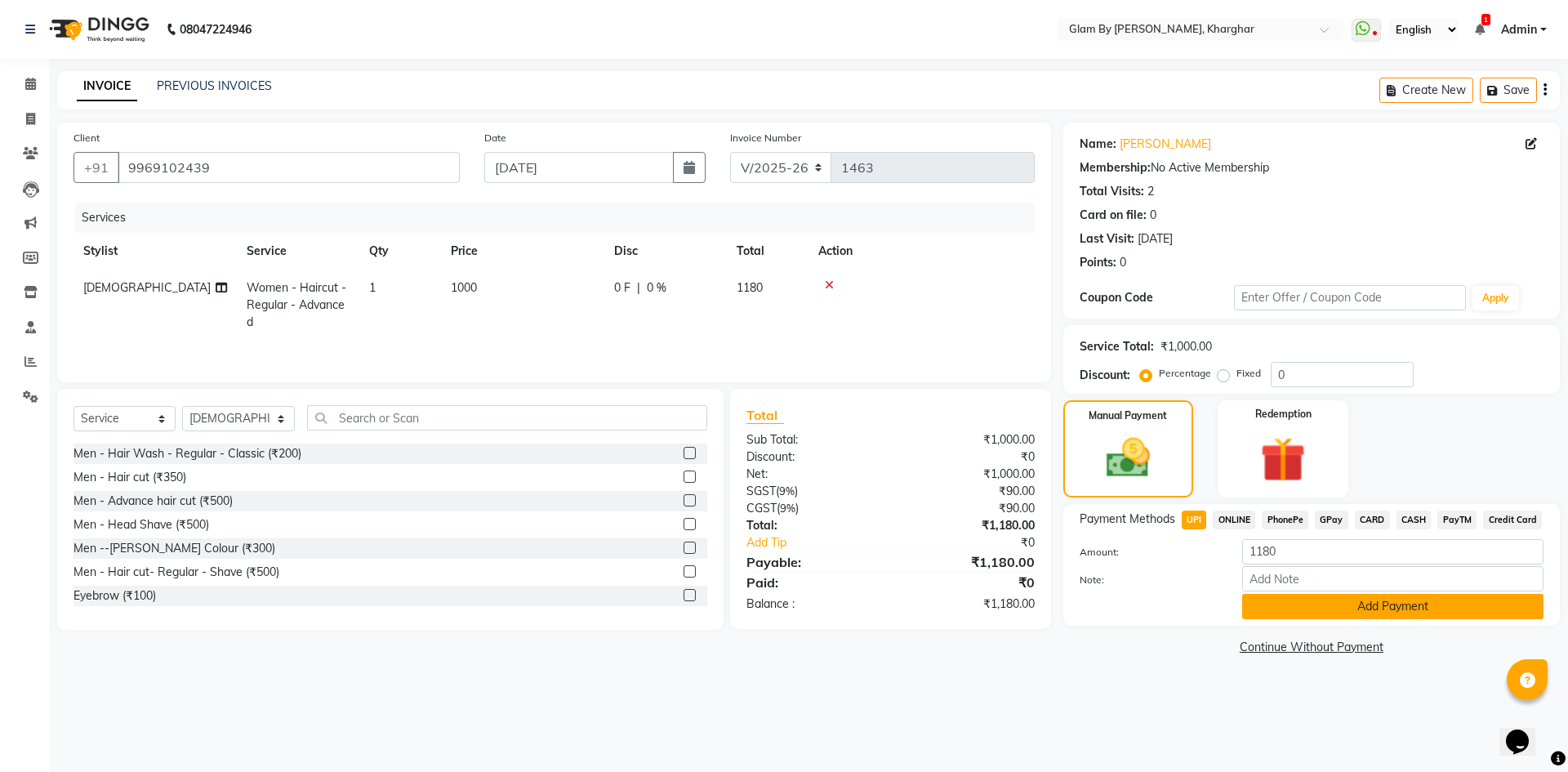
click at [1323, 594] on button "Add Payment" at bounding box center [1393, 606] width 302 height 25
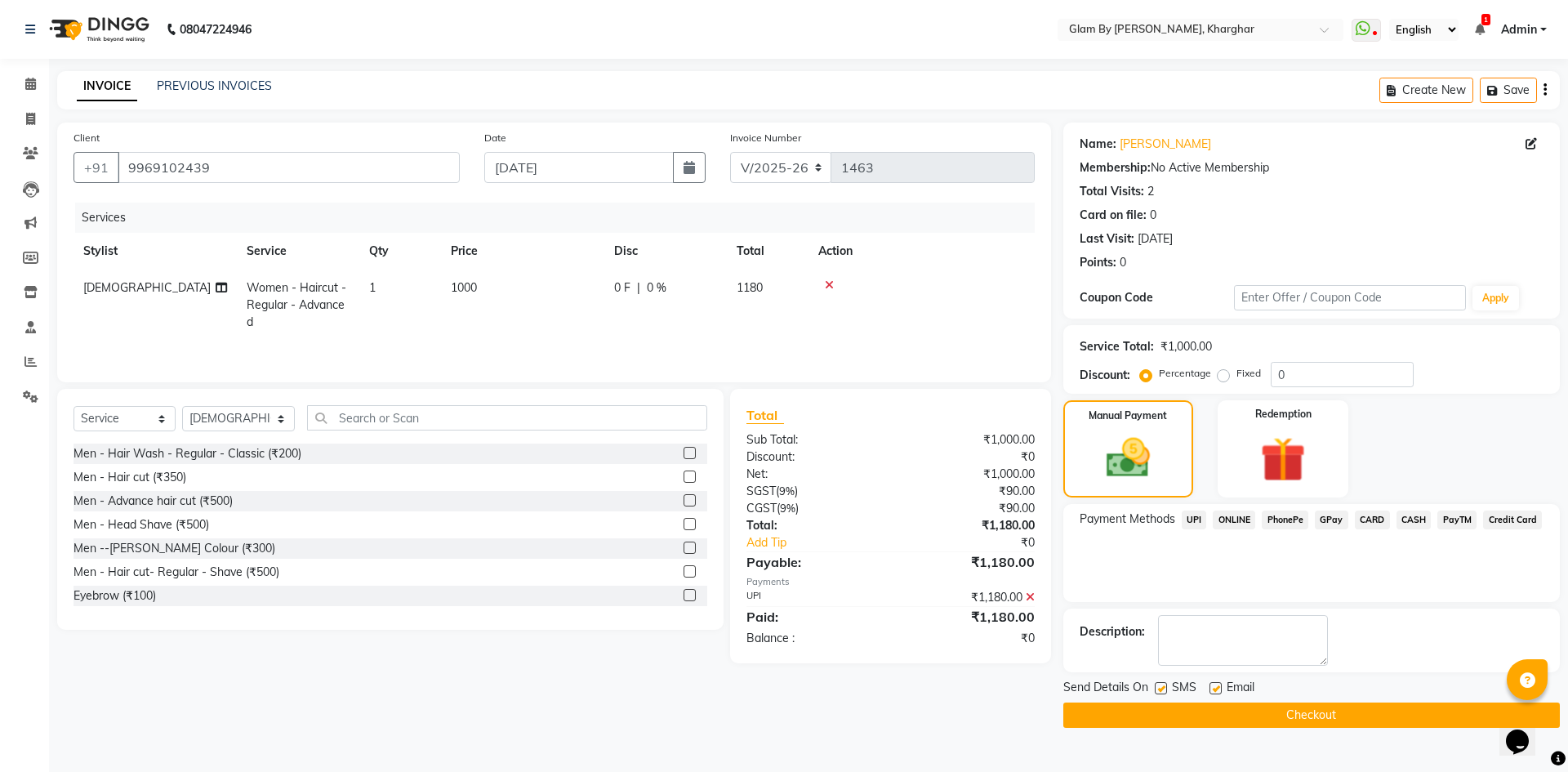
click at [1260, 713] on button "Checkout" at bounding box center [1311, 714] width 496 height 25
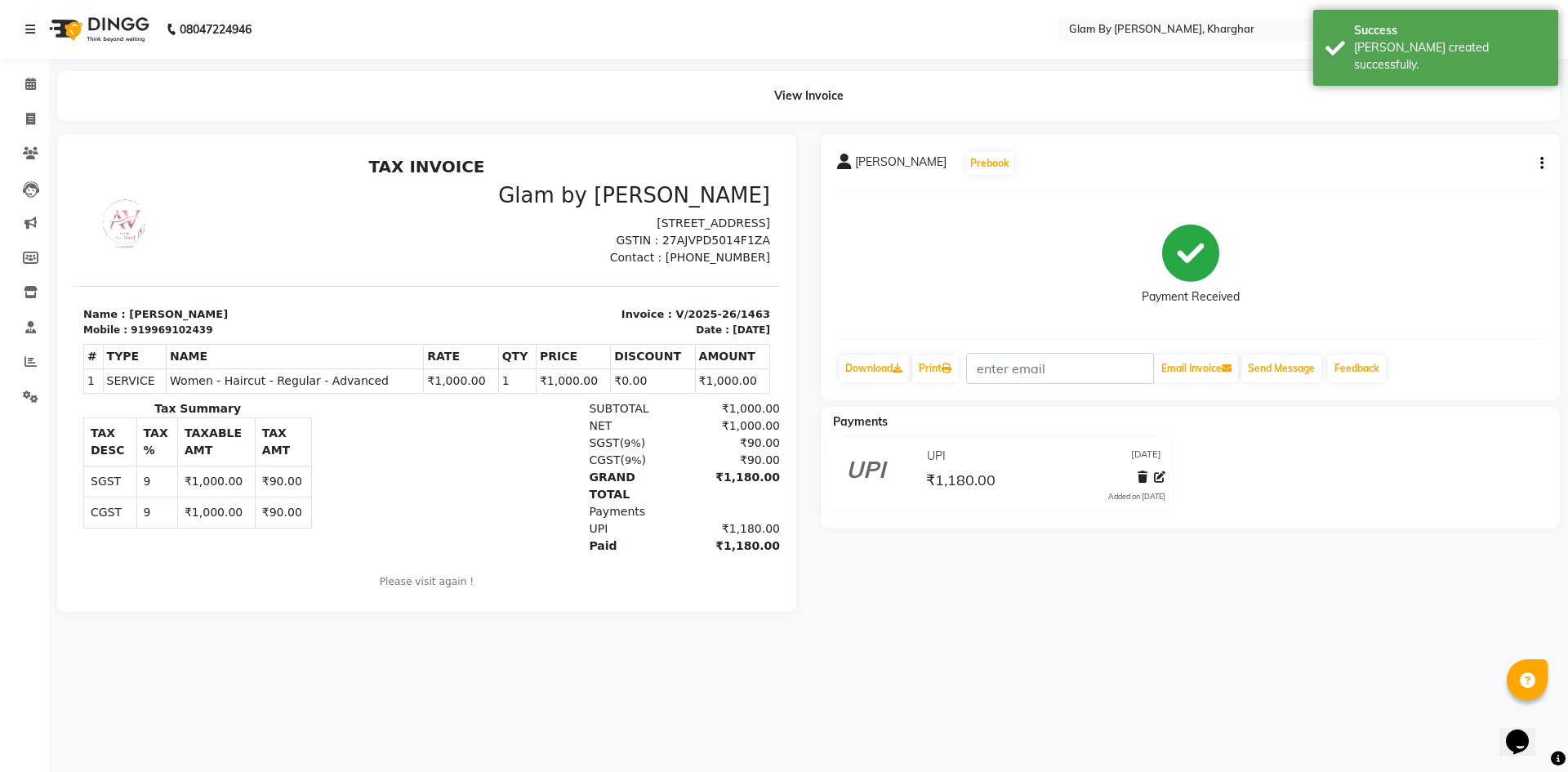
click at [1297, 106] on div "View Invoice" at bounding box center [808, 96] width 1503 height 50
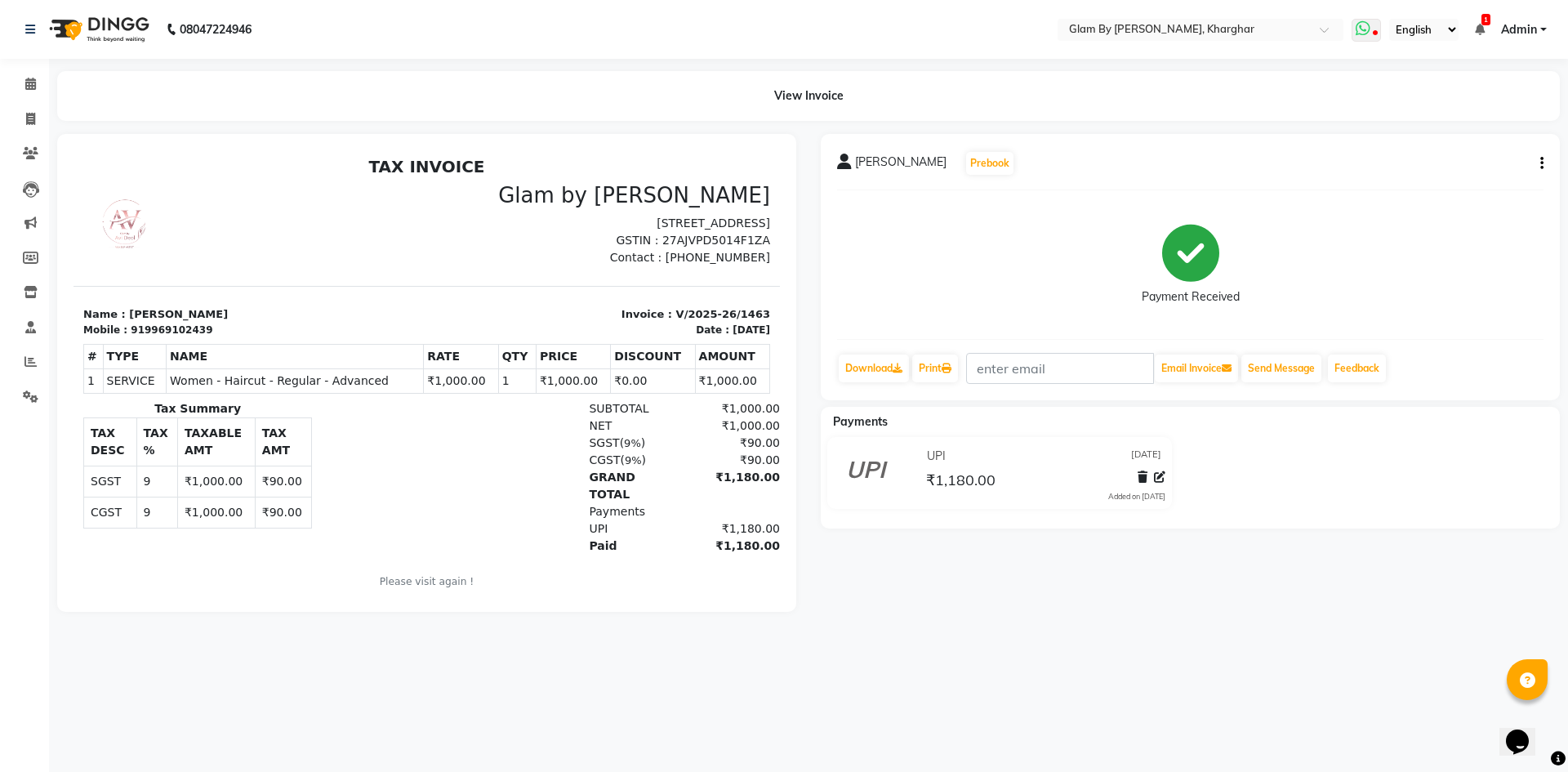
click at [1378, 29] on span at bounding box center [1365, 30] width 29 height 23
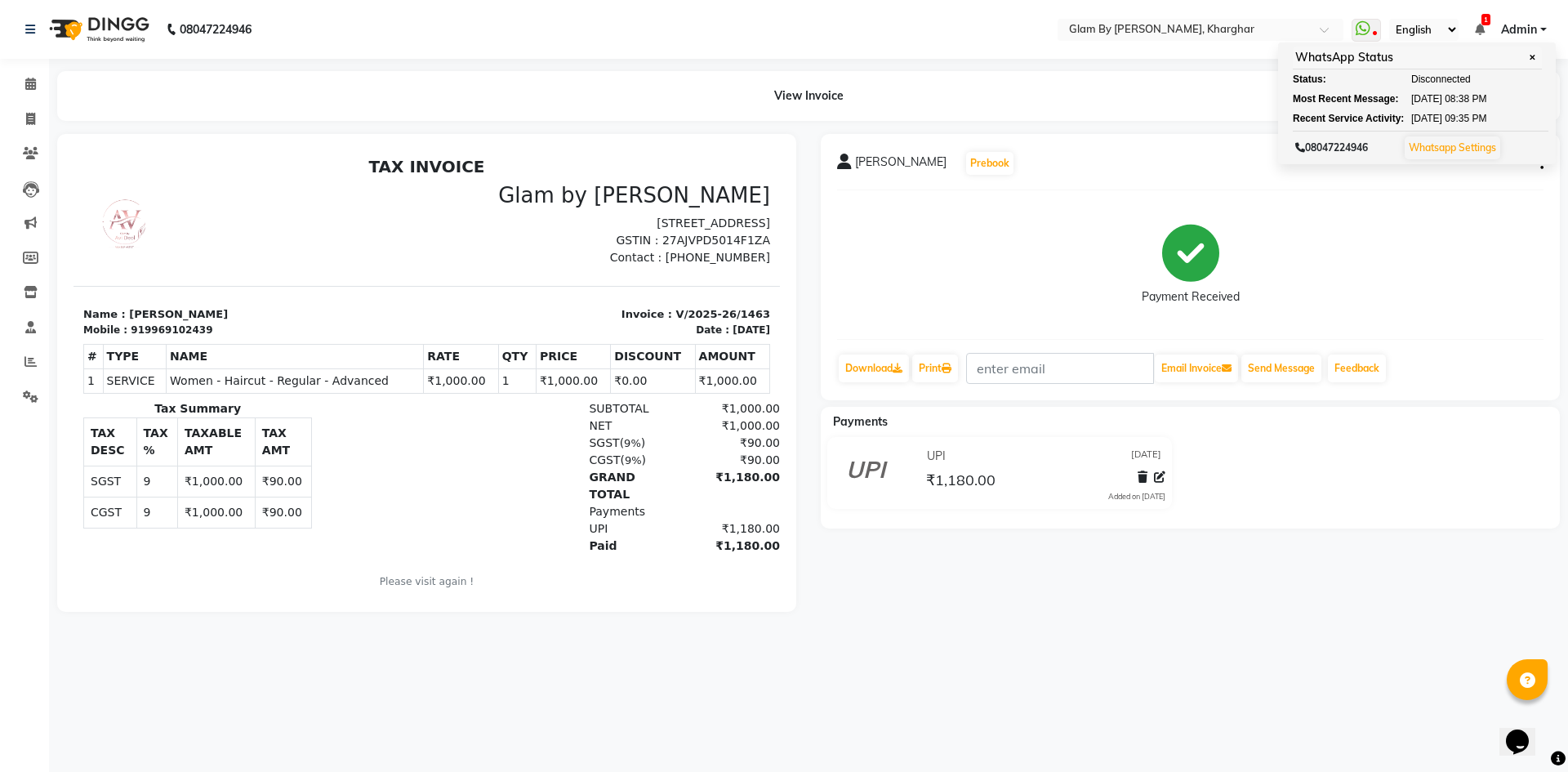
click at [1224, 122] on main "View Invoice [PERSON_NAME] Prebook Payment Received Download Print Email Invoic…" at bounding box center [808, 354] width 1519 height 565
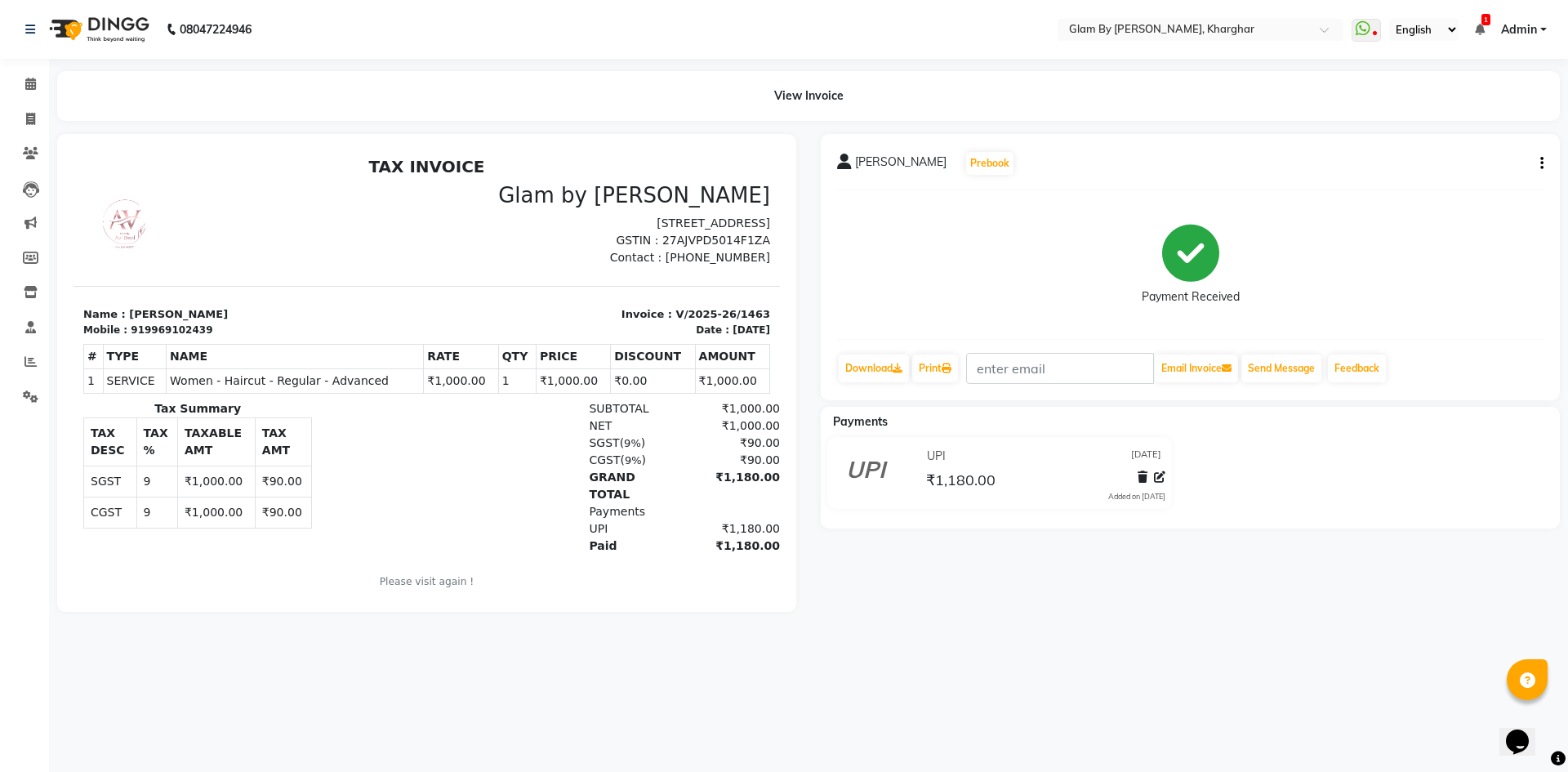
click at [1224, 122] on main "View Invoice [PERSON_NAME] Prebook Payment Received Download Print Email Invoic…" at bounding box center [808, 354] width 1519 height 565
click at [1374, 38] on icon at bounding box center [1375, 34] width 5 height 8
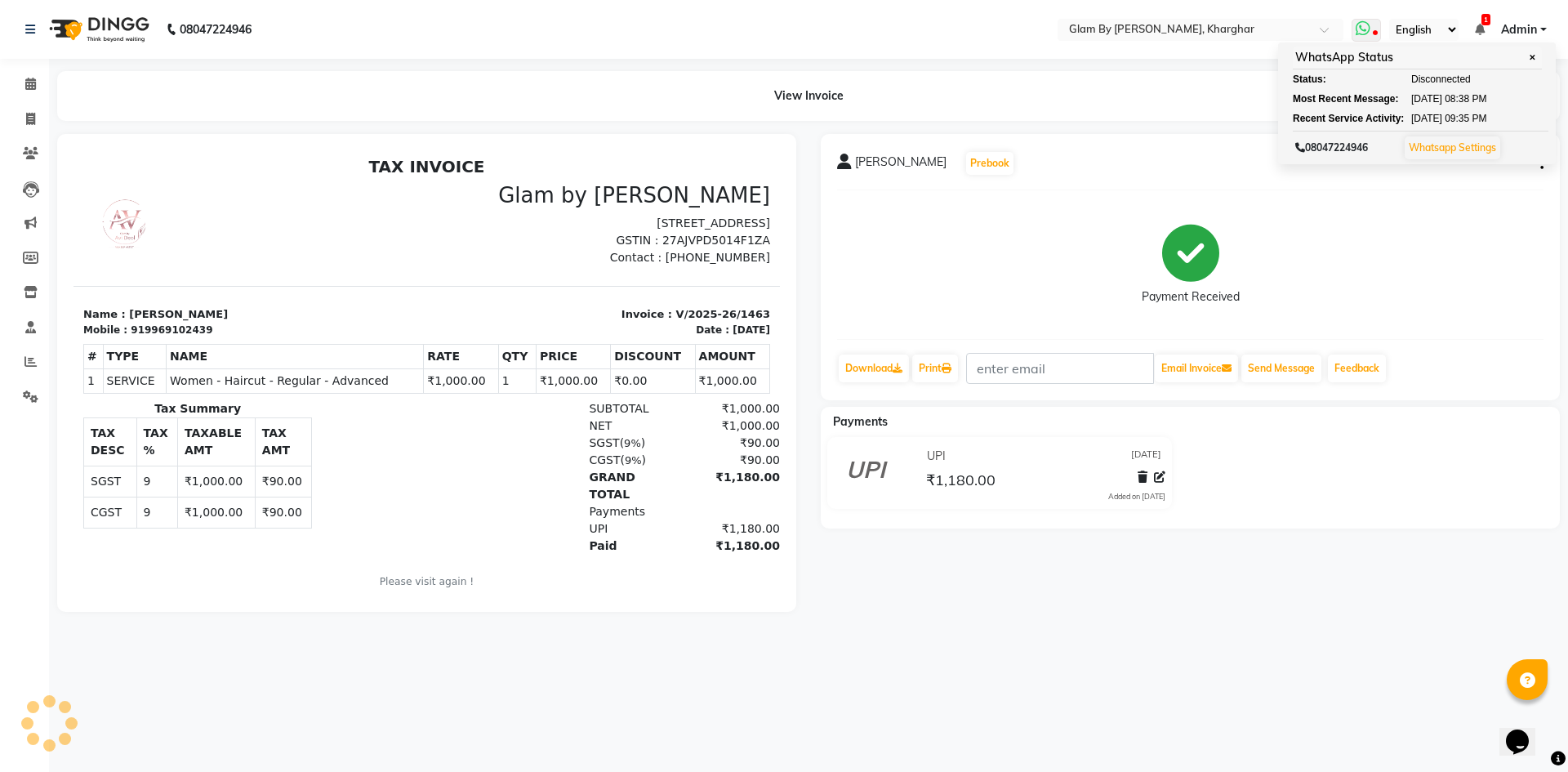
click at [1374, 38] on icon at bounding box center [1375, 34] width 5 height 8
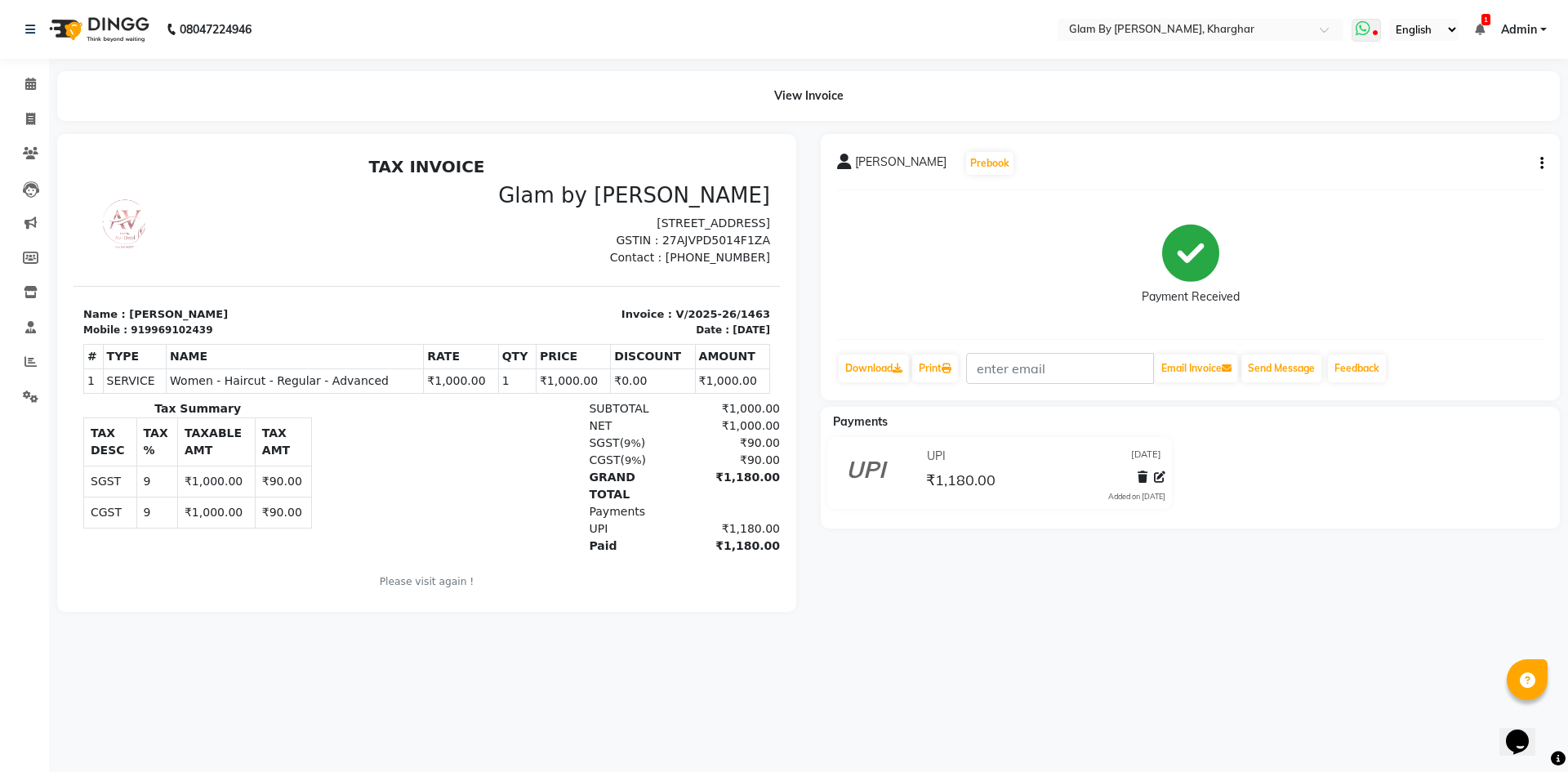
click at [1374, 38] on icon at bounding box center [1375, 34] width 5 height 8
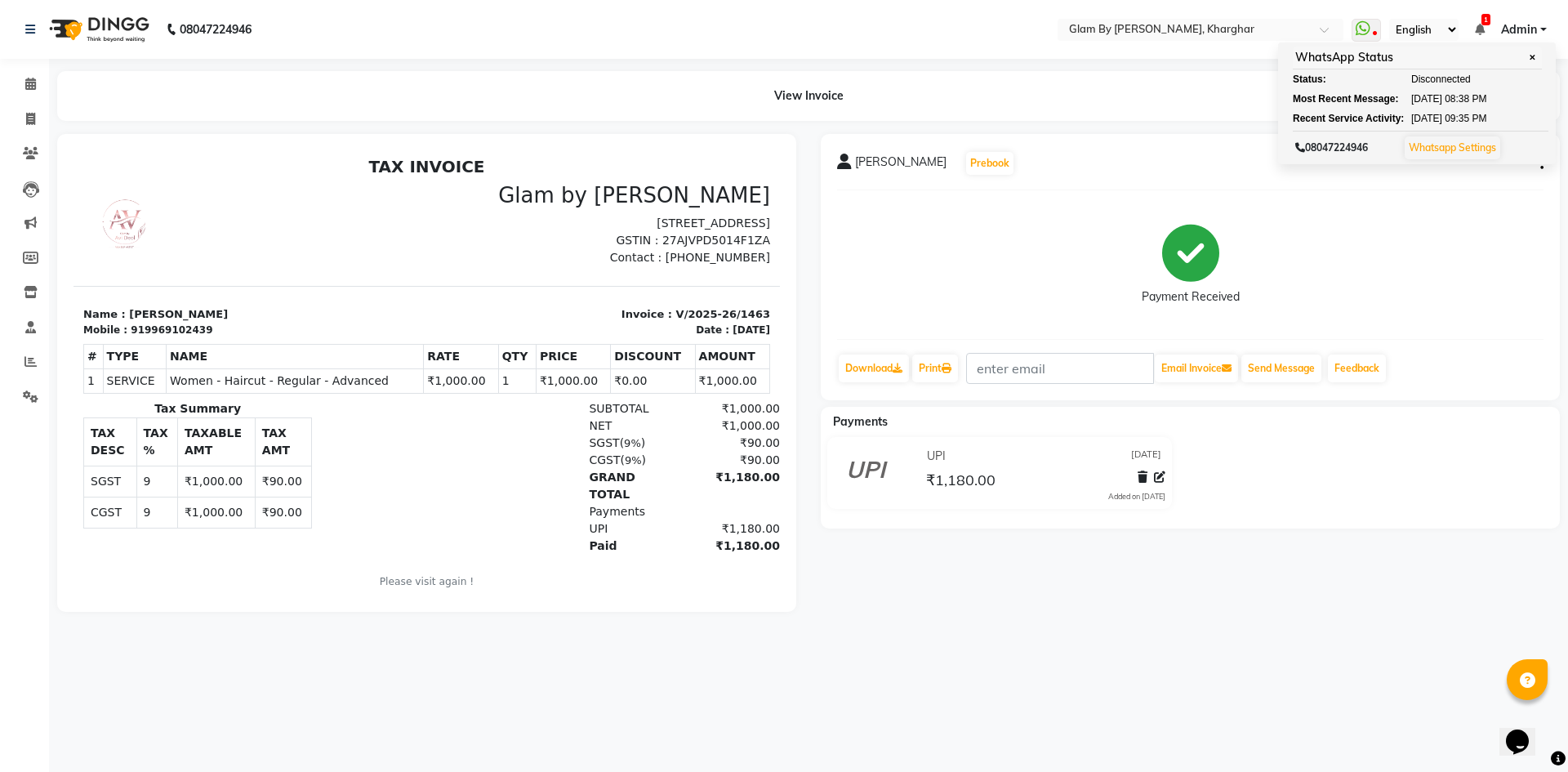
click at [1225, 99] on div "View Invoice" at bounding box center [808, 96] width 1503 height 50
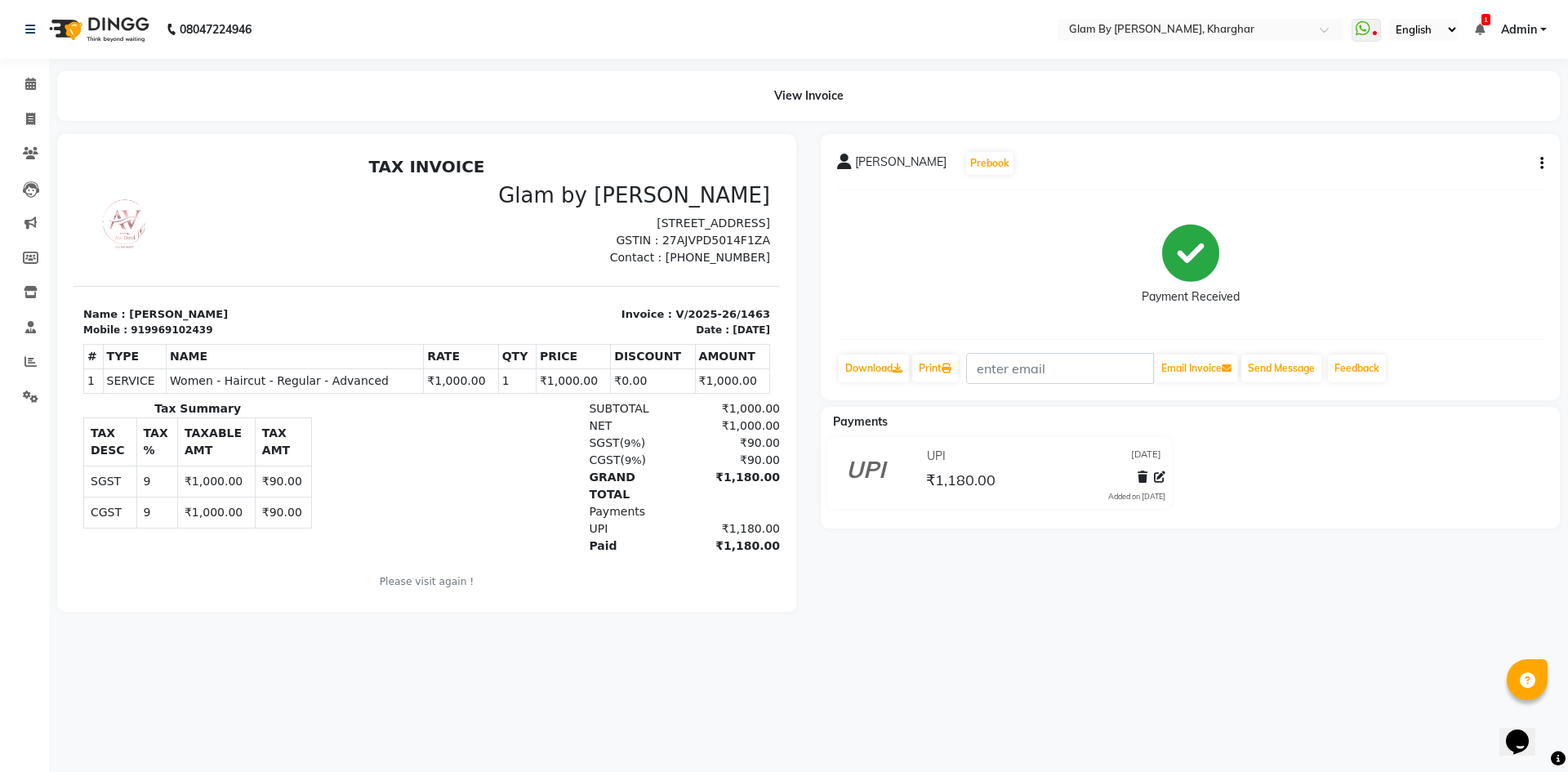
click at [1453, 30] on select "English ENGLISH Español العربية मराठी हिंदी ગુજરાતી தமிழ் 中文" at bounding box center [1424, 30] width 70 height 22
click at [1390, 19] on select "English ENGLISH Español العربية मराठी हिंदी ગુજરાતી தமிழ் 中文" at bounding box center [1424, 30] width 70 height 22
click at [1536, 27] on span "Admin" at bounding box center [1519, 29] width 36 height 17
click at [1463, 116] on link "Sign out" at bounding box center [1463, 112] width 150 height 25
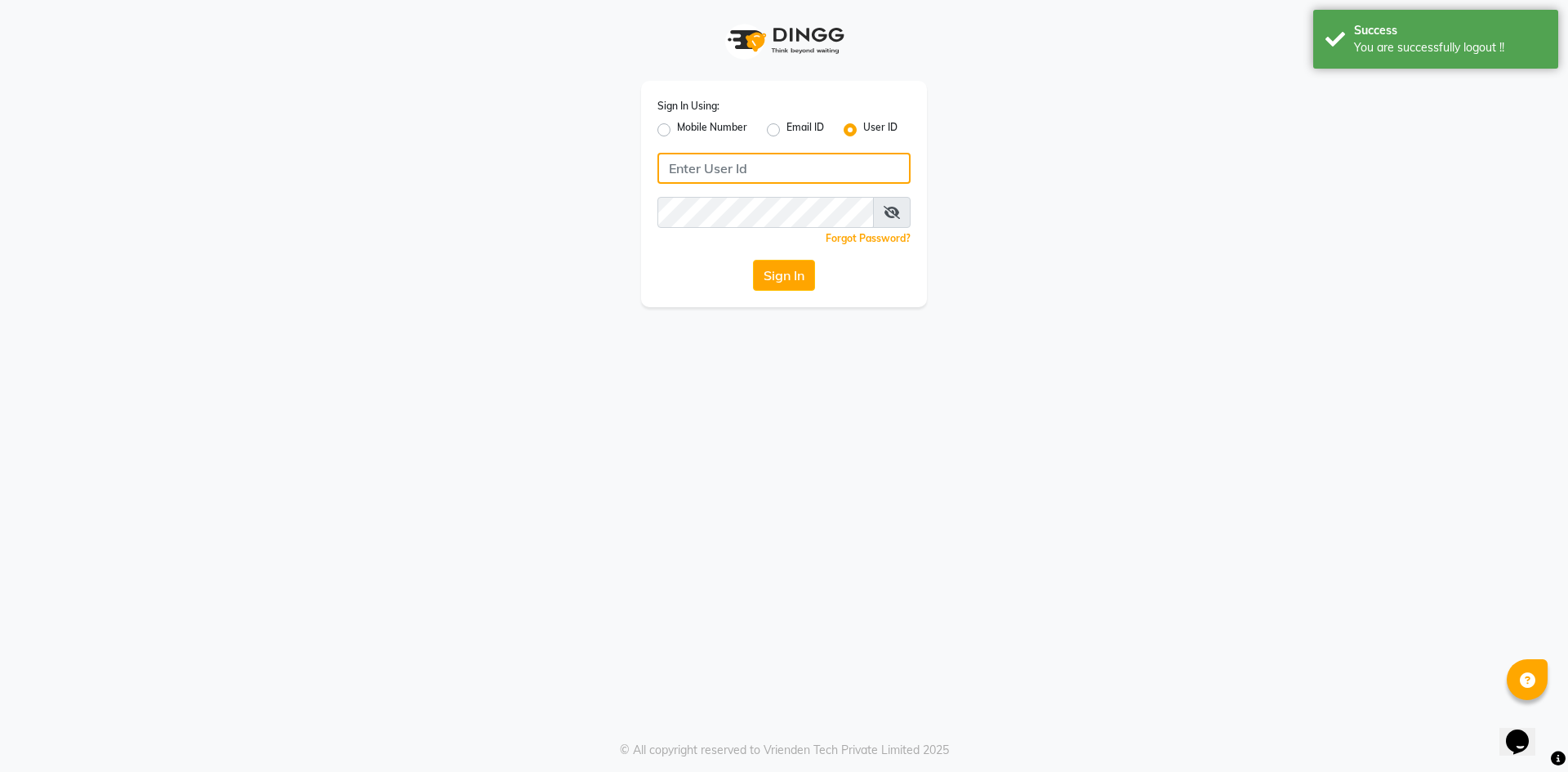
type input "9619697269"
